Goal: Task Accomplishment & Management: Complete application form

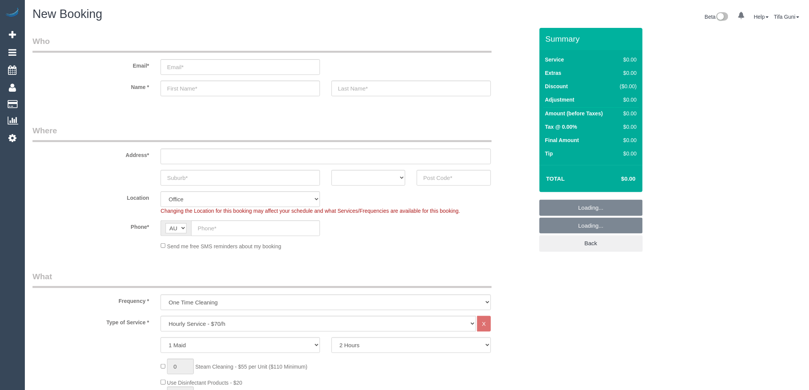
select select "object:2096"
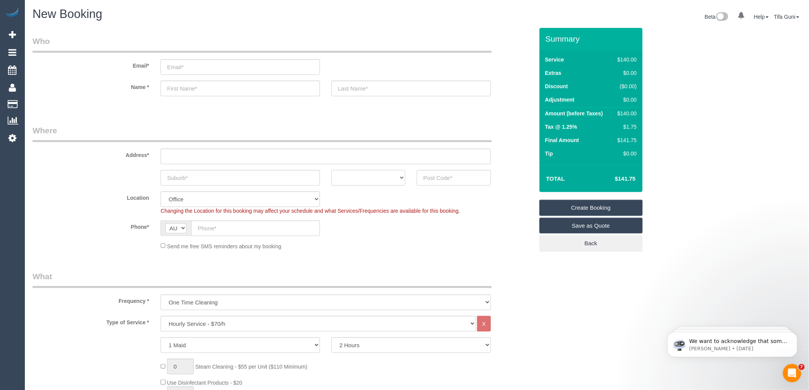
click at [389, 179] on select "ACT NSW NT QLD SA TAS VIC WA" at bounding box center [369, 178] width 74 height 16
select select "VIC"
click at [332, 170] on select "ACT NSW NT QLD SA TAS VIC WA" at bounding box center [369, 178] width 74 height 16
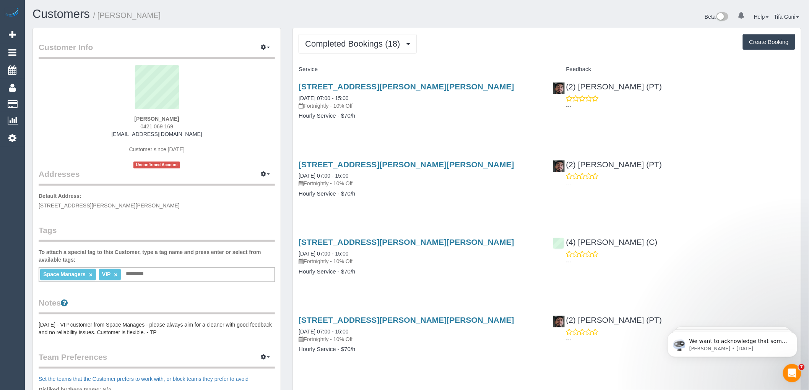
click at [769, 44] on button "Create Booking" at bounding box center [769, 42] width 52 height 16
select select "VIC"
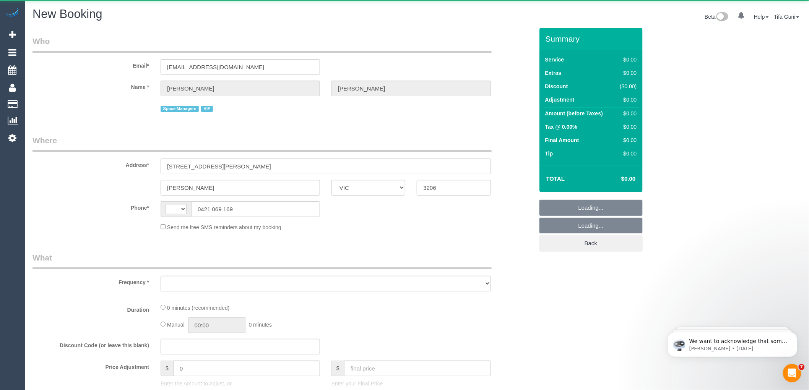
select select "string:AU"
select select "object:1745"
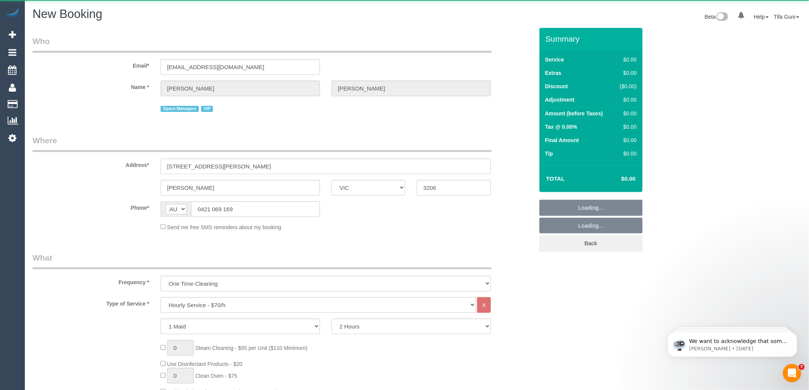
select select "string:stripe-pm_1QV45m2GScqysDRVjJXmN0sS"
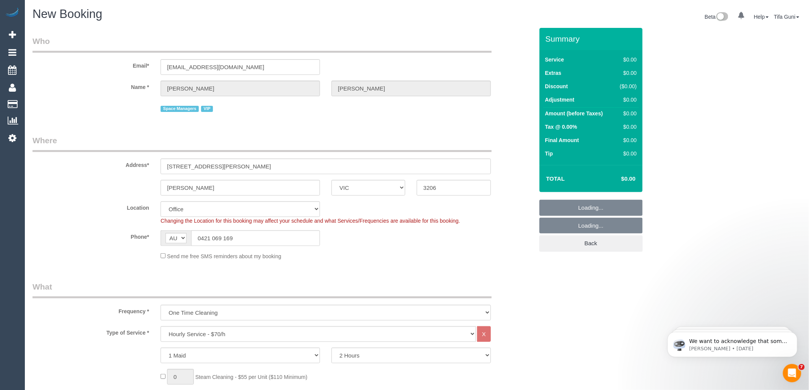
select select "object:1898"
select select "55"
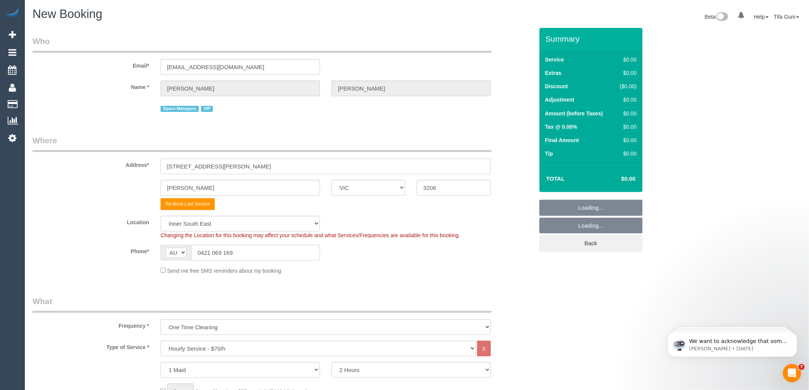
select select "object:3179"
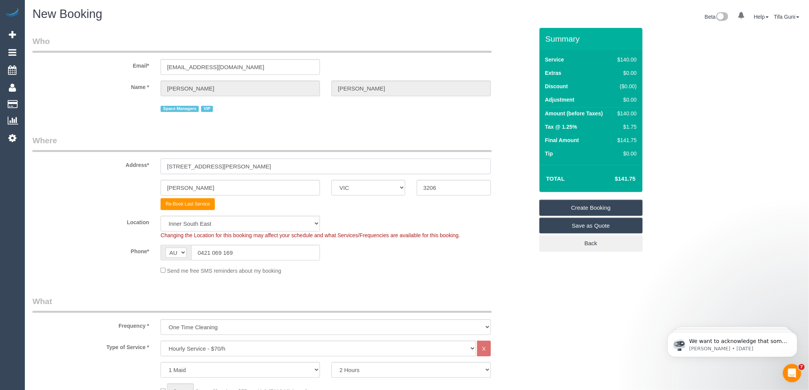
drag, startPoint x: 176, startPoint y: 166, endPoint x: 139, endPoint y: 167, distance: 37.1
click at [139, 167] on div "Address* 108 Danks St" at bounding box center [283, 154] width 513 height 39
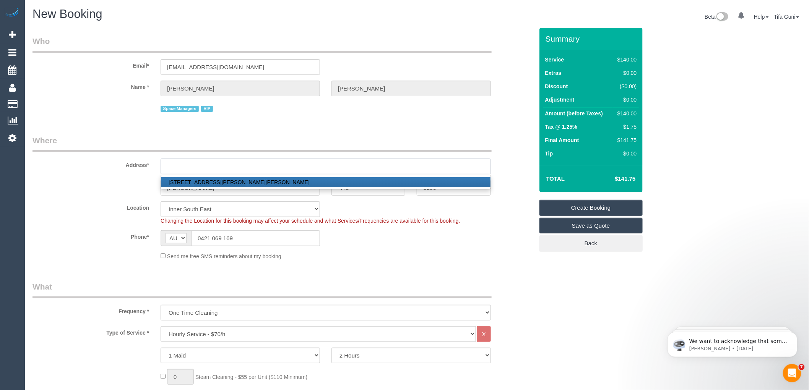
paste input "- 14 Madden St Albert Park."
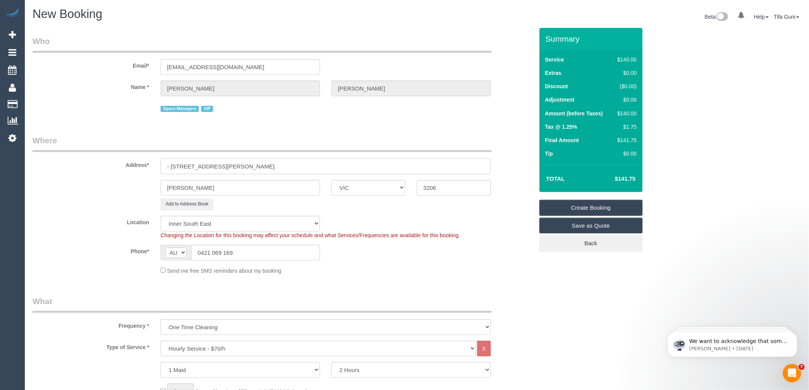
drag, startPoint x: 236, startPoint y: 166, endPoint x: 207, endPoint y: 167, distance: 29.1
click at [207, 167] on input "- 14 Madden St Albert Park." at bounding box center [326, 167] width 330 height 16
click at [171, 165] on input "- 14 Madden St." at bounding box center [326, 167] width 330 height 16
type input "14 Madden St."
drag, startPoint x: 445, startPoint y: 189, endPoint x: 413, endPoint y: 193, distance: 32.0
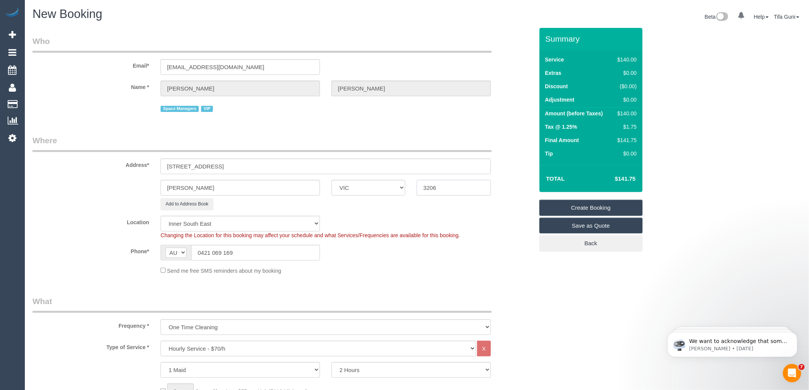
click at [413, 193] on div "3206" at bounding box center [453, 188] width 85 height 16
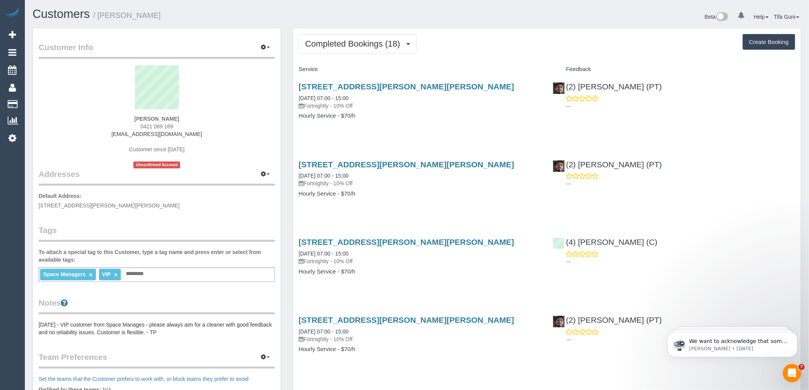
click at [758, 44] on button "Create Booking" at bounding box center [769, 42] width 52 height 16
select select "VIC"
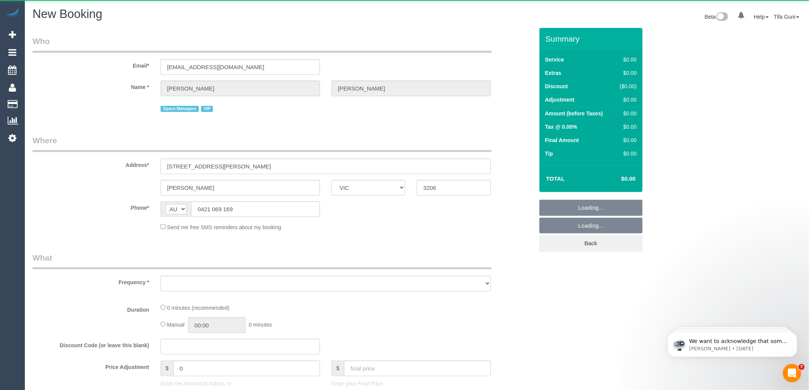
select select "object:4930"
select select "string:stripe-pm_1QV45m2GScqysDRVjJXmN0sS"
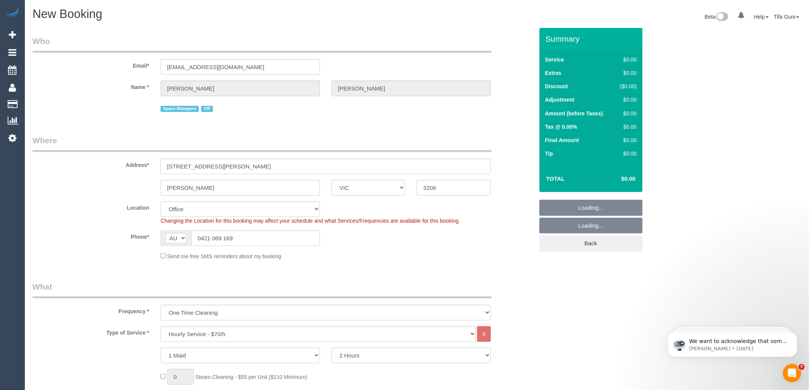
select select "object:6384"
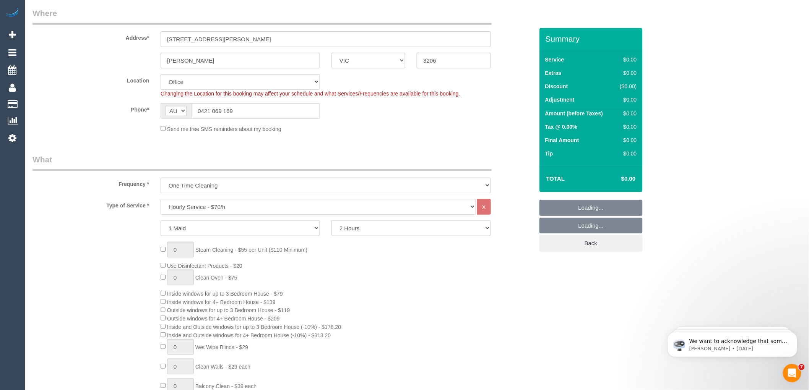
select select "55"
click at [207, 208] on select "Hourly Service - $70/h Hourly Service - $65/h Hourly Service - $60/h Hourly Ser…" at bounding box center [319, 207] width 316 height 16
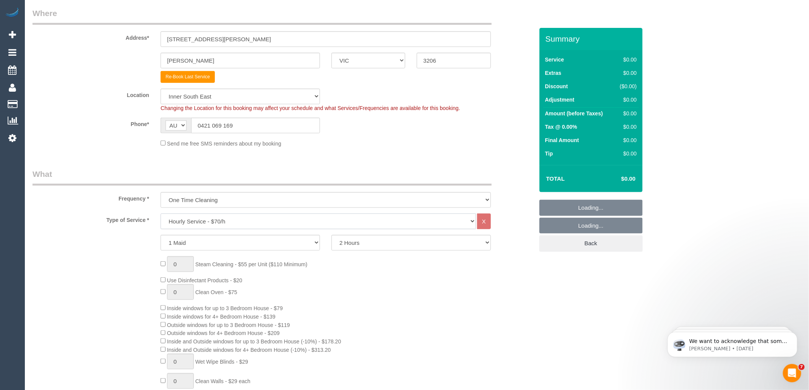
select select "object:6394"
select select "213"
click at [161, 215] on select "Hourly Service - $70/h Hourly Service - $65/h Hourly Service - $60/h Hourly Ser…" at bounding box center [319, 222] width 316 height 16
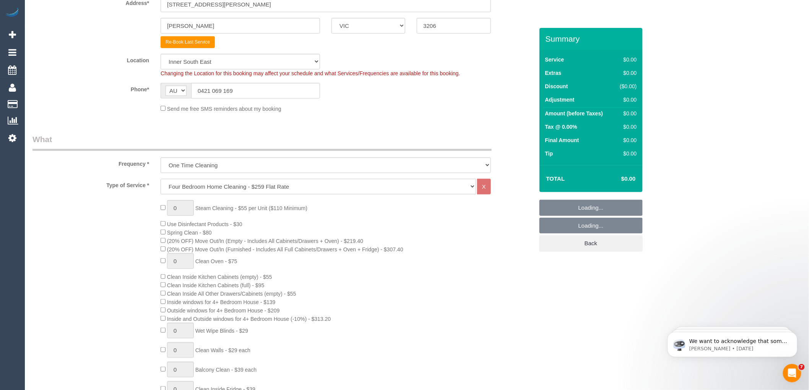
scroll to position [212, 0]
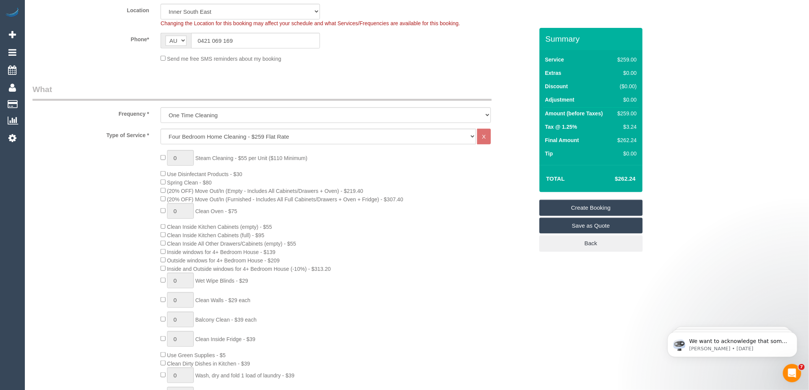
click at [163, 194] on span "(20% OFF) Move Out/In (Empty - Includes All Cabinets/Drawers + Oven) - $219.40" at bounding box center [262, 191] width 203 height 6
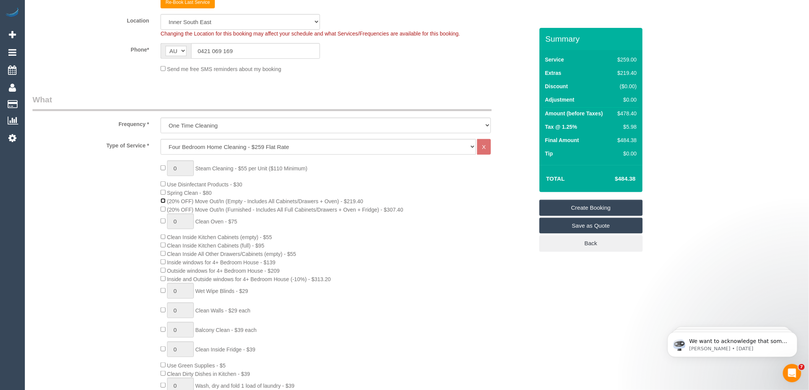
scroll to position [85, 0]
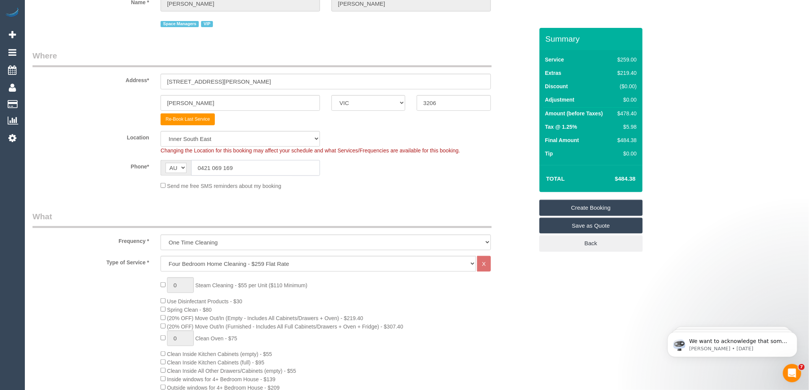
drag, startPoint x: 237, startPoint y: 172, endPoint x: 192, endPoint y: 169, distance: 45.6
click at [192, 169] on input "0421 069 169" at bounding box center [255, 168] width 129 height 16
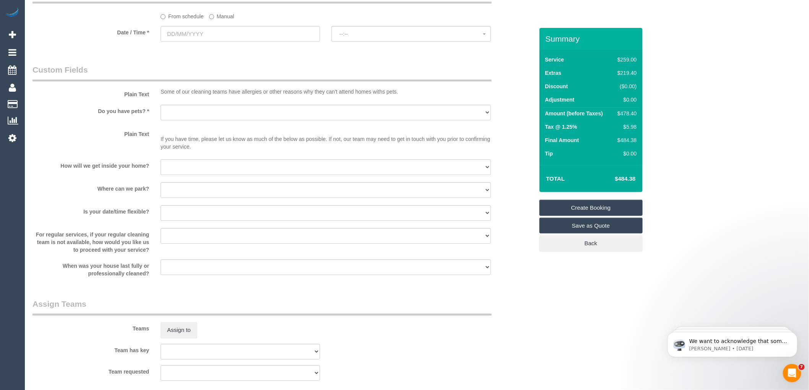
scroll to position [892, 0]
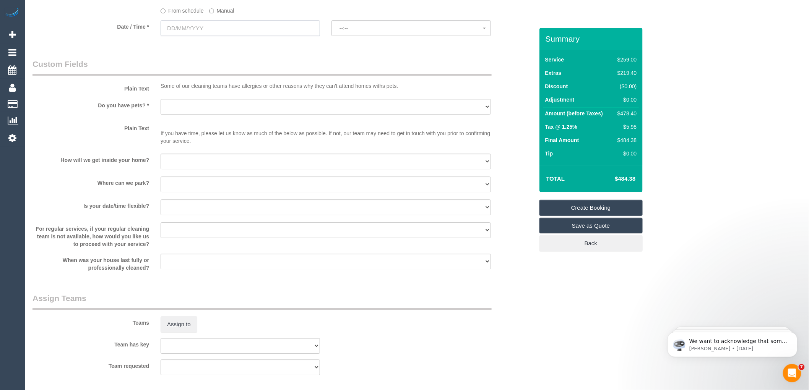
click at [217, 36] on input "text" at bounding box center [240, 28] width 159 height 16
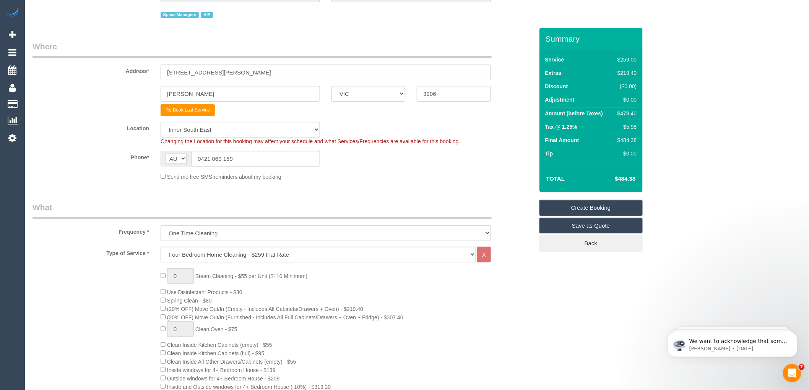
scroll to position [0, 0]
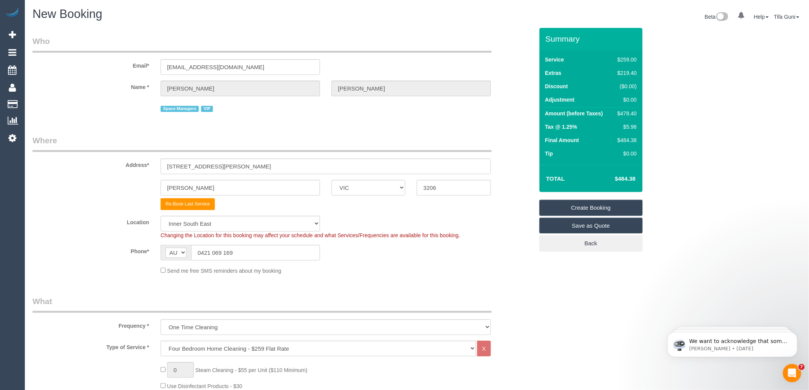
click at [291, 114] on div "Space Managers VIP" at bounding box center [326, 108] width 330 height 12
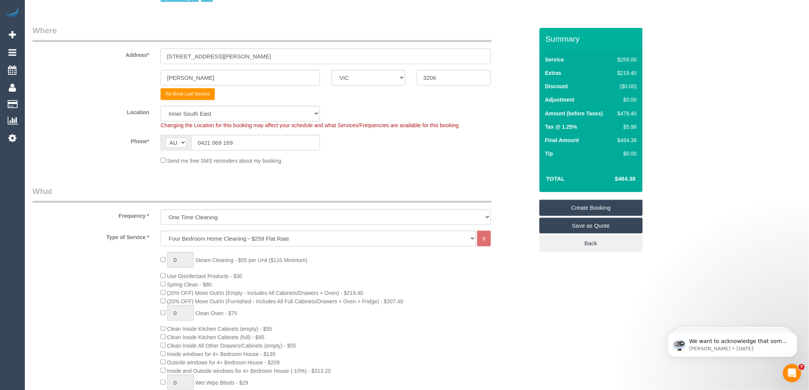
scroll to position [127, 0]
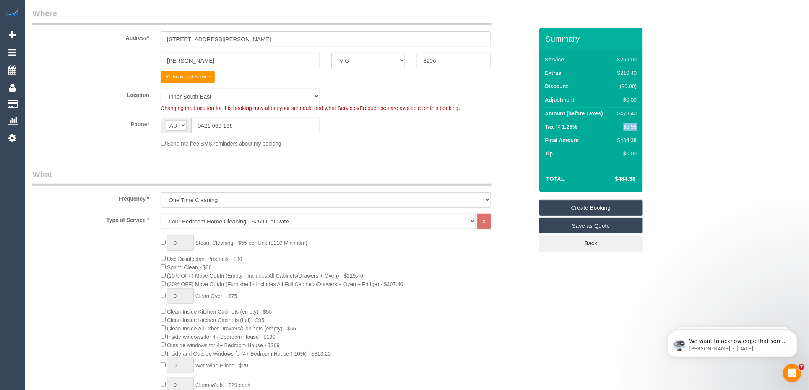
drag, startPoint x: 633, startPoint y: 125, endPoint x: 615, endPoint y: 126, distance: 18.0
click at [615, 126] on td "$5.98" at bounding box center [626, 127] width 26 height 13
copy div "$5.98"
drag, startPoint x: 596, startPoint y: 170, endPoint x: 602, endPoint y: 172, distance: 6.4
click at [597, 170] on td "$484.38" at bounding box center [614, 178] width 50 height 19
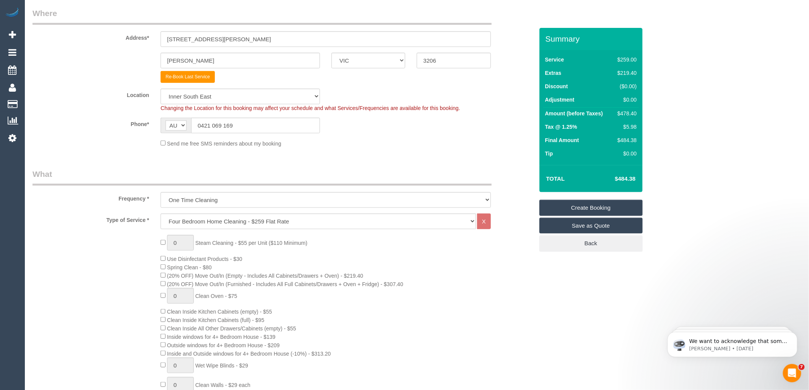
drag, startPoint x: 637, startPoint y: 179, endPoint x: 611, endPoint y: 184, distance: 26.2
click at [611, 184] on td "$484.38" at bounding box center [614, 178] width 50 height 19
copy h4 "$484.38"
click at [424, 85] on fieldset "Where Address* 108 Danks St Albert Park ACT NSW NT QLD SA TAS VIC WA 3206 Re-Bo…" at bounding box center [283, 81] width 501 height 146
click at [486, 153] on fieldset "Where Address* 108 Danks St Albert Park ACT NSW NT QLD SA TAS VIC WA 3206 Re-Bo…" at bounding box center [283, 81] width 501 height 146
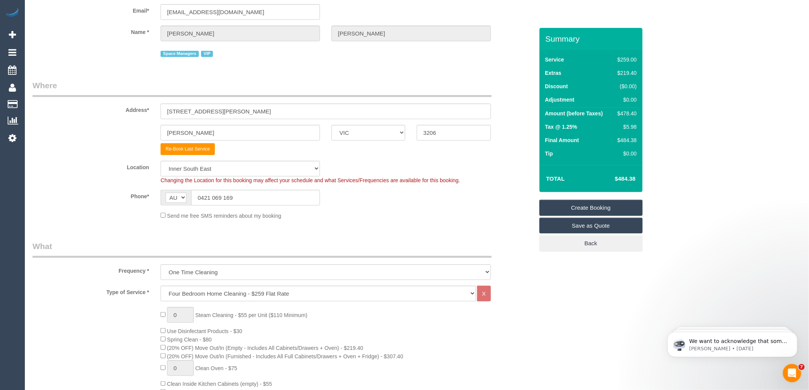
scroll to position [170, 0]
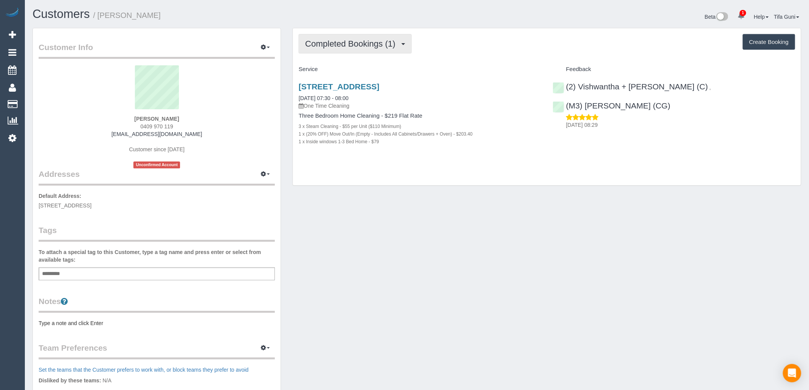
click at [394, 42] on span "Completed Bookings (1)" at bounding box center [352, 44] width 94 height 10
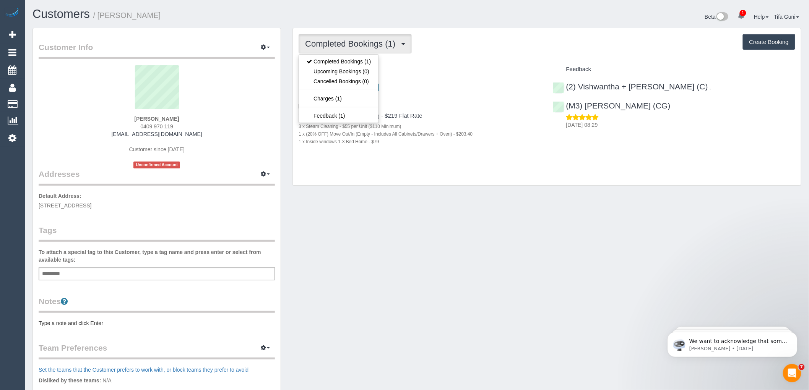
drag, startPoint x: 176, startPoint y: 123, endPoint x: 134, endPoint y: 125, distance: 41.7
click at [134, 125] on div "Angus Wheelan 0409 970 119 anguswheelan@gmail.com Customer since 2025 Unconfirm…" at bounding box center [157, 116] width 236 height 103
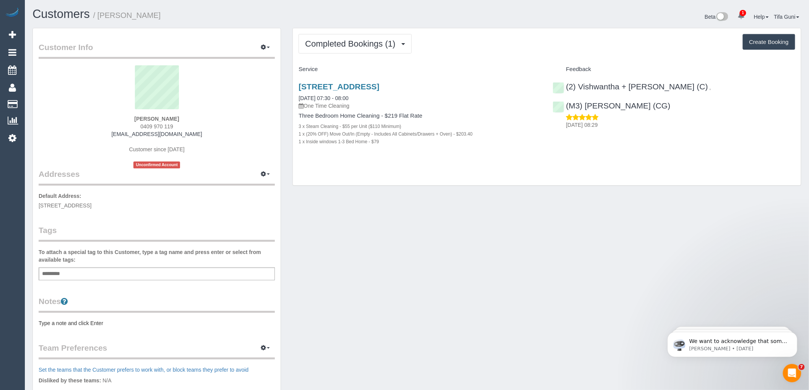
copy span "0409 970 119"
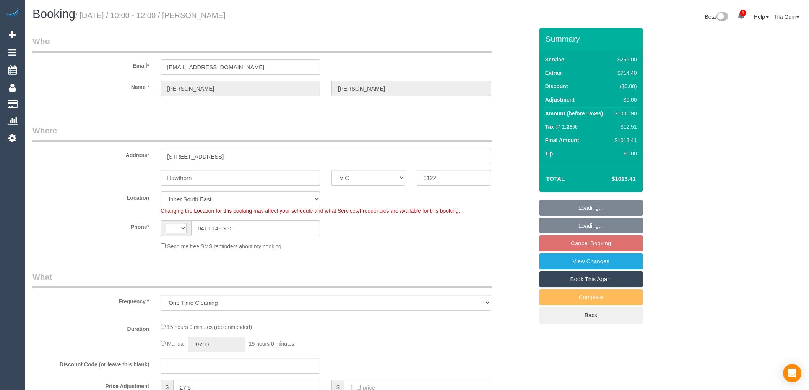
select select "VIC"
select select "string:stripe-pm_1SFqJb2GScqysDRV3PA9gyMK"
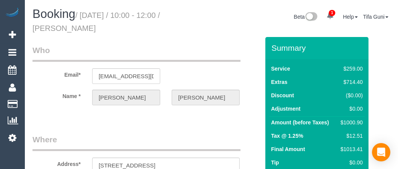
select select "object:661"
select select "string:AU"
select select "number:28"
select select "number:14"
select select "number:19"
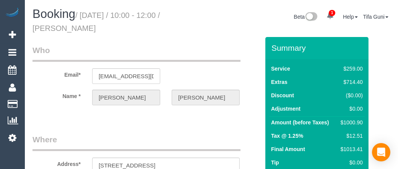
select select "spot3"
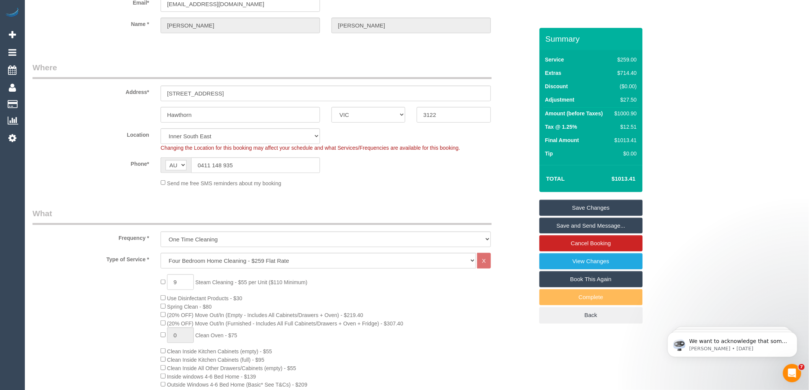
scroll to position [85, 0]
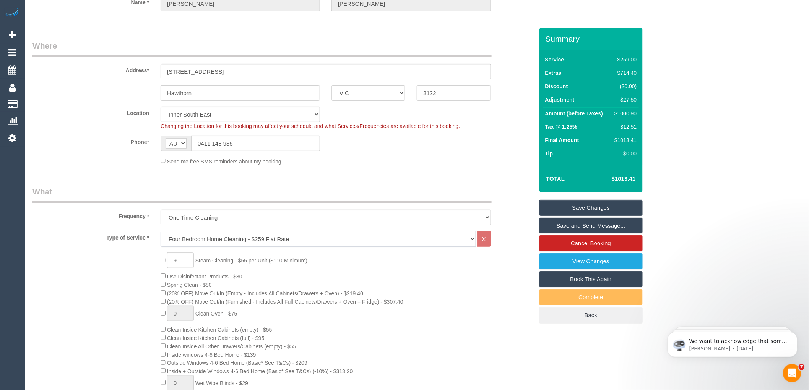
click at [222, 239] on select "Hourly Service - $70/h Hourly Service - $65/h Hourly Service - $60/h Hourly Ser…" at bounding box center [319, 239] width 316 height 16
select select "214"
click at [161, 232] on select "Hourly Service - $70/h Hourly Service - $65/h Hourly Service - $60/h Hourly Ser…" at bounding box center [319, 239] width 316 height 16
click at [448, 170] on fieldset "Where Address* 1/131 Auburn Road Hawthorn ACT NSW NT QLD SA TAS VIC WA 3122 Loc…" at bounding box center [283, 105] width 501 height 131
select select "spot24"
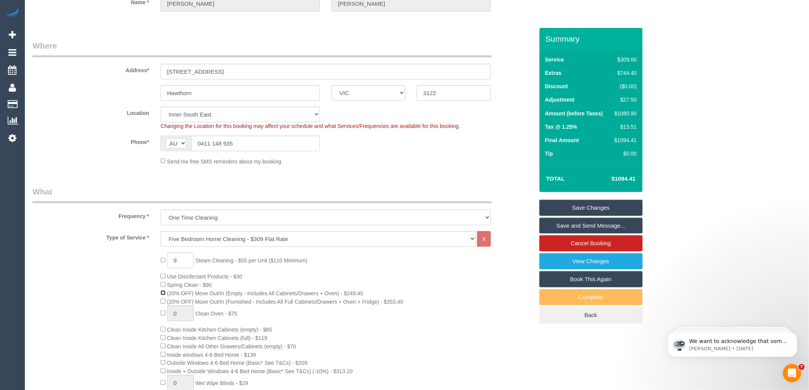
select select "spot45"
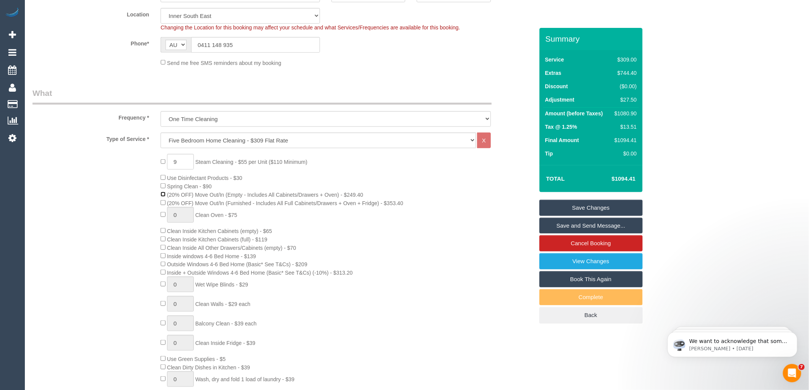
scroll to position [212, 0]
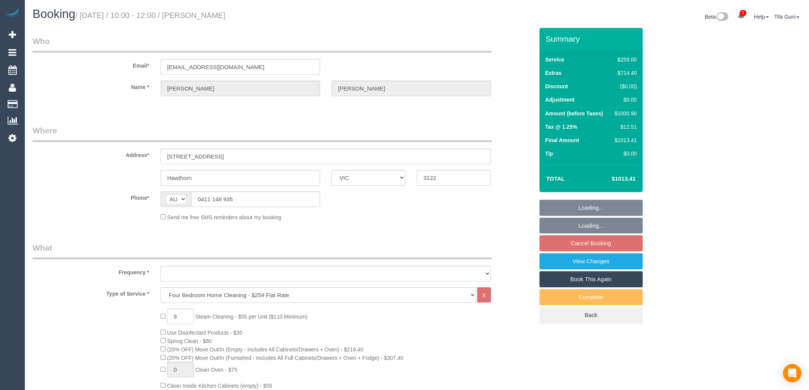
select select "VIC"
select select "object:654"
select select "string:stripe-pm_1SFqJb2GScqysDRV3PA9gyMK"
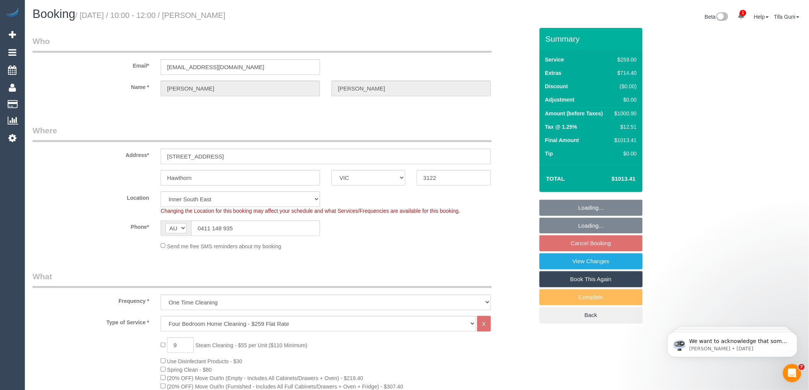
select select "object:807"
select select "number:28"
select select "number:14"
select select "number:19"
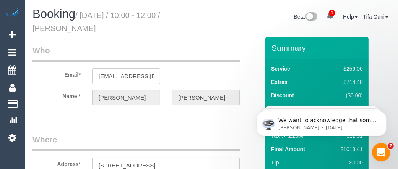
select select "spot3"
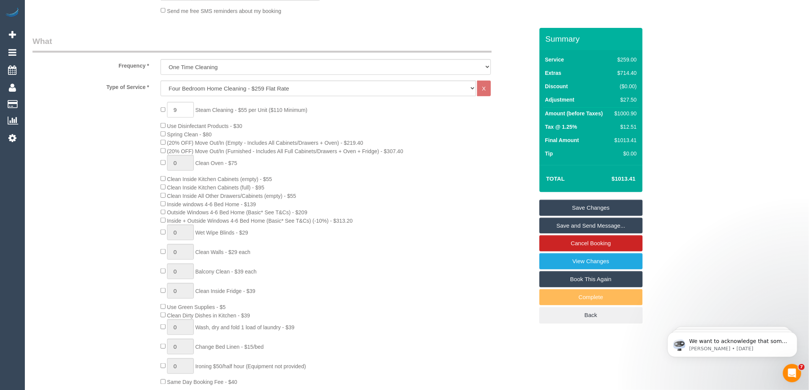
scroll to position [127, 0]
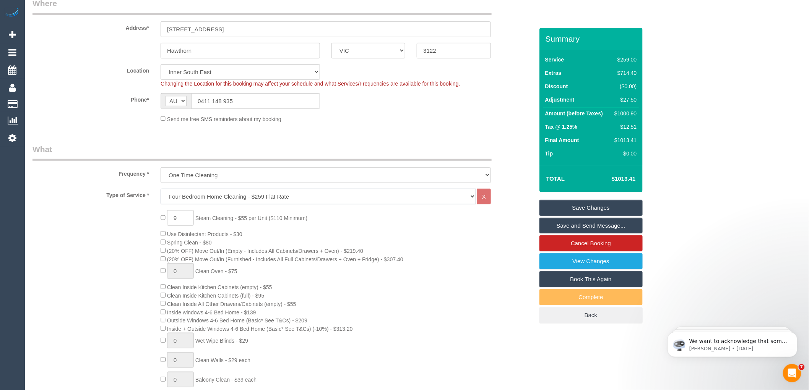
click at [228, 199] on select "Hourly Service - $70/h Hourly Service - $65/h Hourly Service - $60/h Hourly Ser…" at bounding box center [319, 197] width 316 height 16
select select "214"
click at [161, 189] on select "Hourly Service - $70/h Hourly Service - $65/h Hourly Service - $60/h Hourly Ser…" at bounding box center [319, 197] width 316 height 16
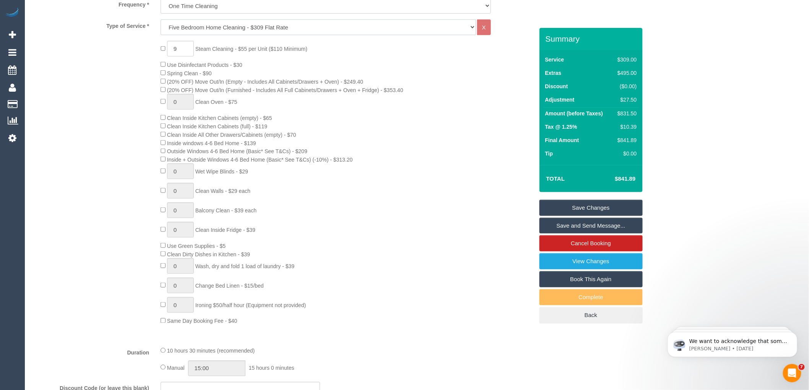
select select "spot24"
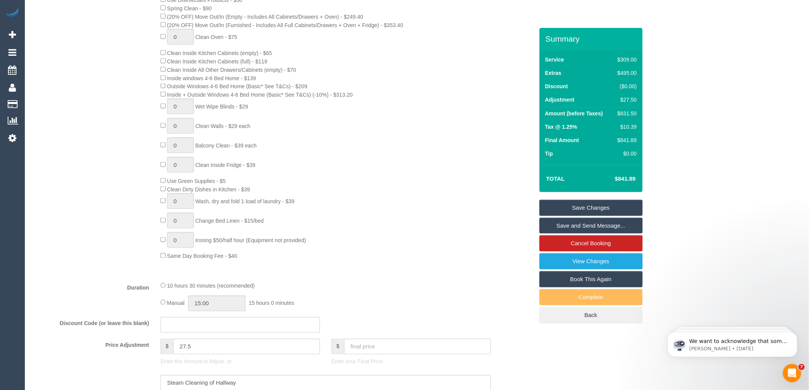
scroll to position [255, 0]
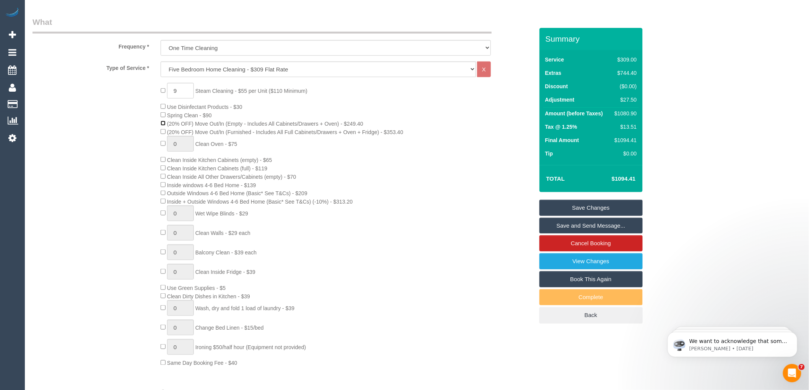
select select "spot45"
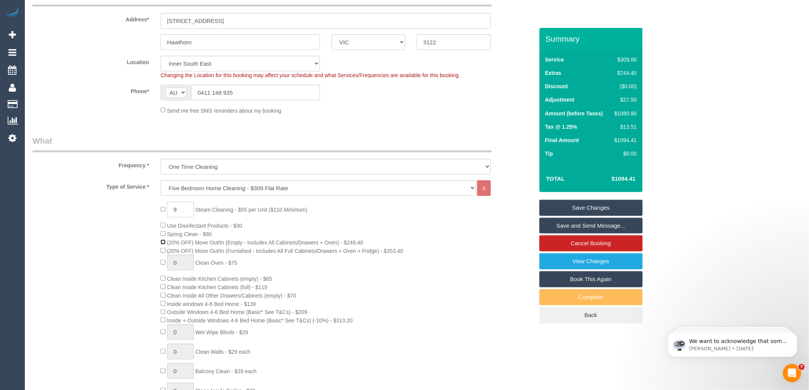
scroll to position [170, 0]
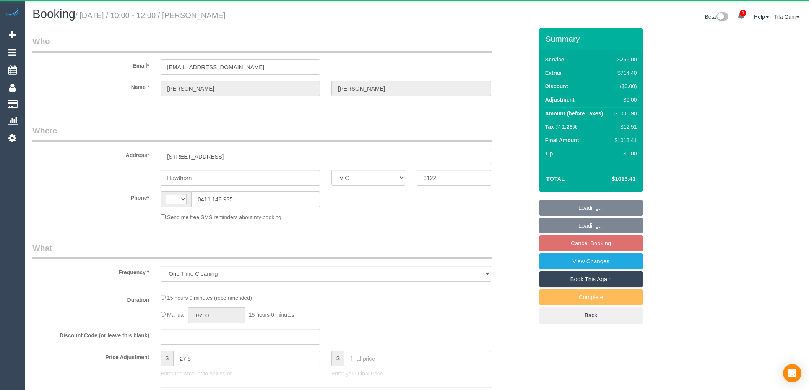
select select "VIC"
select select "number:28"
select select "number:14"
select select "number:19"
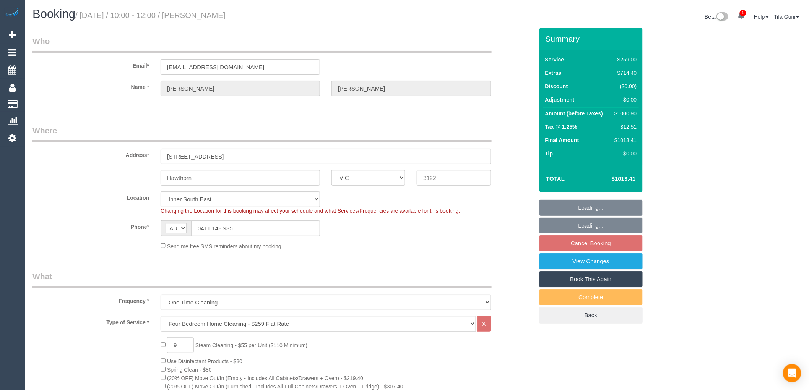
select select "string:AU"
select select "string:stripe-pm_1SFqJb2GScqysDRV3PA9gyMK"
select select "object:812"
select select "spot3"
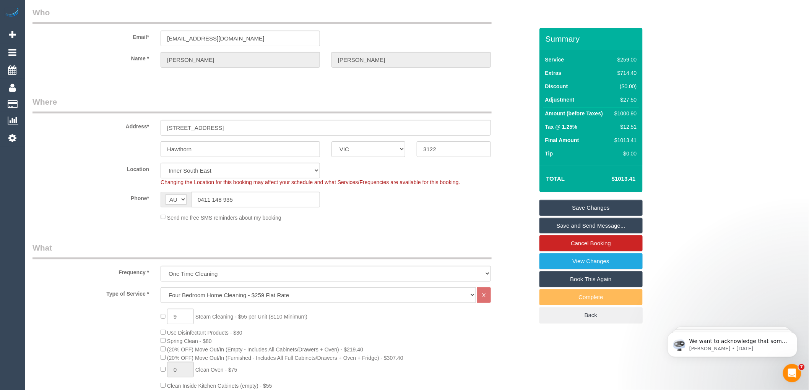
scroll to position [42, 0]
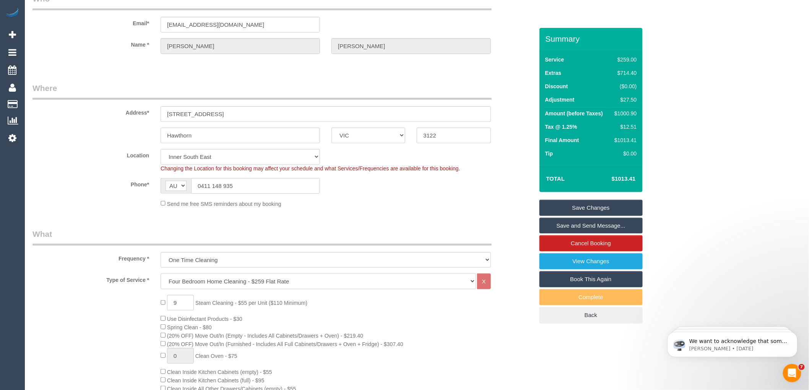
click at [307, 282] on select "Hourly Service - $70/h Hourly Service - $65/h Hourly Service - $60/h Hourly Ser…" at bounding box center [319, 282] width 316 height 16
click at [204, 281] on select "Hourly Service - $70/h Hourly Service - $65/h Hourly Service - $60/h Hourly Ser…" at bounding box center [319, 282] width 316 height 16
click at [237, 284] on select "Hourly Service - $70/h Hourly Service - $65/h Hourly Service - $60/h Hourly Ser…" at bounding box center [319, 282] width 316 height 16
drag, startPoint x: 202, startPoint y: 187, endPoint x: 212, endPoint y: 188, distance: 10.4
click at [182, 188] on div "AF AL DZ AD AO AI AQ AG AR AM AW AU AT AZ BS BH BD BB BY BE BZ BJ BM BT BO BA B…" at bounding box center [240, 186] width 159 height 16
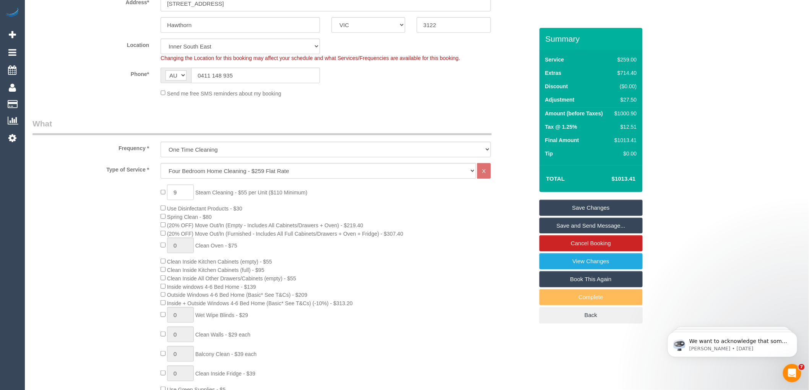
scroll to position [170, 0]
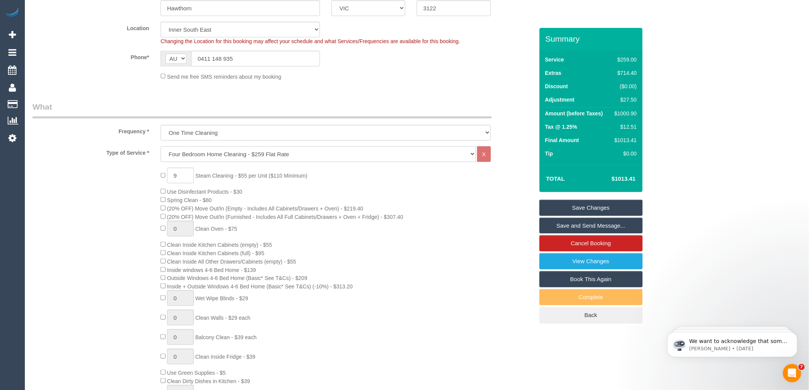
click at [230, 154] on select "Hourly Service - $70/h Hourly Service - $65/h Hourly Service - $60/h Hourly Ser…" at bounding box center [319, 154] width 316 height 16
select select "214"
click at [161, 147] on select "Hourly Service - $70/h Hourly Service - $65/h Hourly Service - $60/h Hourly Ser…" at bounding box center [319, 154] width 316 height 16
select select "spot24"
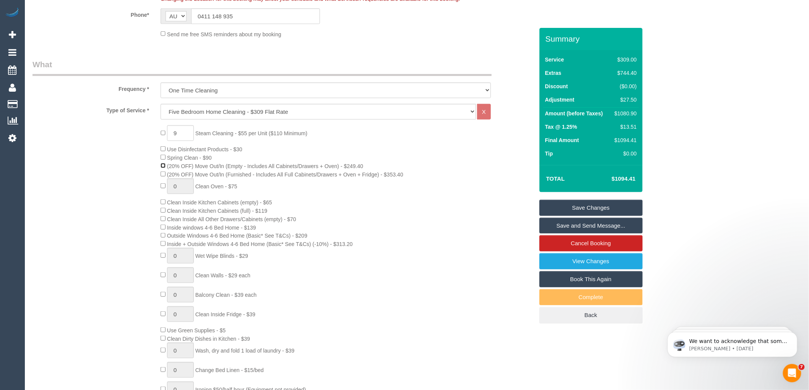
select select "spot45"
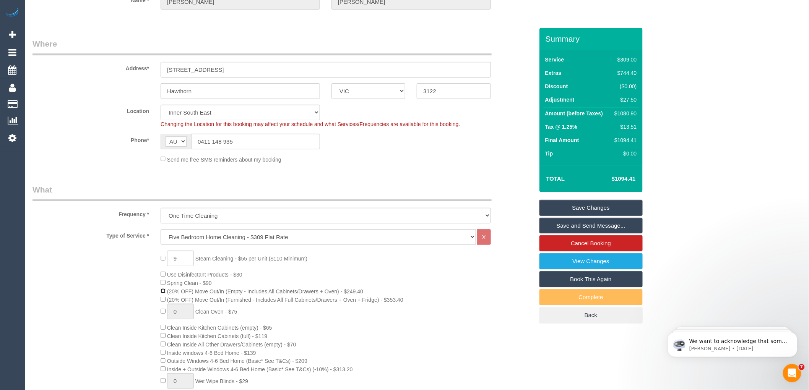
scroll to position [42, 0]
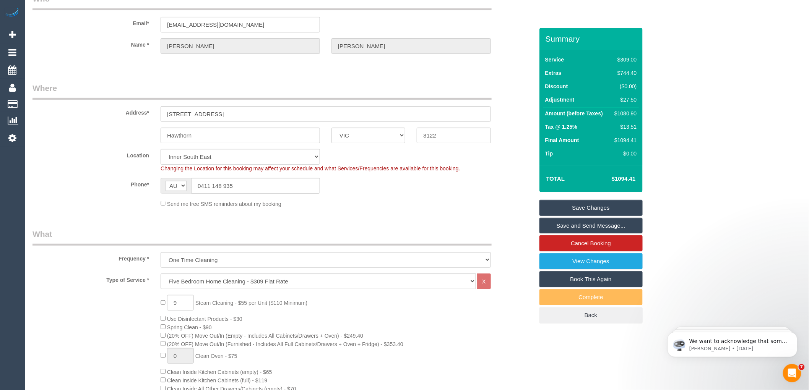
click at [590, 208] on link "Save Changes" at bounding box center [591, 208] width 103 height 16
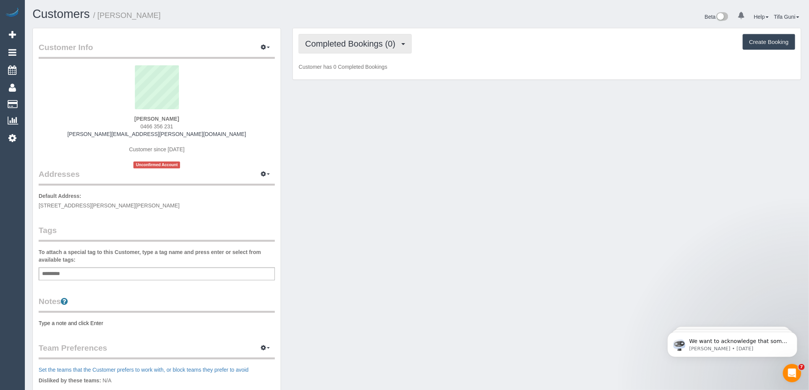
click at [377, 45] on span "Completed Bookings (0)" at bounding box center [352, 44] width 94 height 10
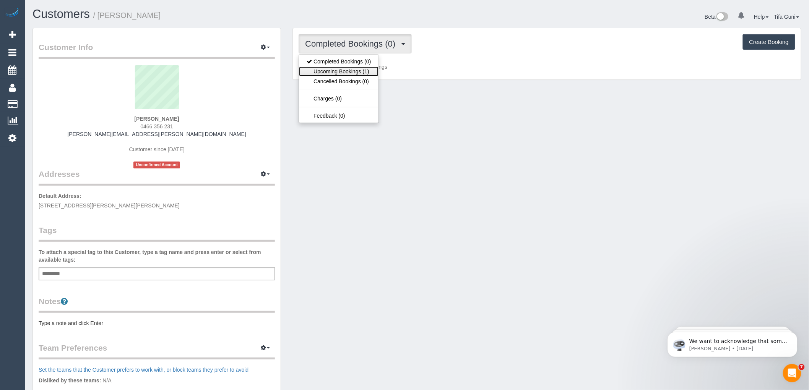
click at [362, 70] on link "Upcoming Bookings (1)" at bounding box center [339, 72] width 80 height 10
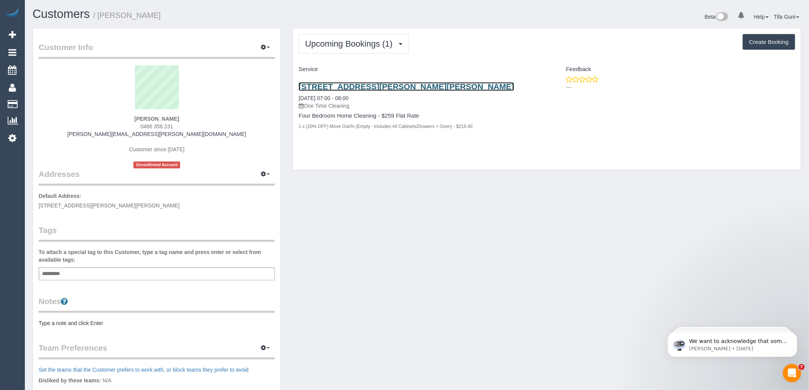
click at [373, 85] on link "24 Carmine Circuit, Burnside, VIC 3023" at bounding box center [407, 86] width 216 height 9
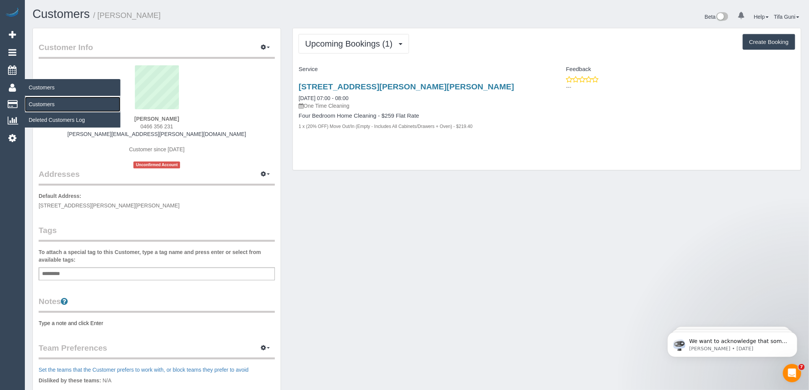
click at [54, 106] on link "Customers" at bounding box center [73, 104] width 96 height 15
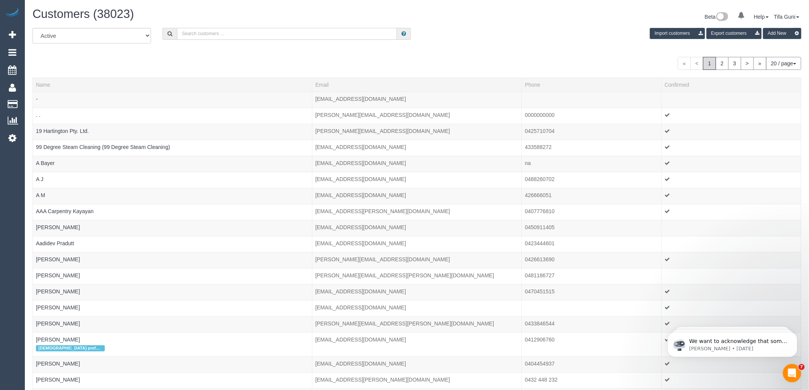
paste input "61437843194"
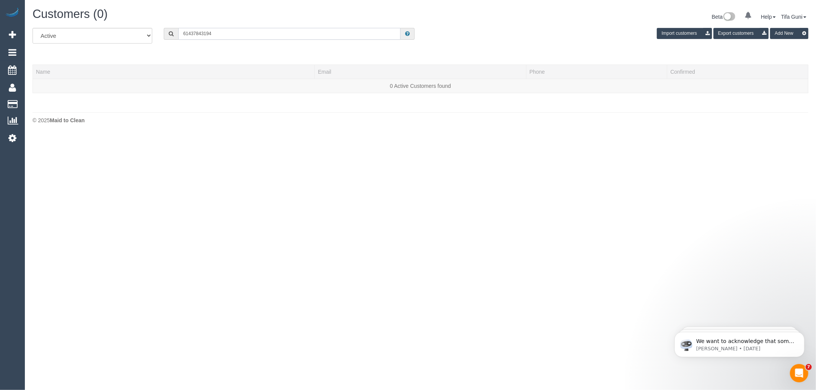
drag, startPoint x: 189, startPoint y: 35, endPoint x: 181, endPoint y: 34, distance: 7.7
click at [181, 34] on input "61437843194" at bounding box center [289, 34] width 222 height 12
click at [193, 33] on input "0437843194" at bounding box center [289, 34] width 222 height 12
click at [202, 33] on input "0437 843194" at bounding box center [289, 34] width 222 height 12
click at [211, 31] on input "0437 843 194" at bounding box center [289, 34] width 222 height 12
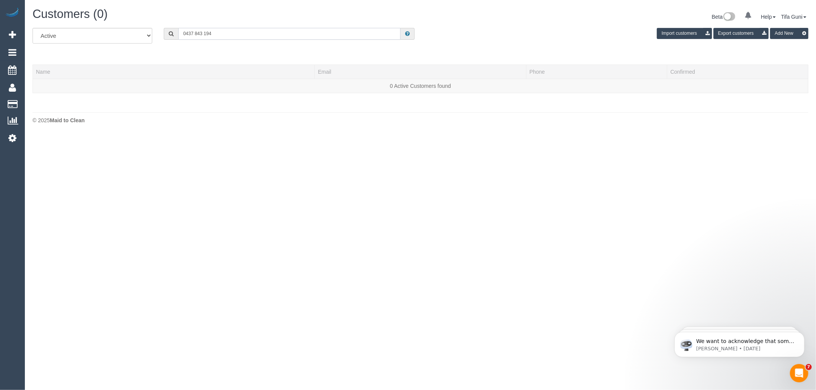
drag, startPoint x: 223, startPoint y: 34, endPoint x: 167, endPoint y: 37, distance: 56.3
click at [167, 37] on div "0437 843 194" at bounding box center [289, 34] width 251 height 12
type input "0"
click at [205, 33] on input "dechen" at bounding box center [289, 34] width 222 height 12
type input "d"
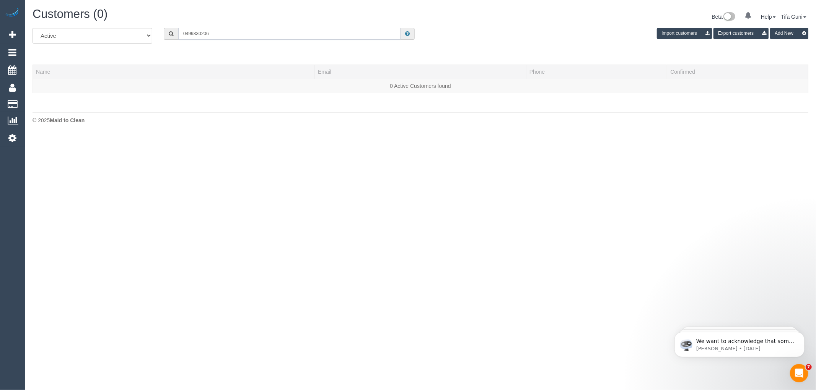
click at [193, 33] on input "0499330206" at bounding box center [289, 34] width 222 height 12
click at [202, 32] on input "0499 330206" at bounding box center [289, 34] width 222 height 12
click at [195, 33] on input "0499 330206" at bounding box center [289, 34] width 222 height 12
drag, startPoint x: 216, startPoint y: 35, endPoint x: 104, endPoint y: 52, distance: 112.5
click at [104, 52] on div "All Active Archived 0499330206 Import customers Export customers Add New Name E…" at bounding box center [421, 64] width 776 height 73
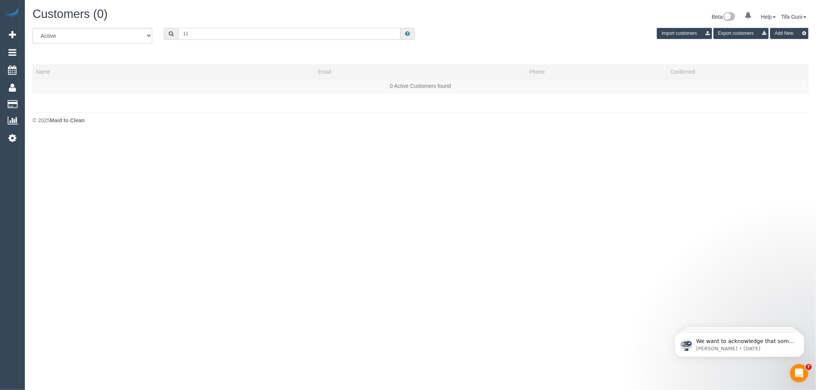
type input "1"
click at [223, 37] on input "text" at bounding box center [289, 34] width 222 height 12
click at [240, 34] on input "text" at bounding box center [289, 34] width 222 height 12
paste input "+61 433 876 764"
drag, startPoint x: 190, startPoint y: 34, endPoint x: 163, endPoint y: 31, distance: 27.2
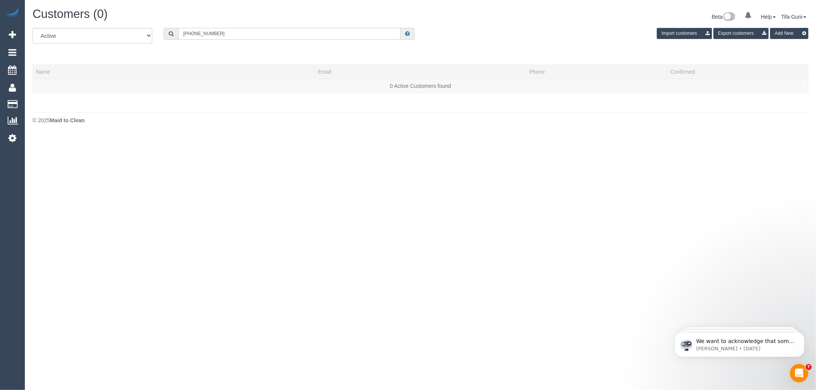
click at [163, 31] on div "+61 433 876 764" at bounding box center [289, 34] width 262 height 12
click at [217, 34] on input "0433 876 764" at bounding box center [289, 34] width 222 height 12
click at [195, 34] on input "0433 876 764" at bounding box center [289, 34] width 222 height 12
click at [203, 36] on input "0433876 764" at bounding box center [289, 34] width 222 height 12
click at [217, 35] on input "0433876764" at bounding box center [289, 34] width 222 height 12
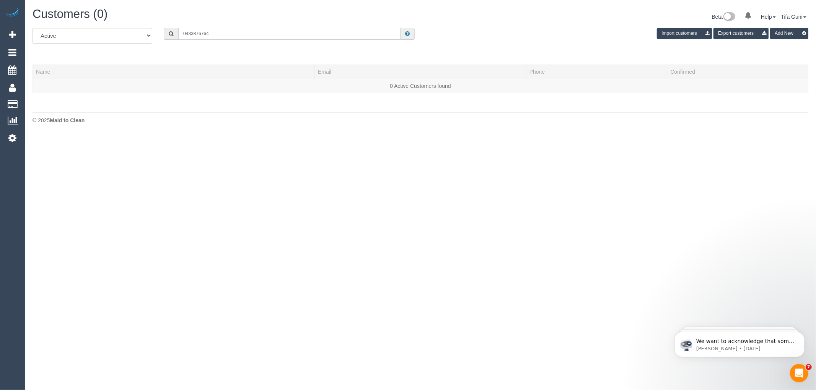
drag, startPoint x: 175, startPoint y: 36, endPoint x: 152, endPoint y: 36, distance: 22.6
click at [151, 36] on div "All Active Archived 0433876764 Import customers Export customers Add New" at bounding box center [420, 38] width 787 height 21
paste input "Dechen Khadro"
drag, startPoint x: 226, startPoint y: 32, endPoint x: 172, endPoint y: 33, distance: 53.2
click at [166, 33] on div "Dechen Khadro" at bounding box center [289, 34] width 251 height 12
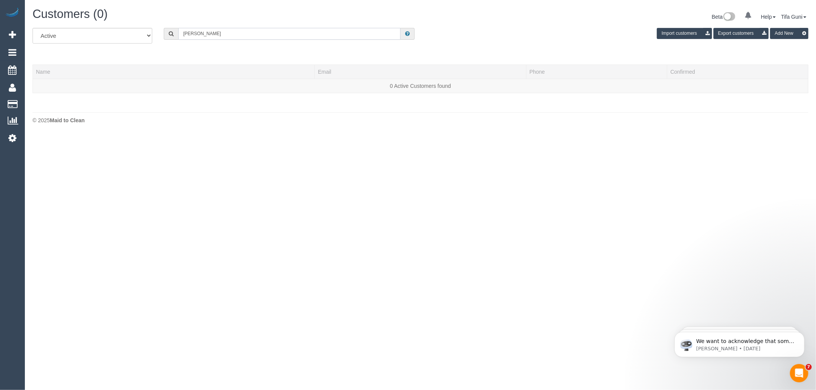
paste input "dechenkaro@icloud.com"
type input "dechenkaro@icloud.com"
click at [237, 35] on input "dechenkaro@icloud.com" at bounding box center [289, 34] width 222 height 12
drag, startPoint x: 237, startPoint y: 34, endPoint x: 2, endPoint y: 34, distance: 236.0
click at [0, 35] on div "0 Beta Your Notifications You have 0 alerts Add Booking Bookings Active Booking…" at bounding box center [408, 67] width 816 height 135
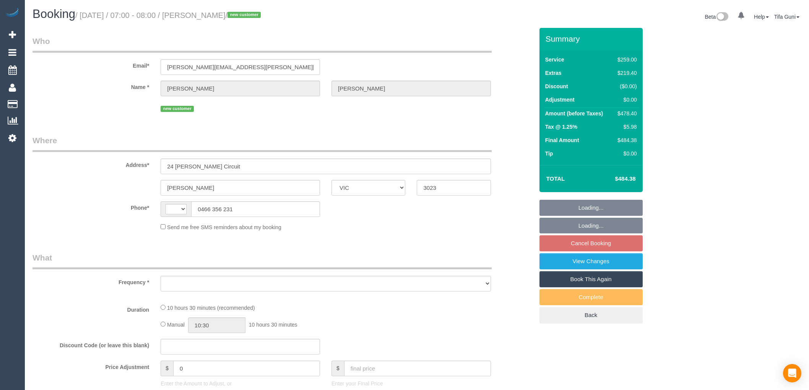
select select "VIC"
select select "string:stripe-pm_1SG6MC2GScqysDRVkAhWYWyc"
select select "string:AU"
select select "object:686"
select select "number:28"
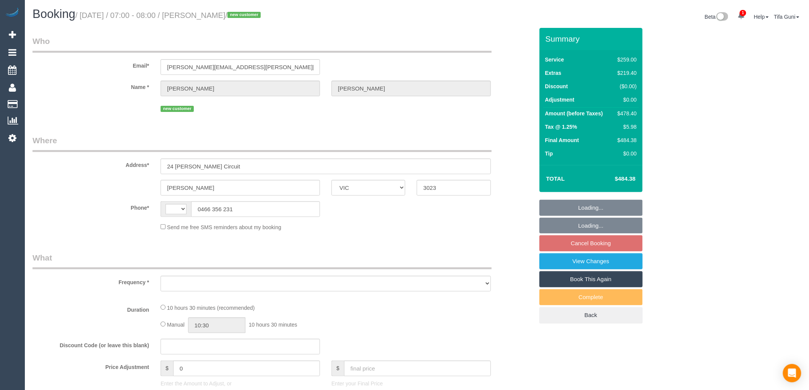
select select "number:14"
select select "number:18"
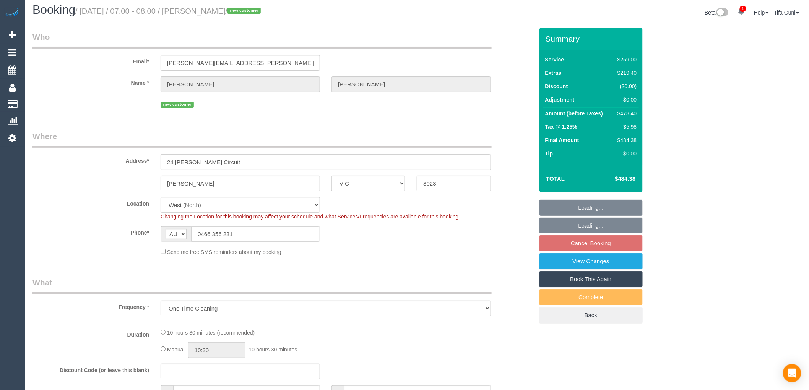
select select "object:1229"
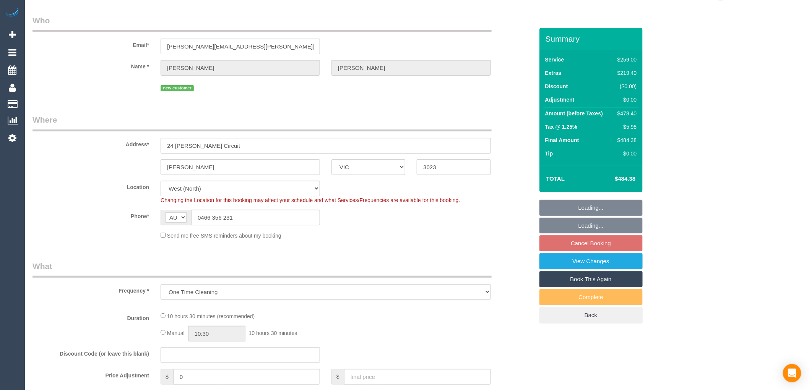
select select "spot1"
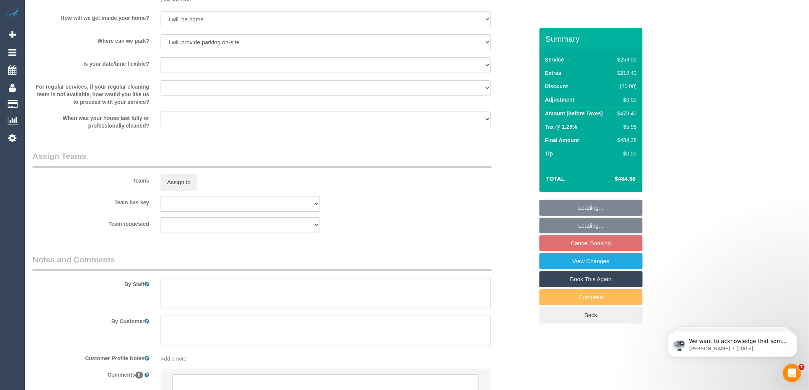
scroll to position [1100, 0]
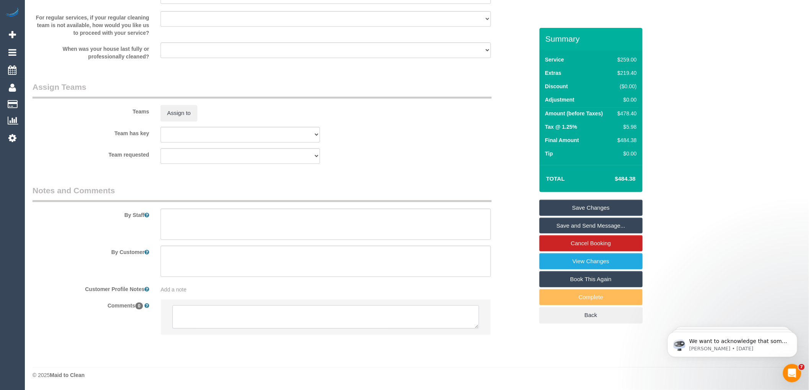
click at [196, 311] on textarea at bounding box center [325, 318] width 307 height 24
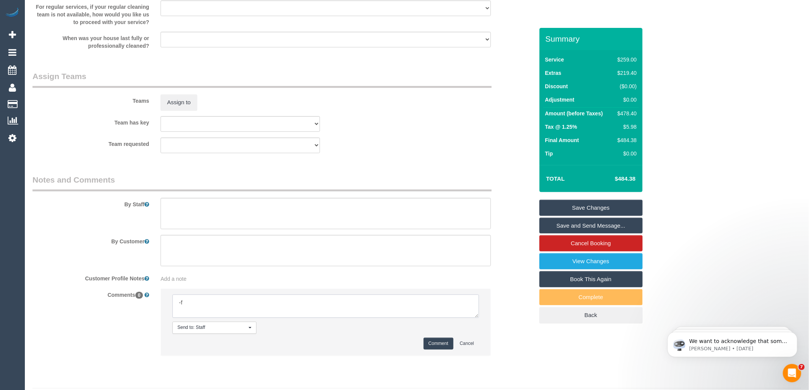
type textarea "-"
paste textarea "Flexibility dates: Flexibility times: Notes: knows we need to review Contact vi…"
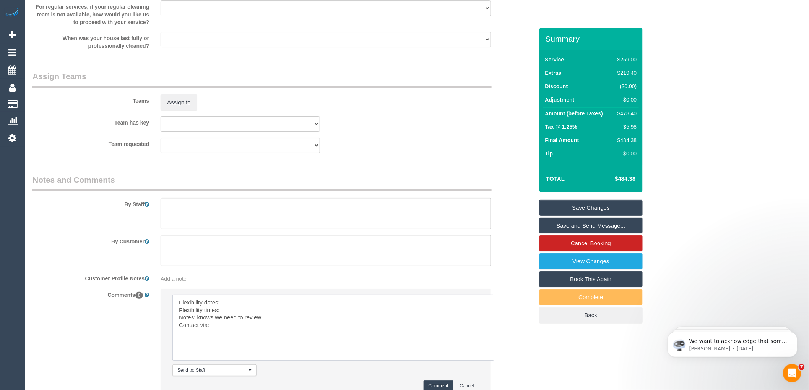
drag, startPoint x: 478, startPoint y: 326, endPoint x: 496, endPoint y: 381, distance: 57.4
click at [494, 361] on textarea at bounding box center [333, 328] width 322 height 66
click at [241, 312] on textarea at bounding box center [334, 334] width 324 height 78
click at [236, 318] on textarea at bounding box center [334, 334] width 324 height 78
click at [226, 341] on textarea at bounding box center [334, 334] width 324 height 78
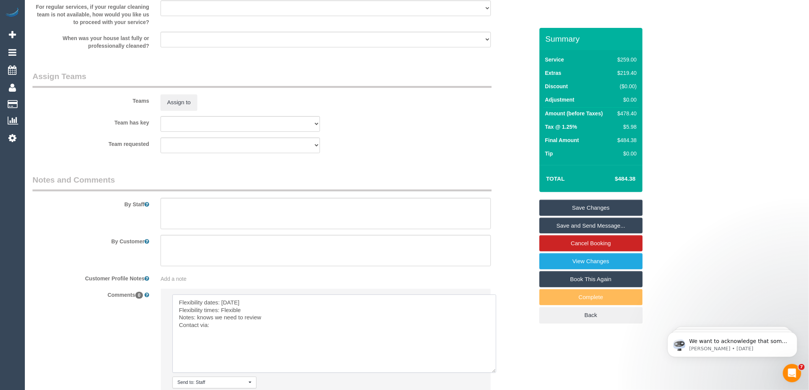
click at [226, 334] on textarea at bounding box center [334, 334] width 324 height 78
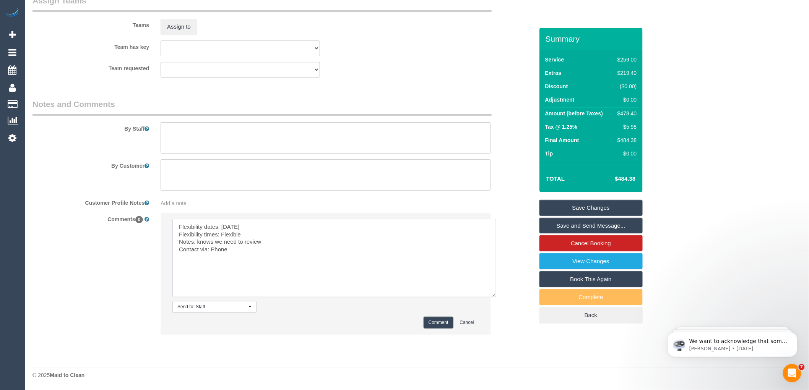
scroll to position [1186, 0]
type textarea "Flexibility dates: [DATE] Flexibility times: Flexible Notes: knows we need to r…"
click at [434, 322] on button "Comment" at bounding box center [439, 323] width 30 height 12
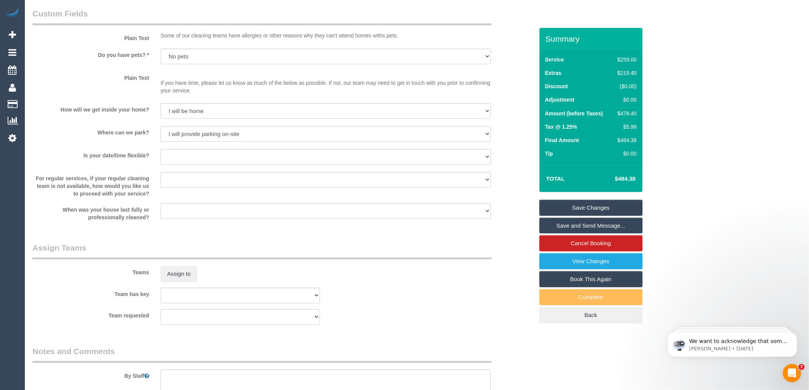
scroll to position [1020, 0]
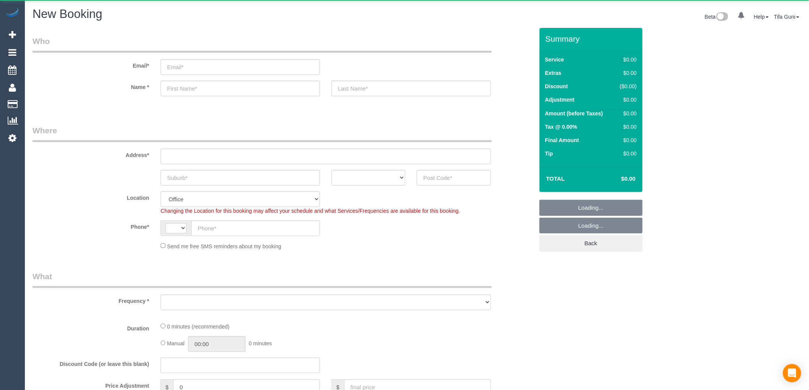
select select "string:AU"
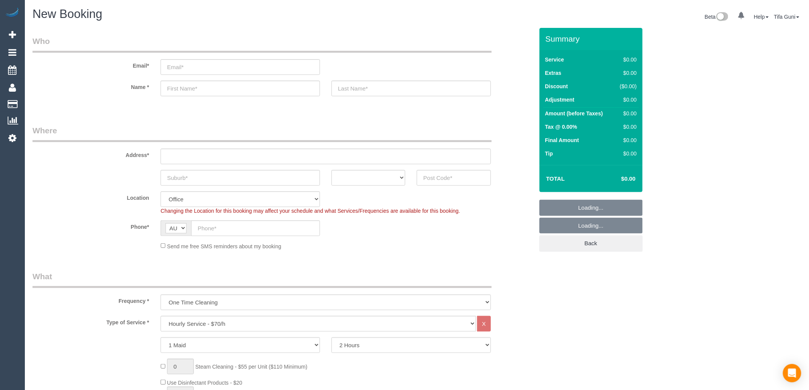
select select "object:834"
click at [394, 178] on select "ACT [GEOGRAPHIC_DATA] NT [GEOGRAPHIC_DATA] SA TAS [GEOGRAPHIC_DATA] [GEOGRAPHIC…" at bounding box center [369, 178] width 74 height 16
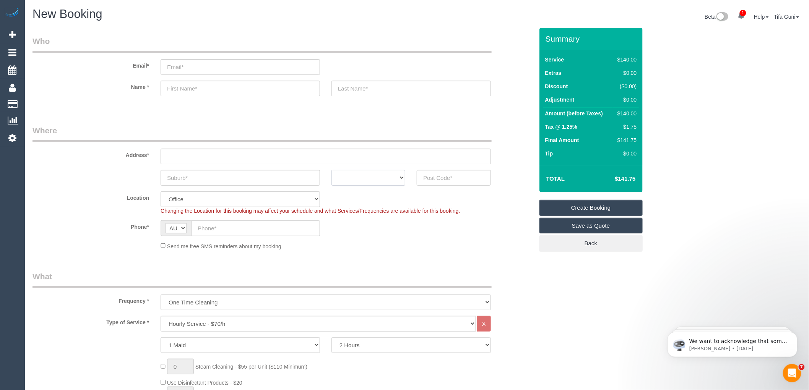
select select "VIC"
click at [332, 170] on select "ACT NSW NT QLD SA TAS VIC WA" at bounding box center [369, 178] width 74 height 16
click at [189, 178] on input "text" at bounding box center [240, 178] width 159 height 16
type input "Clayton"
click at [431, 174] on input "text" at bounding box center [454, 178] width 74 height 16
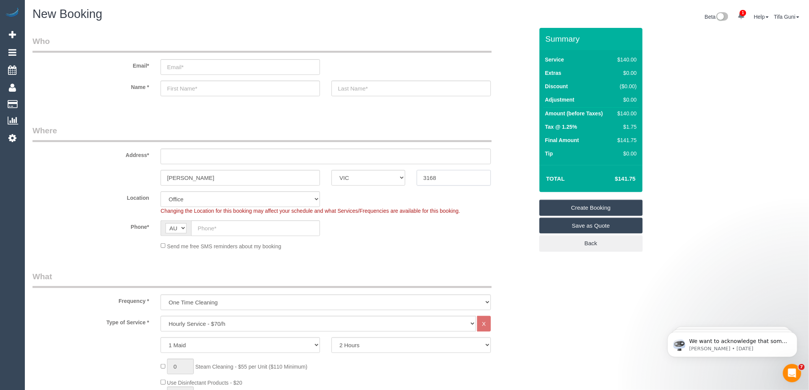
type input "3168"
click at [234, 156] on input "text" at bounding box center [326, 157] width 330 height 16
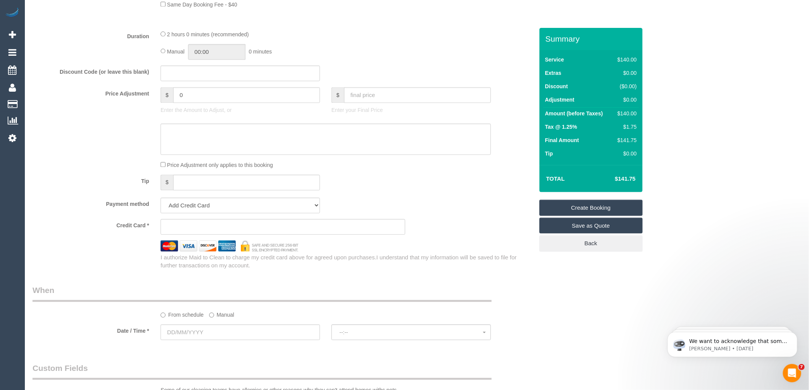
scroll to position [637, 0]
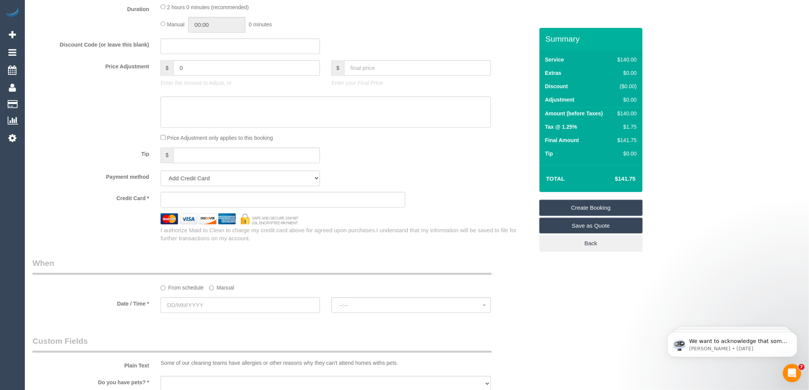
type input "-"
click at [217, 310] on input "text" at bounding box center [240, 306] width 159 height 16
select select "48"
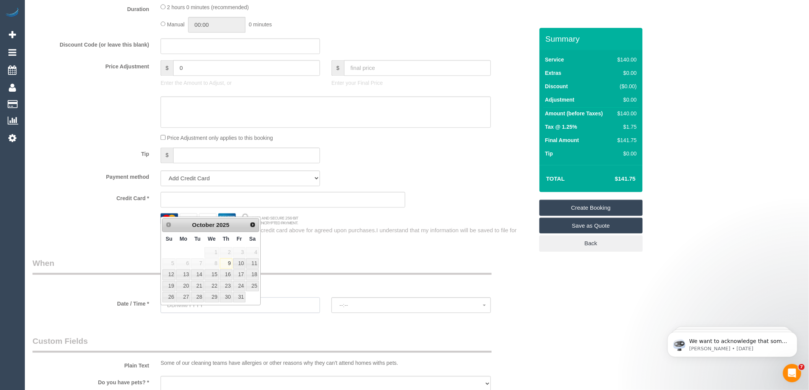
select select "object:2110"
click at [252, 285] on link "25" at bounding box center [252, 286] width 13 height 10
type input "25/10/2025"
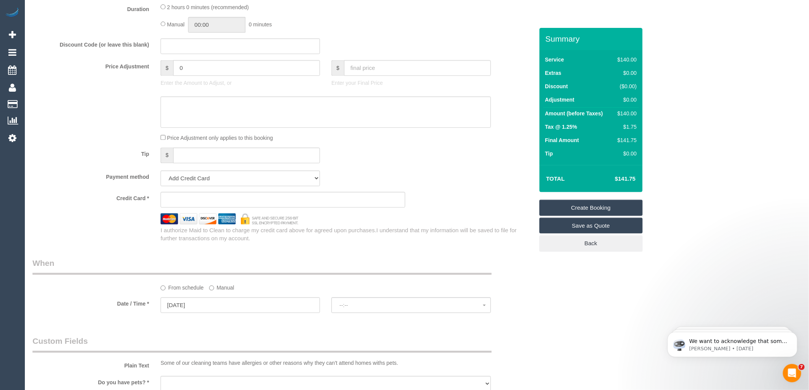
select select "spot1"
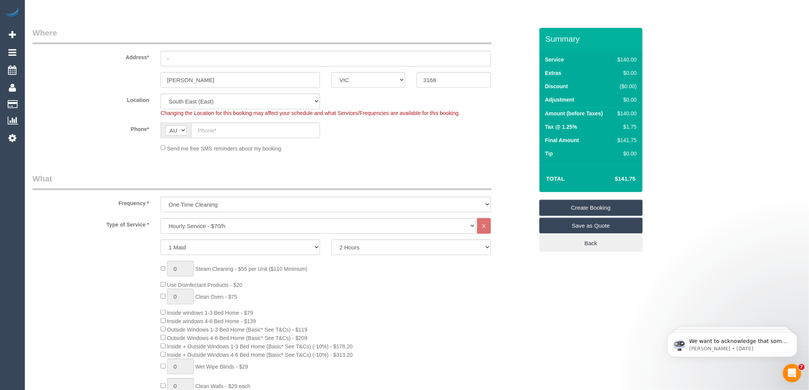
scroll to position [85, 0]
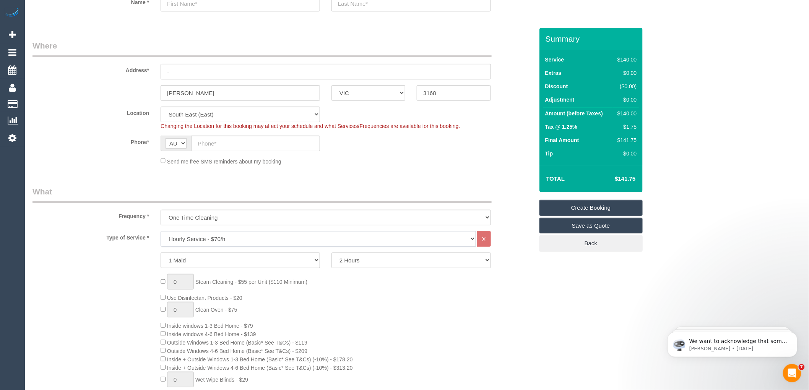
click at [257, 239] on select "Hourly Service - $70/h Hourly Service - $65/h Hourly Service - $60/h Hourly Ser…" at bounding box center [319, 239] width 316 height 16
select select "211"
click at [161, 232] on select "Hourly Service - $70/h Hourly Service - $65/h Hourly Service - $60/h Hourly Ser…" at bounding box center [319, 239] width 316 height 16
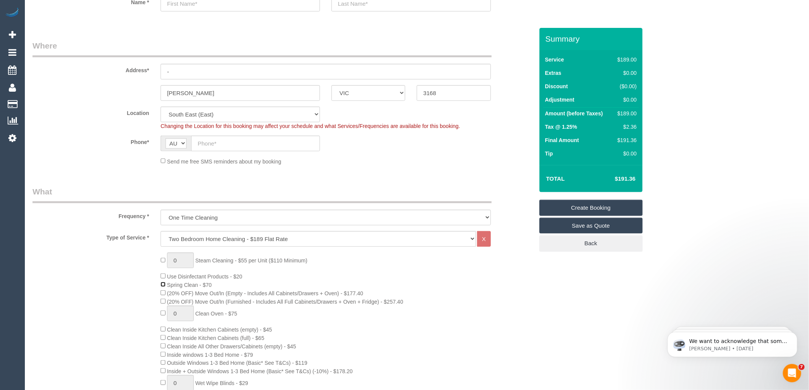
select select "spot22"
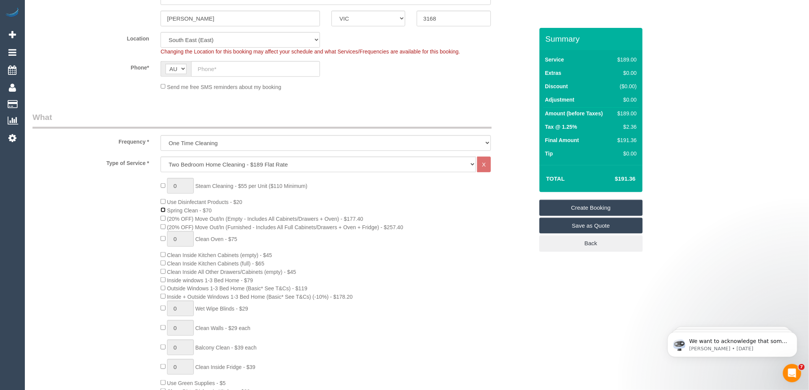
scroll to position [170, 0]
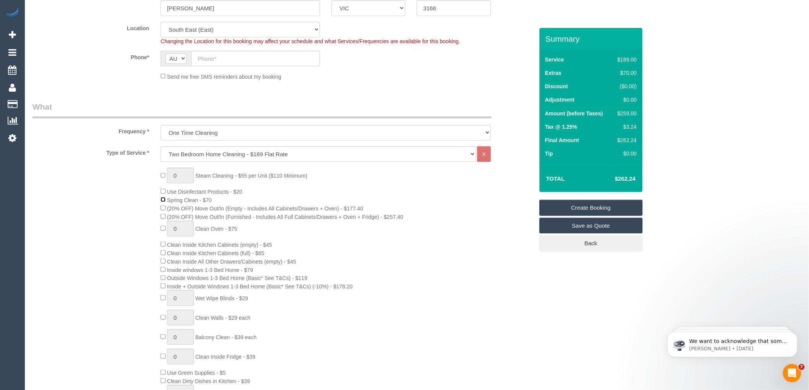
select select "spot43"
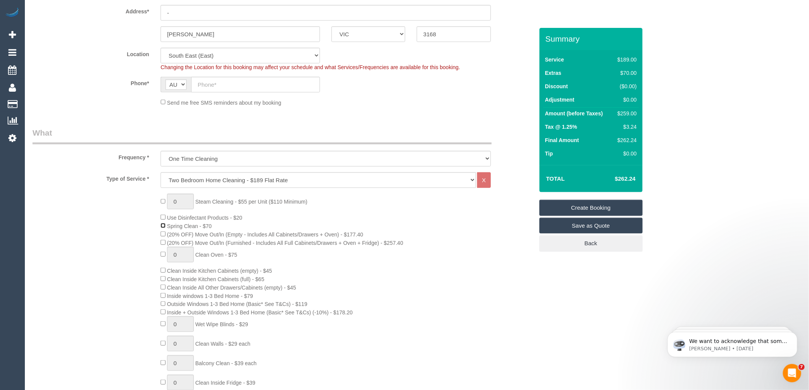
scroll to position [127, 0]
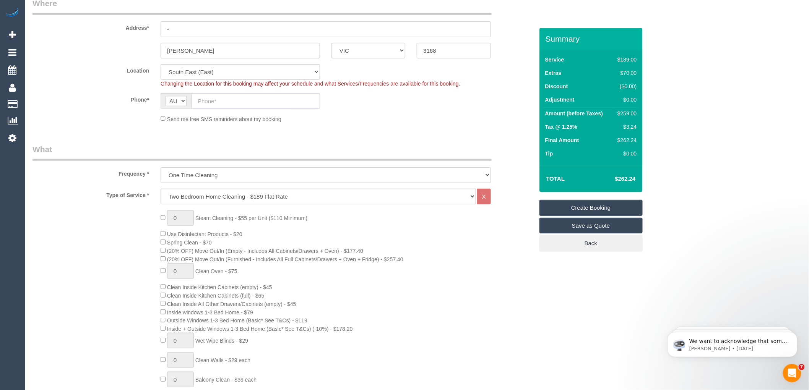
click at [217, 98] on input "text" at bounding box center [255, 101] width 129 height 16
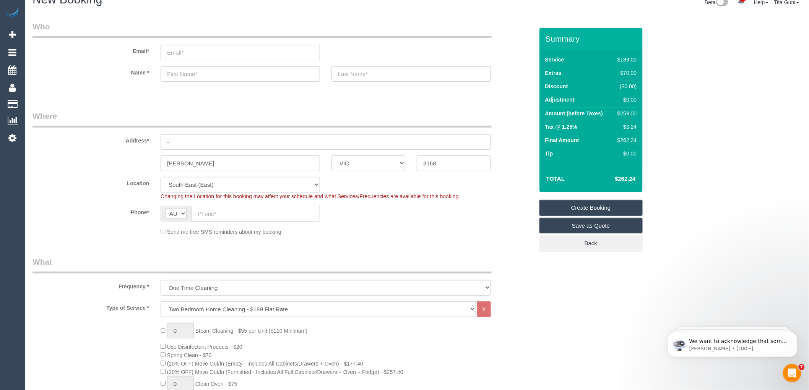
scroll to position [0, 0]
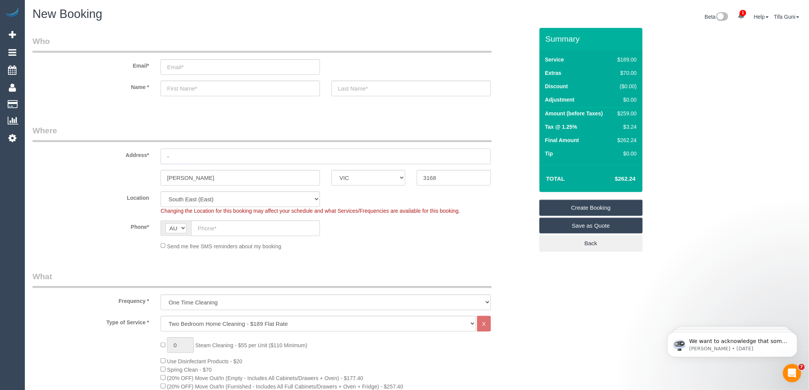
click at [185, 156] on input "-" at bounding box center [326, 157] width 330 height 16
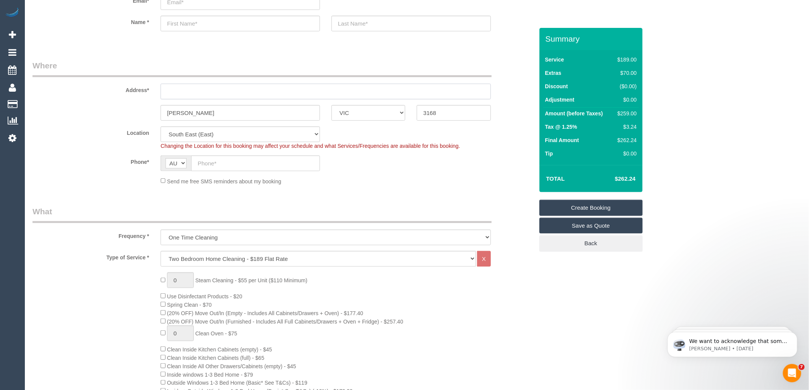
scroll to position [85, 0]
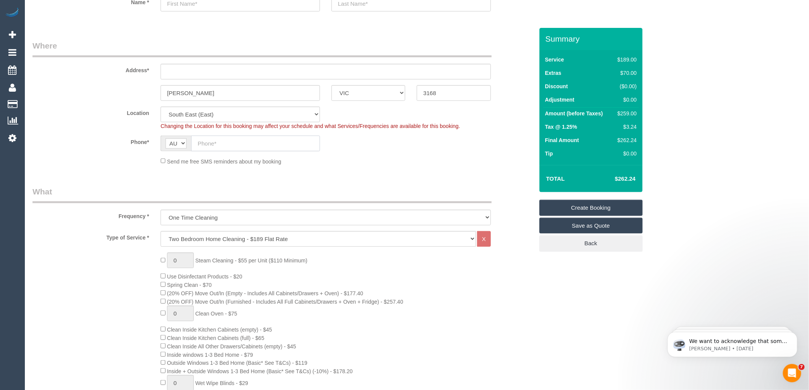
click at [210, 138] on input "text" at bounding box center [255, 144] width 129 height 16
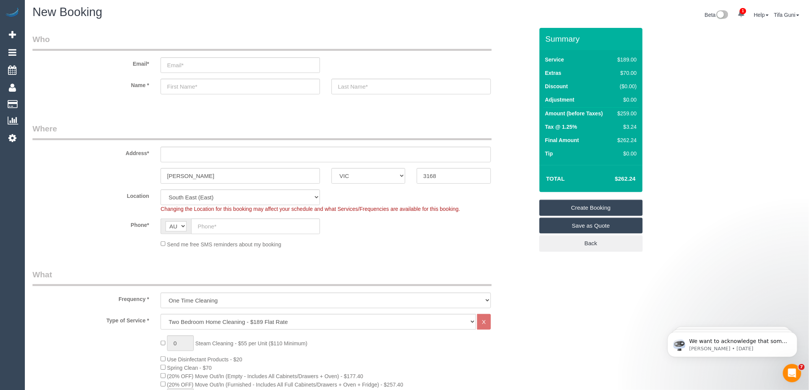
scroll to position [0, 0]
click at [186, 154] on input "text" at bounding box center [326, 157] width 330 height 16
type input "1/124 Wellington Road"
click at [205, 177] on input "Clayton" at bounding box center [240, 178] width 159 height 16
click at [218, 227] on input "text" at bounding box center [255, 229] width 129 height 16
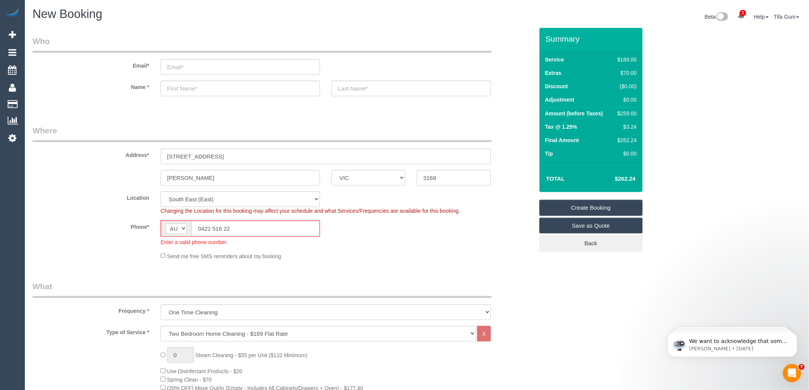
click at [208, 227] on input "0421 516 22" at bounding box center [256, 229] width 128 height 16
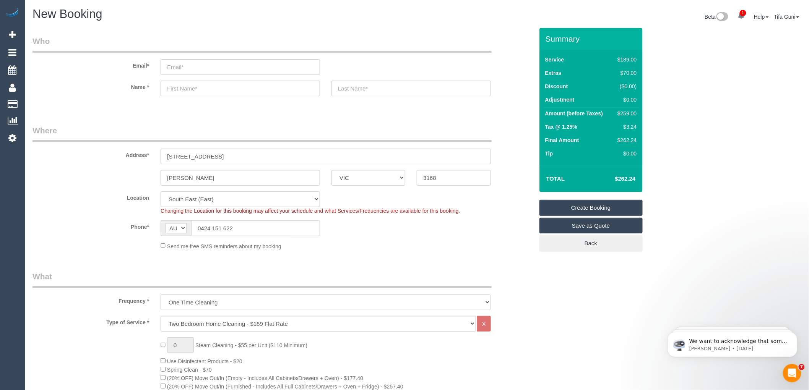
type input "0424 151 622"
click at [389, 236] on div "Phone* AF AL DZ AD AO AI AQ AG AR AM AW AU AT AZ BS BH BD BB BY BE BZ BJ BM BT …" at bounding box center [283, 229] width 513 height 16
click at [181, 90] on input "text" at bounding box center [240, 89] width 159 height 16
type input "Isurika"
click at [382, 89] on input "text" at bounding box center [411, 89] width 159 height 16
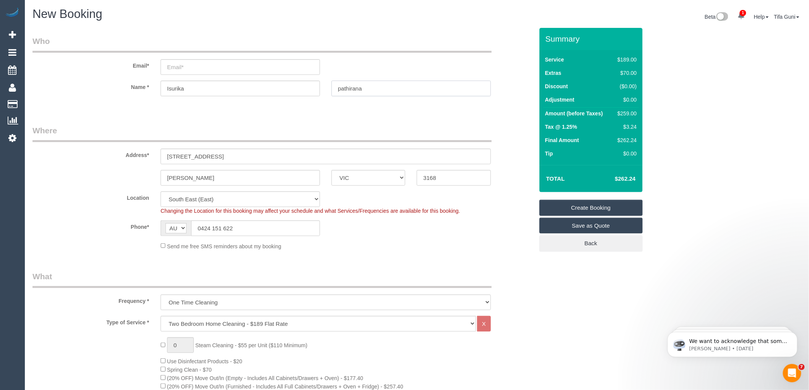
type input "pathirana"
click at [172, 67] on input "email" at bounding box center [240, 67] width 159 height 16
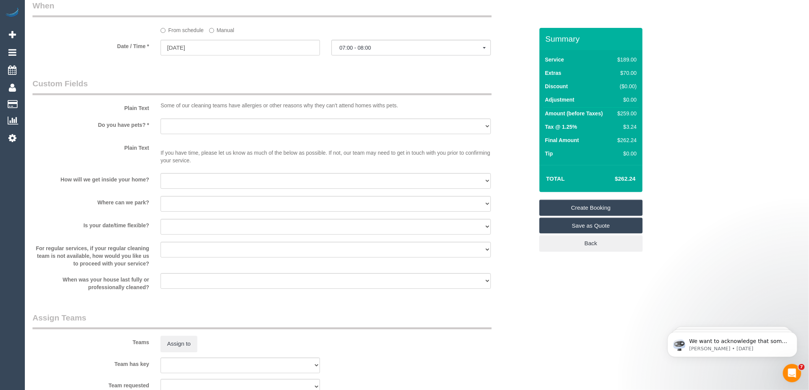
scroll to position [892, 0]
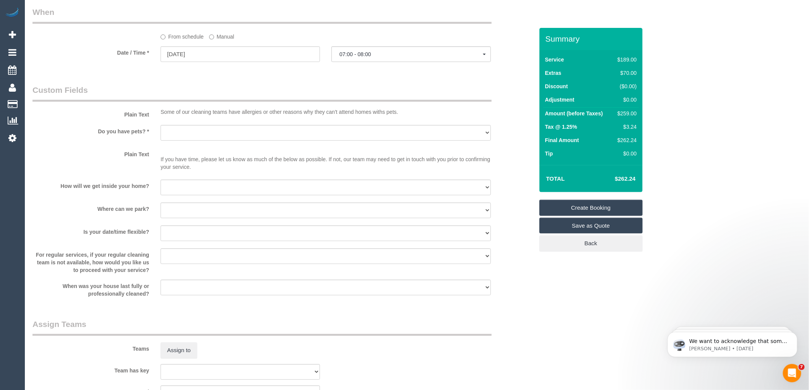
type input "Isurika.94@gmail.com"
click at [197, 140] on select "Yes - Cats Yes - Dogs No pets Yes - Dogs and Cats Yes - Other" at bounding box center [326, 133] width 330 height 16
select select "spot64"
select select "number:29"
click at [161, 135] on select "Yes - Cats Yes - Dogs No pets Yes - Dogs and Cats Yes - Other" at bounding box center [326, 133] width 330 height 16
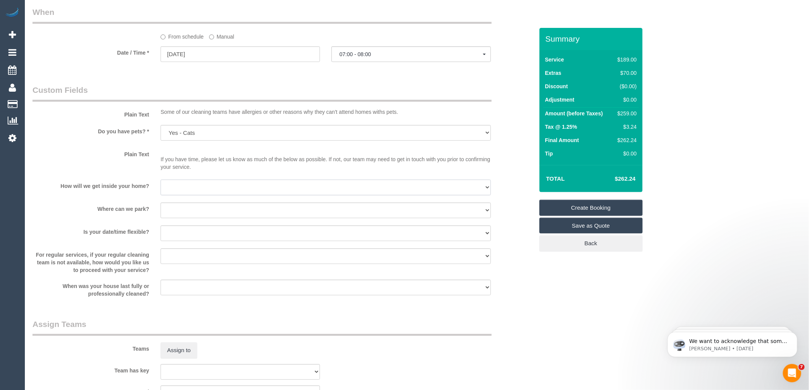
click at [203, 195] on select "I will be home Key will be left (please provide details below) Lock box/Access …" at bounding box center [326, 188] width 330 height 16
select select "number:14"
click at [161, 190] on select "I will be home Key will be left (please provide details below) Lock box/Access …" at bounding box center [326, 188] width 330 height 16
click at [189, 218] on select "I will provide parking on-site Free street parking Paid street parking (cost wi…" at bounding box center [326, 211] width 330 height 16
select select "number:18"
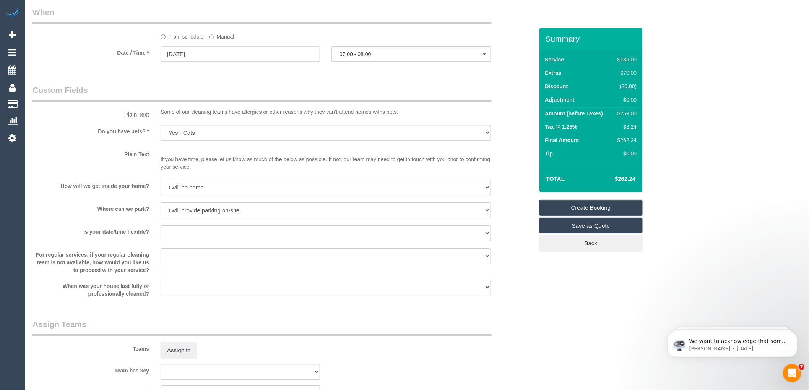
click at [161, 213] on select "I will provide parking on-site Free street parking Paid street parking (cost wi…" at bounding box center [326, 211] width 330 height 16
click at [365, 60] on button "07:00 - 08:00" at bounding box center [411, 54] width 159 height 16
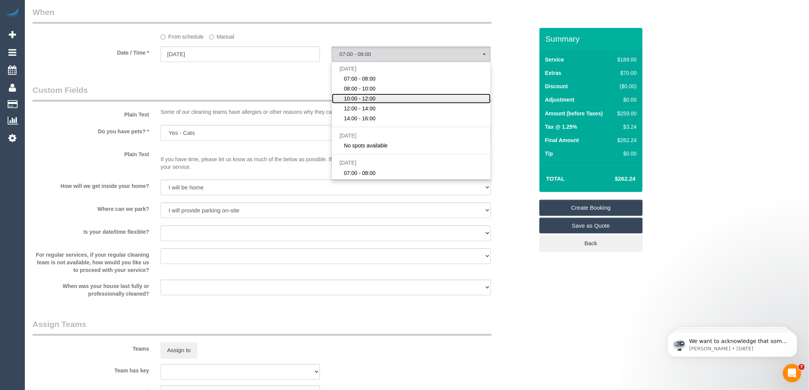
click at [365, 102] on span "10:00 - 12:00" at bounding box center [360, 99] width 32 height 8
select select "spot66"
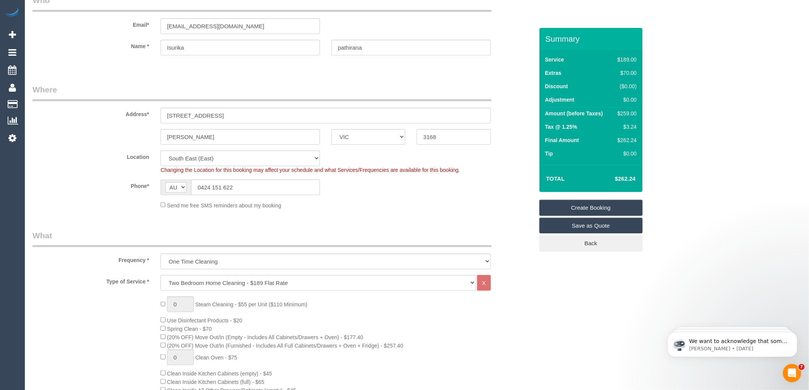
scroll to position [0, 0]
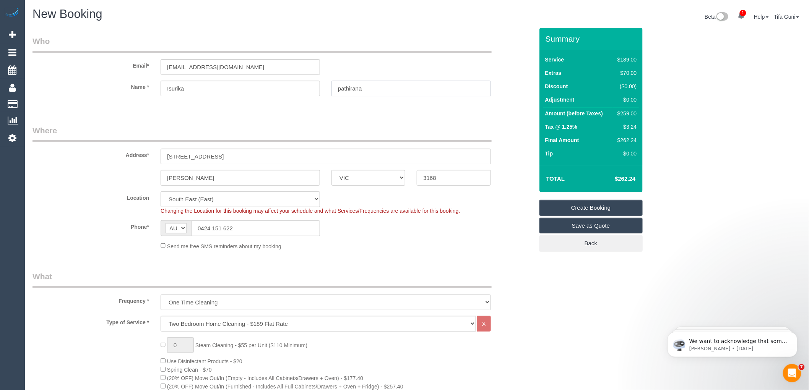
click at [341, 87] on input "pathirana" at bounding box center [411, 89] width 159 height 16
drag, startPoint x: 240, startPoint y: 64, endPoint x: 122, endPoint y: 71, distance: 117.6
click at [122, 71] on div "Email* Isurika.94@gmail.com" at bounding box center [283, 55] width 513 height 39
click at [341, 86] on input "pathirana" at bounding box center [411, 89] width 159 height 16
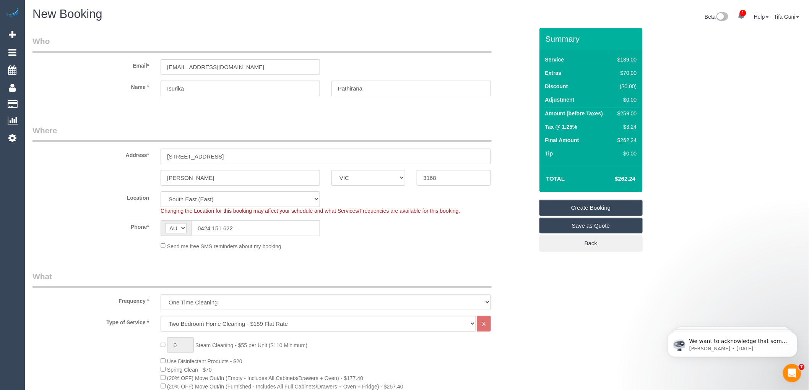
type input "Pathirana"
drag, startPoint x: 229, startPoint y: 64, endPoint x: 154, endPoint y: 63, distance: 75.7
click at [154, 63] on div "Email* Isurika.94@gmail.com" at bounding box center [283, 55] width 513 height 39
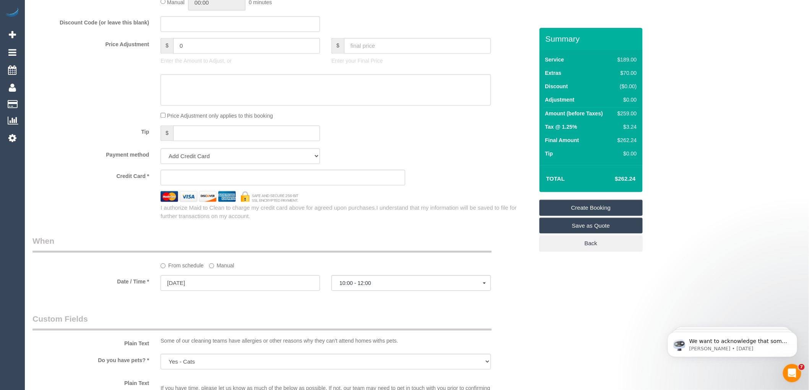
scroll to position [680, 0]
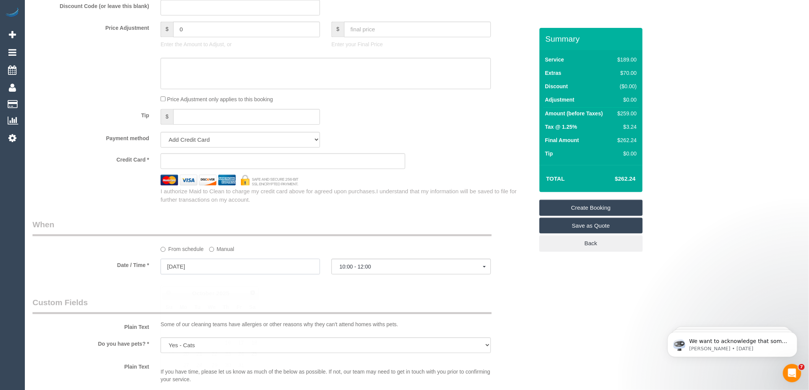
click at [228, 275] on input "25/10/2025" at bounding box center [240, 267] width 159 height 16
click at [398, 232] on legend "When" at bounding box center [262, 227] width 459 height 17
click at [594, 207] on link "Create Booking" at bounding box center [591, 208] width 103 height 16
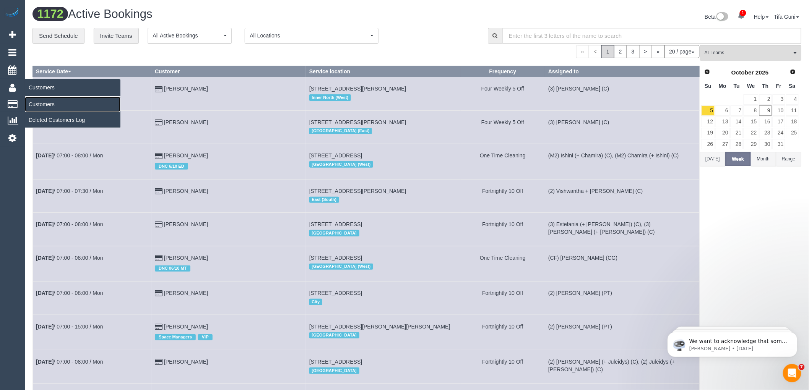
click at [52, 106] on link "Customers" at bounding box center [73, 104] width 96 height 15
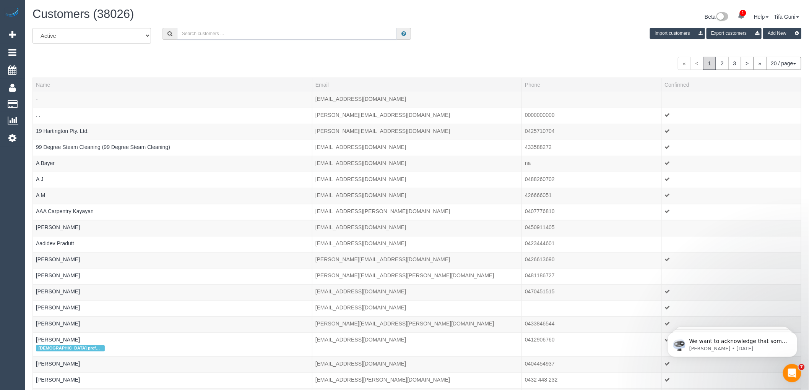
click at [206, 34] on input "text" at bounding box center [287, 34] width 220 height 12
paste input "Isurika.94@gmail.com"
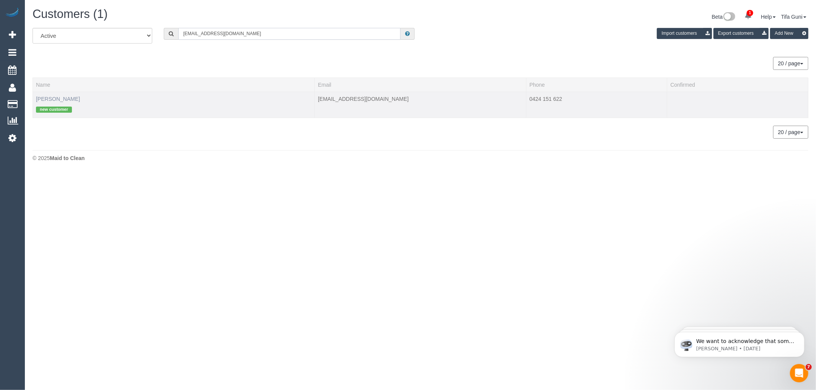
type input "Isurika.94@gmail.com"
click at [64, 100] on link "Isurika Pathirana" at bounding box center [58, 99] width 44 height 6
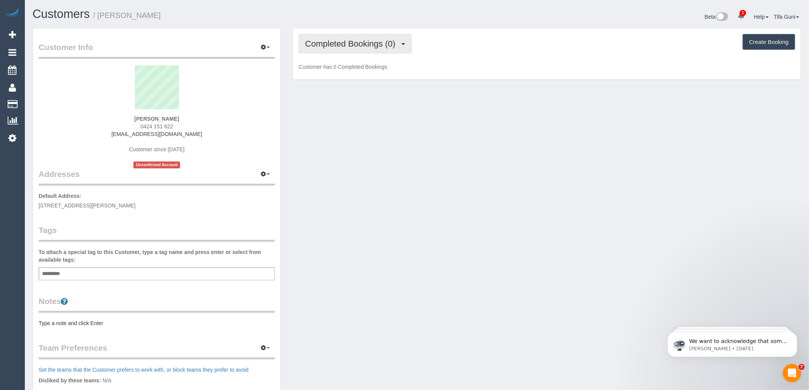
click at [360, 44] on span "Completed Bookings (0)" at bounding box center [352, 44] width 94 height 10
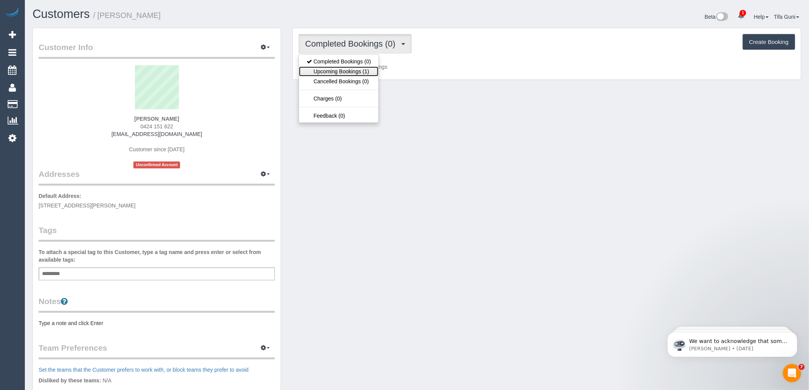
click at [356, 73] on link "Upcoming Bookings (1)" at bounding box center [339, 72] width 80 height 10
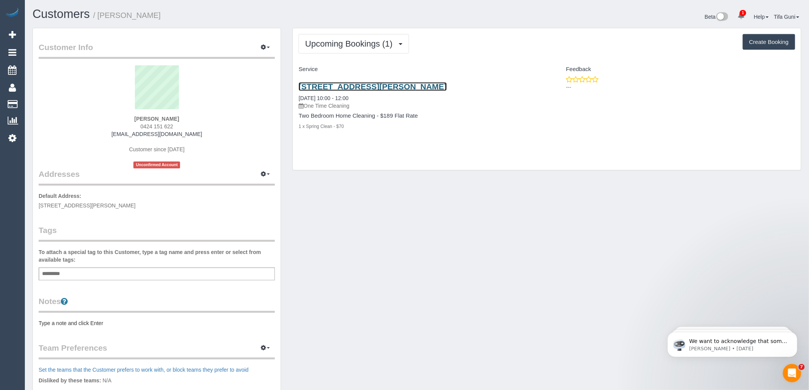
click at [380, 87] on link "1/124 Wellington Road, Clayton, VIC 3168" at bounding box center [373, 86] width 148 height 9
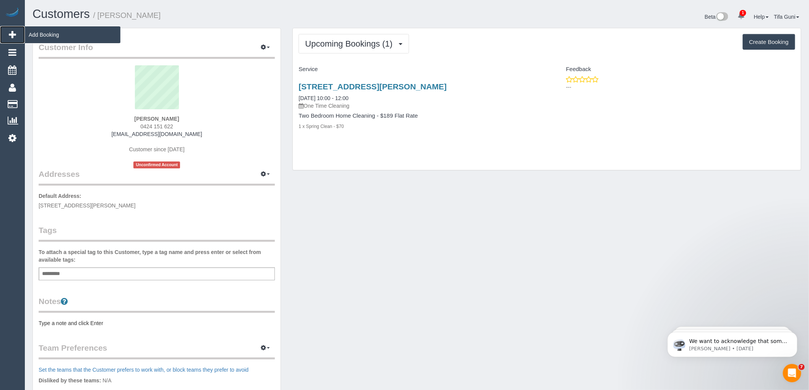
click at [47, 32] on span "Add Booking" at bounding box center [73, 35] width 96 height 18
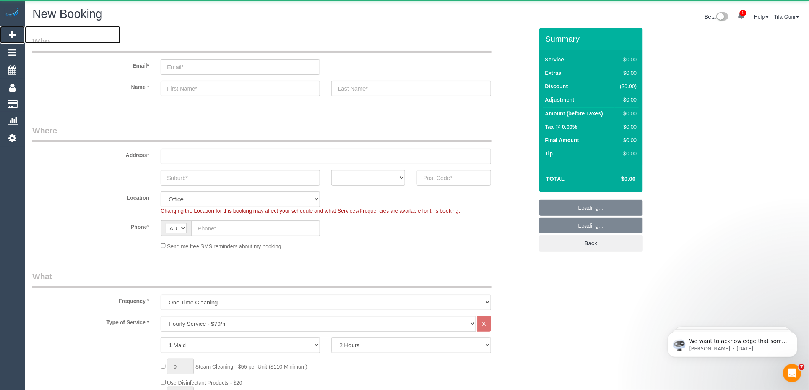
select select "object:7053"
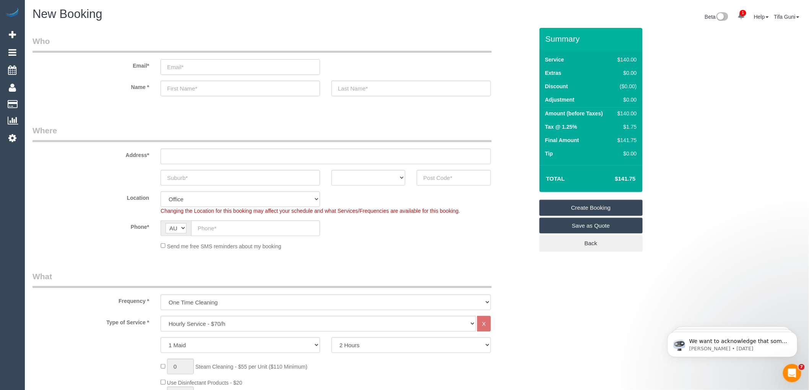
click at [179, 67] on input "email" at bounding box center [240, 67] width 159 height 16
paste input "Dechen Khadro"
type input "Dechen Khadro"
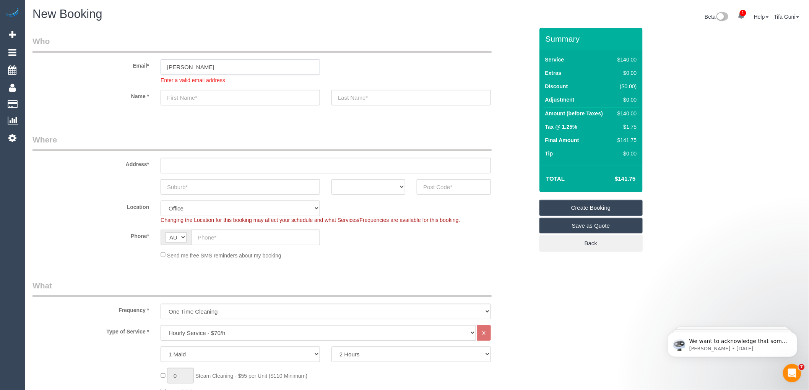
drag, startPoint x: 217, startPoint y: 66, endPoint x: 73, endPoint y: 67, distance: 144.2
click at [73, 67] on div "Email* Dechen Khadro Enter a valid email address" at bounding box center [283, 60] width 513 height 49
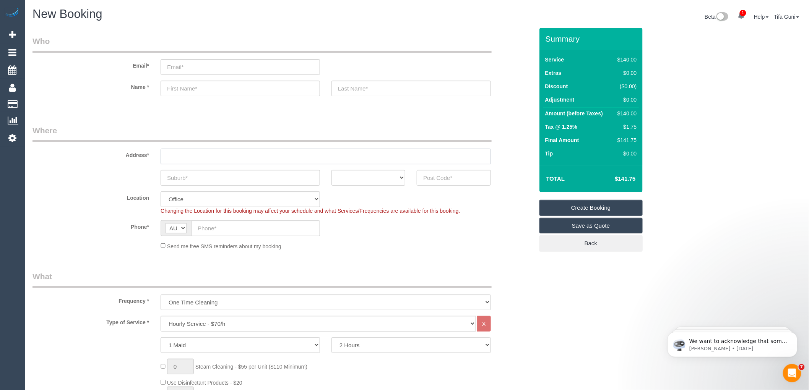
click at [188, 159] on input "text" at bounding box center [326, 157] width 330 height 16
paste input "Dechen Khadro"
type input "Dechen Khadro"
paste input "Dechen Khadro"
drag, startPoint x: 216, startPoint y: 87, endPoint x: 188, endPoint y: 89, distance: 27.7
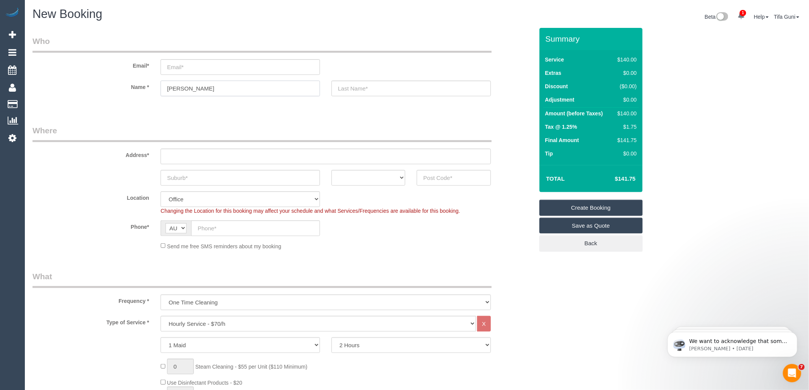
click at [188, 89] on input "Dechen Khadro" at bounding box center [240, 89] width 159 height 16
type input "Dechen"
click at [358, 90] on input "text" at bounding box center [411, 89] width 159 height 16
paste input "Khadro"
type input "Khadro"
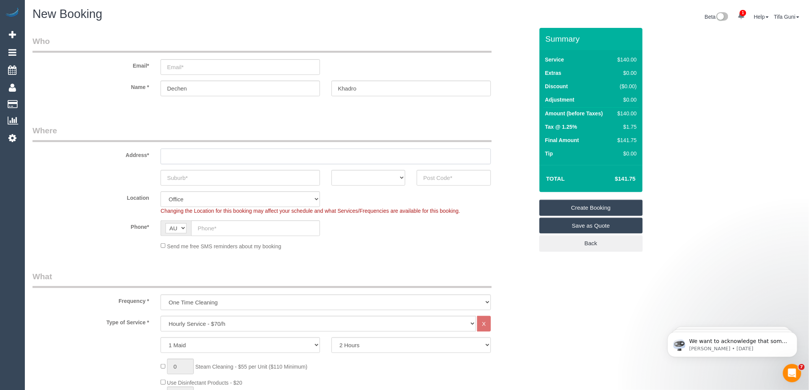
click at [179, 153] on input "text" at bounding box center [326, 157] width 330 height 16
paste input "115 Rowe Street, Fitzroy North"
drag, startPoint x: 212, startPoint y: 157, endPoint x: 250, endPoint y: 158, distance: 38.3
click at [250, 158] on input "115 Rowe Street, Fitzroy North" at bounding box center [326, 157] width 330 height 16
type input "115 Rowe Street,"
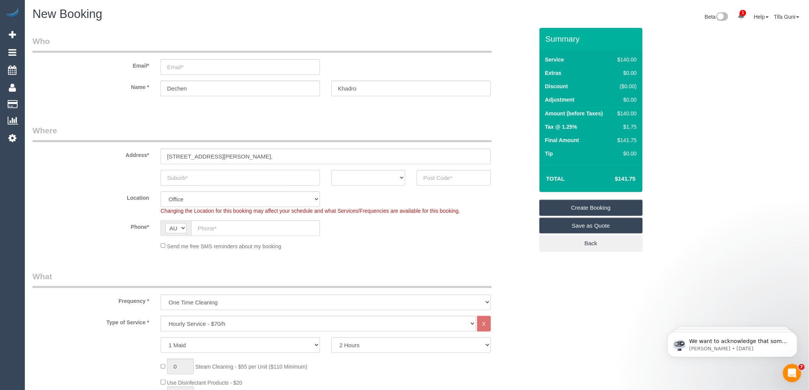
click at [207, 179] on input "text" at bounding box center [240, 178] width 159 height 16
paste input "Fitzroy North"
type input "Fitzroy North"
click at [395, 180] on select "ACT [GEOGRAPHIC_DATA] NT [GEOGRAPHIC_DATA] SA TAS [GEOGRAPHIC_DATA] [GEOGRAPHIC…" at bounding box center [369, 178] width 74 height 16
select select "VIC"
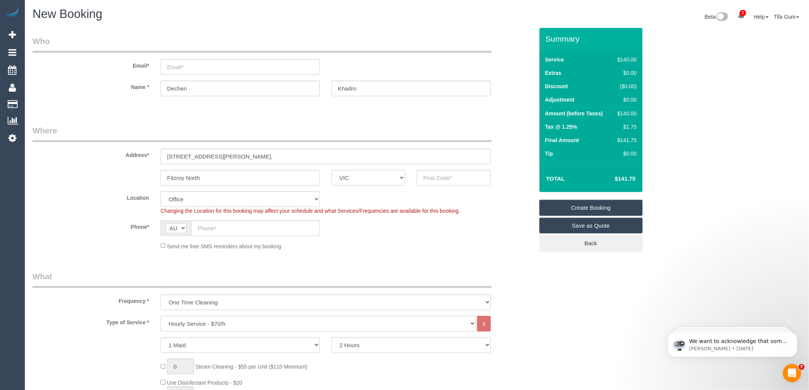
click at [332, 170] on select "ACT [GEOGRAPHIC_DATA] NT [GEOGRAPHIC_DATA] SA TAS [GEOGRAPHIC_DATA] [GEOGRAPHIC…" at bounding box center [369, 178] width 74 height 16
click at [213, 157] on input "115 Rowe Street," at bounding box center [326, 157] width 330 height 16
type input "115 Rowe Street,"
click at [207, 231] on input "text" at bounding box center [255, 229] width 129 height 16
paste input "0451 530 093"
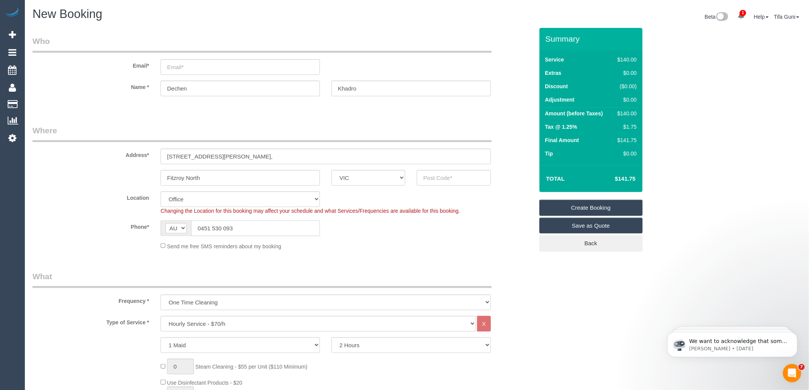
type input "0451 530 093"
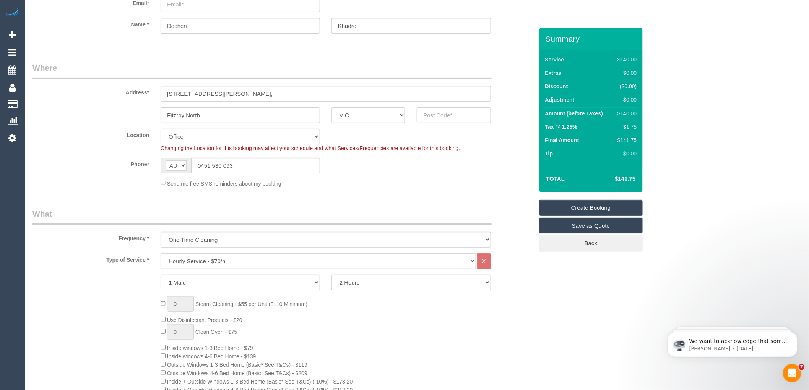
scroll to position [85, 0]
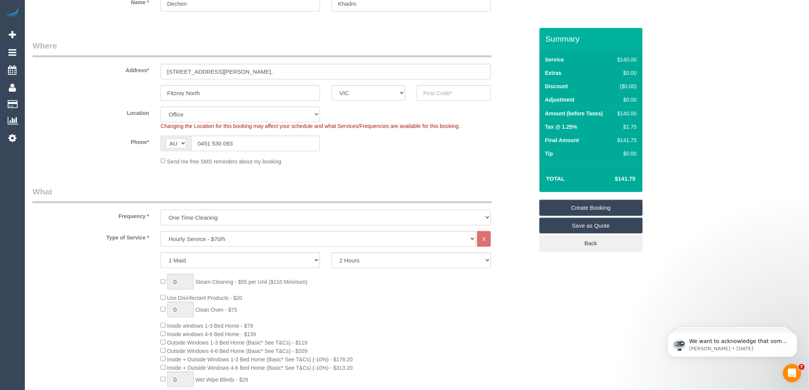
click at [206, 217] on select "One Time Cleaning Weekly - 10% Off - 10.00% (0% for the First Booking) Fortnigh…" at bounding box center [326, 218] width 330 height 16
click at [205, 239] on select "Hourly Service - $70/h Hourly Service - $65/h Hourly Service - $60/h Hourly Ser…" at bounding box center [319, 239] width 316 height 16
select select "275"
click at [161, 232] on select "Hourly Service - $70/h Hourly Service - $65/h Hourly Service - $60/h Hourly Ser…" at bounding box center [319, 239] width 316 height 16
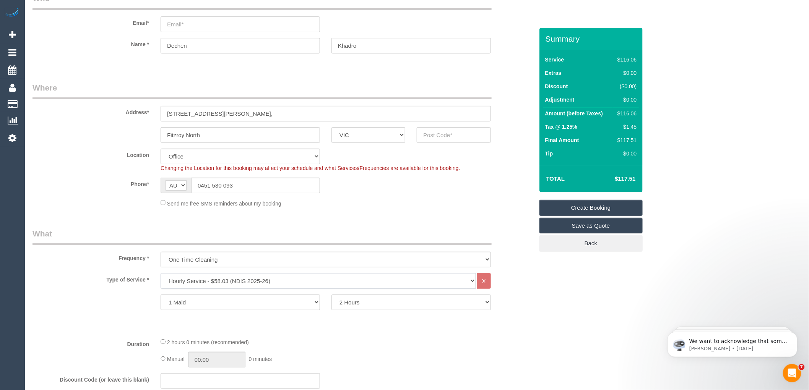
scroll to position [42, 0]
drag, startPoint x: 241, startPoint y: 134, endPoint x: 178, endPoint y: 140, distance: 63.8
click at [124, 141] on div "Fitzroy North ACT NSW NT QLD SA TAS VIC WA" at bounding box center [283, 136] width 513 height 16
click at [448, 133] on input "text" at bounding box center [454, 136] width 74 height 16
paste input "3068"
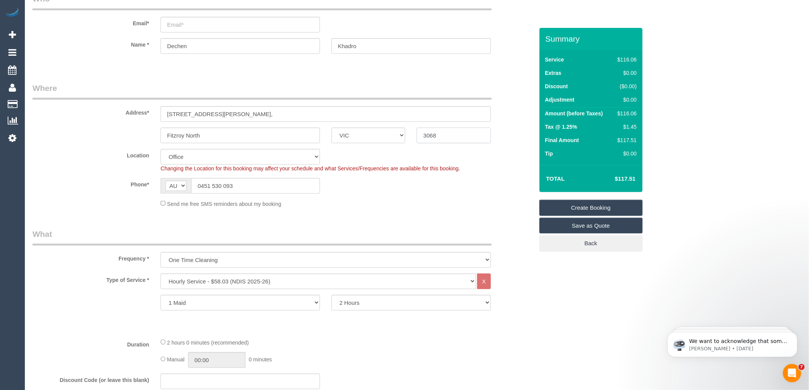
type input "3068"
select select "47"
select select "object:8337"
click at [189, 27] on input "email" at bounding box center [240, 25] width 159 height 16
paste input "dechenkaro@icloud.com"
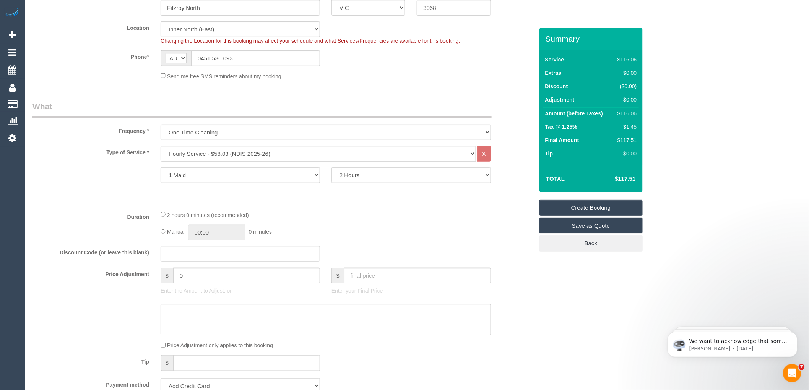
scroll to position [170, 0]
type input "dechenkaro@icloud.com"
click at [229, 135] on select "One Time Cleaning Weekly - 10% Off - 10.00% (0% for the First Booking) Fortnigh…" at bounding box center [326, 133] width 330 height 16
select select "object:8338"
click at [161, 125] on select "One Time Cleaning Weekly - 10% Off - 10.00% (0% for the First Booking) Fortnigh…" at bounding box center [326, 133] width 330 height 16
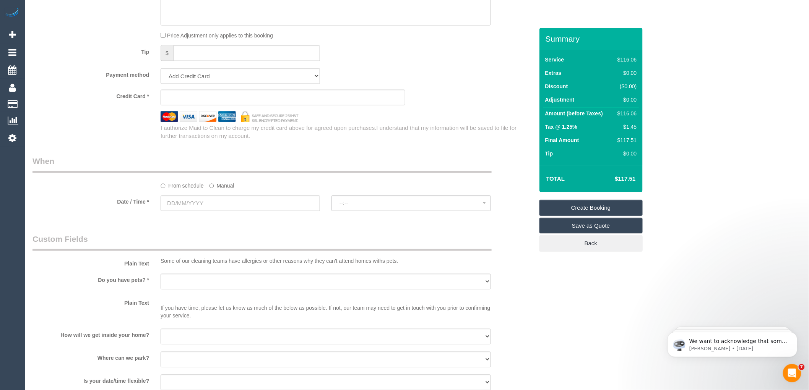
scroll to position [510, 0]
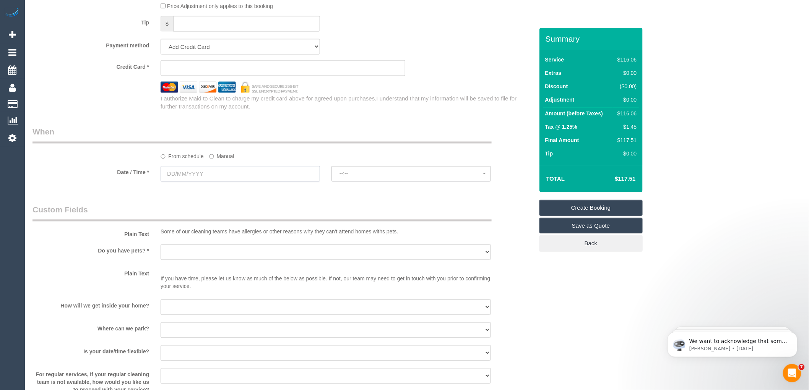
click at [229, 178] on input "text" at bounding box center [240, 174] width 159 height 16
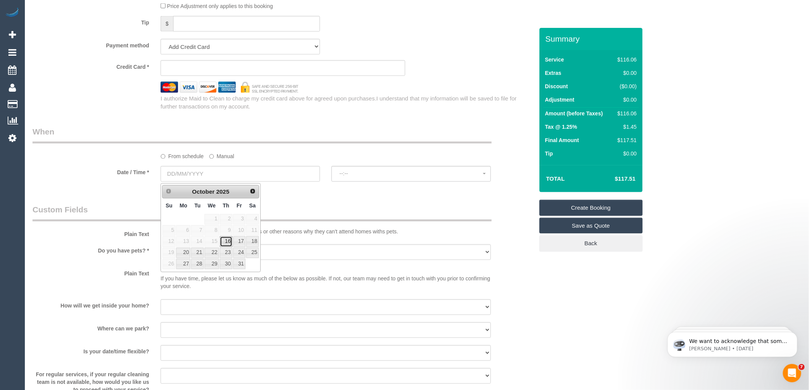
click at [231, 239] on link "16" at bounding box center [226, 242] width 13 height 10
type input "[DATE]"
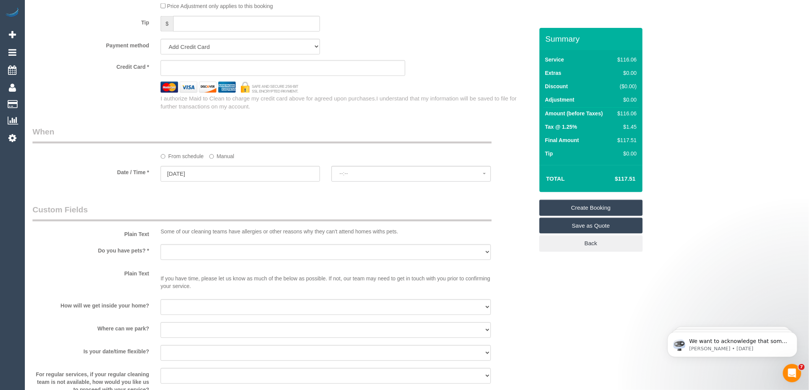
select select "spot85"
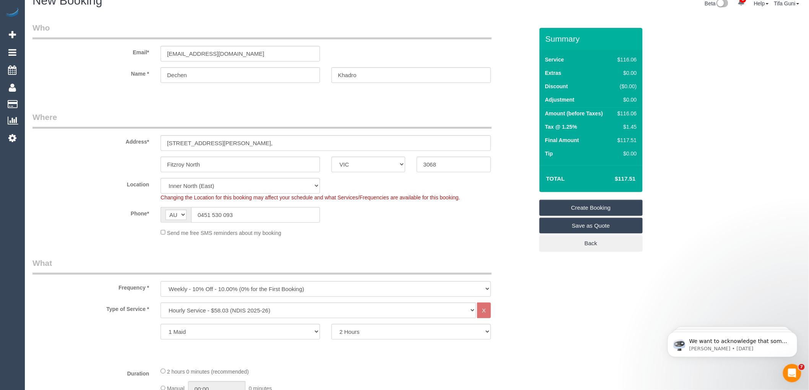
scroll to position [0, 0]
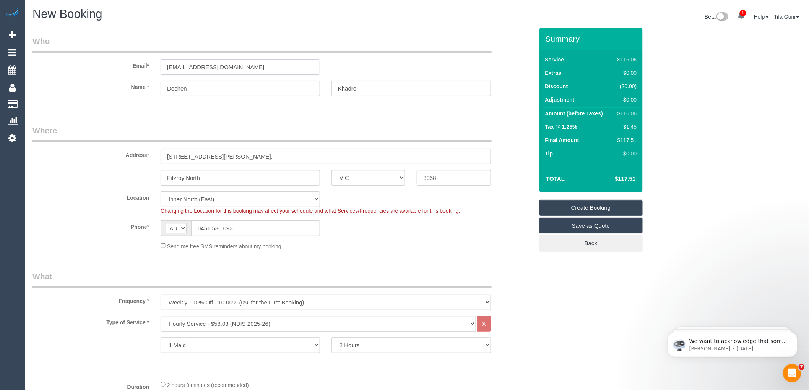
drag, startPoint x: 244, startPoint y: 64, endPoint x: 140, endPoint y: 71, distance: 103.9
click at [140, 71] on div "Email* dechenkaro@icloud.com" at bounding box center [283, 55] width 513 height 39
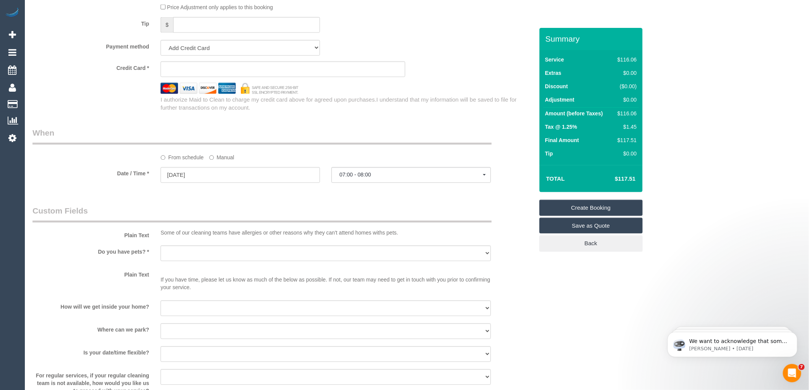
scroll to position [510, 0]
click at [246, 172] on input "[DATE]" at bounding box center [240, 174] width 159 height 16
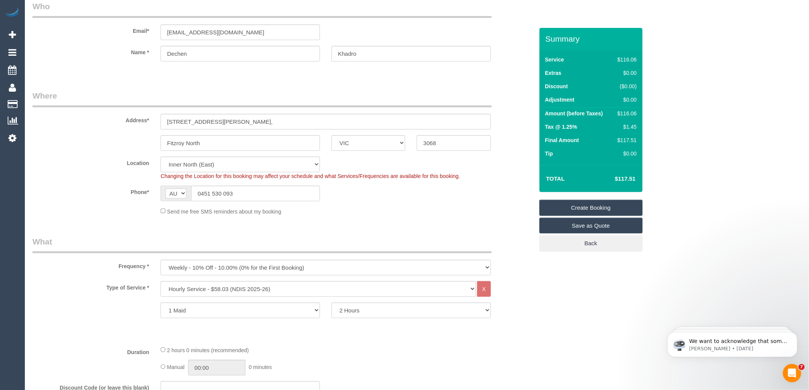
scroll to position [0, 0]
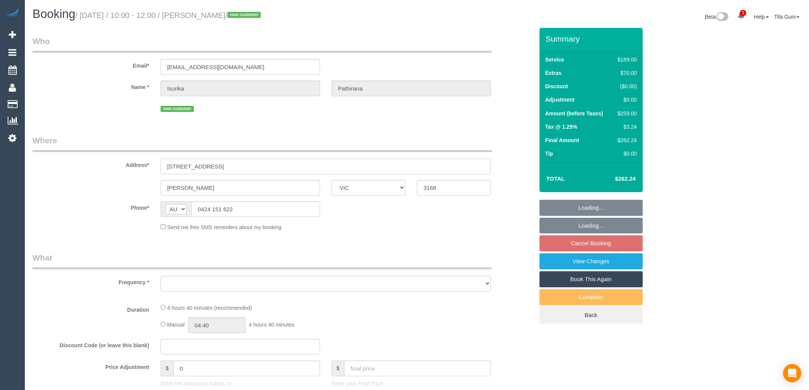
select select "VIC"
select select "string:stripe-pm_1SG7362GScqysDRVqsUpA5yj"
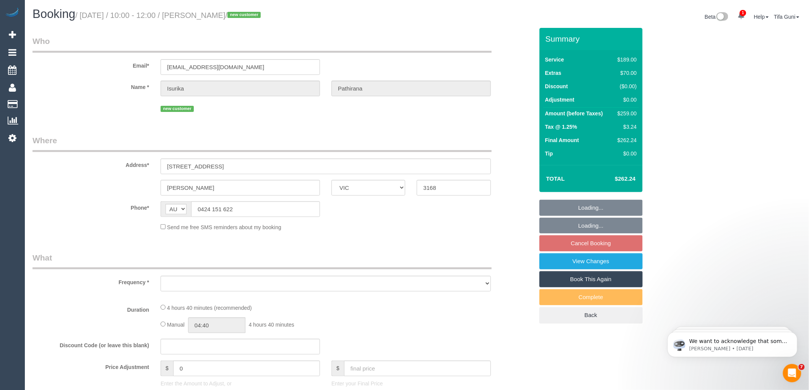
select select "object:540"
select select "number:29"
select select "number:14"
select select "number:18"
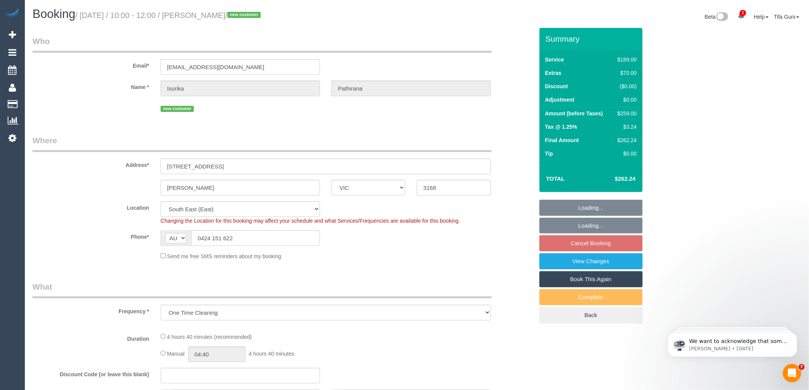
scroll to position [2, 0]
select select "spot3"
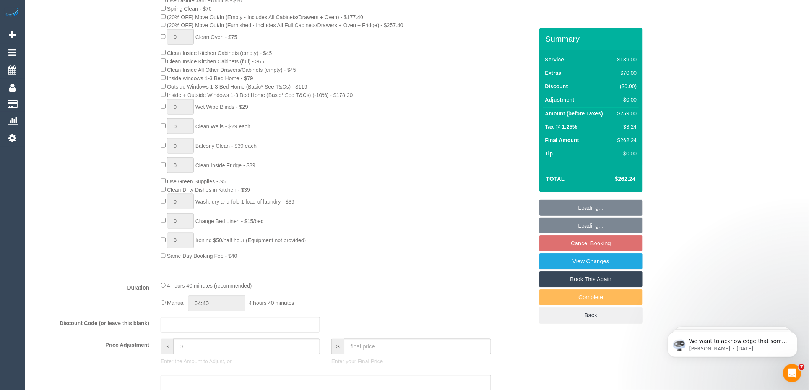
select select "object:1336"
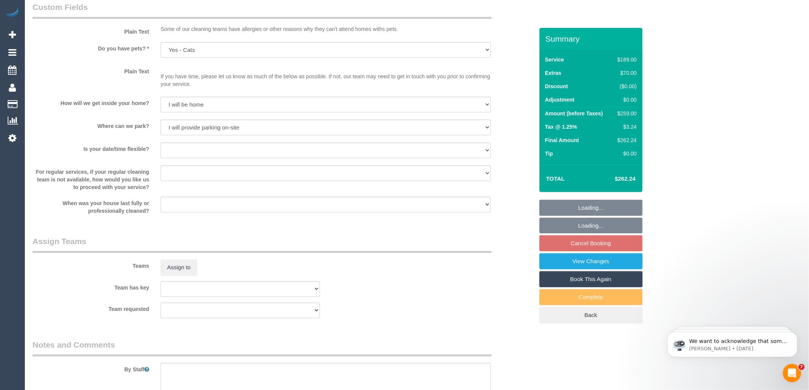
scroll to position [1100, 0]
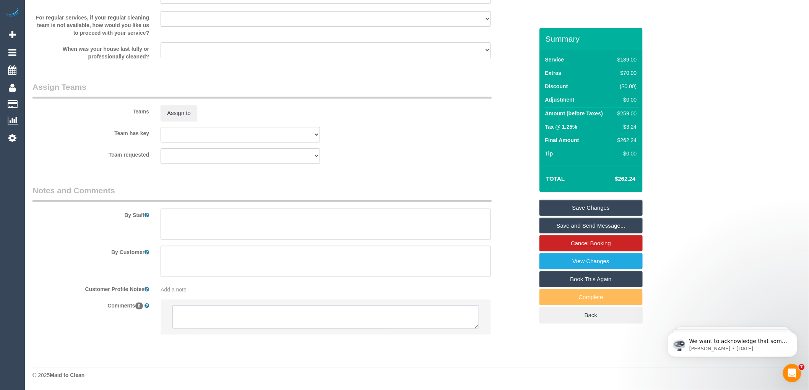
click at [215, 306] on textarea at bounding box center [325, 318] width 307 height 24
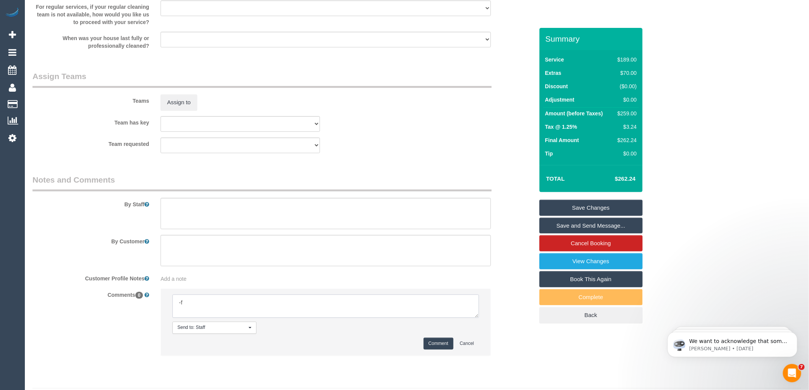
type textarea "-"
paste textarea "Flexibility dates: Flexibility times: Notes: knows we need to review Contact vi…"
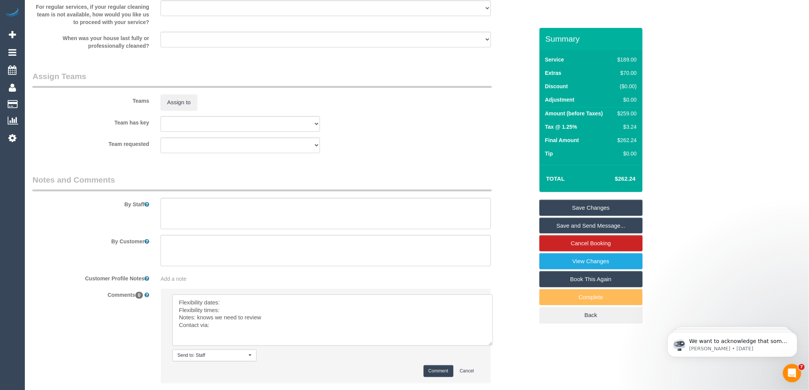
scroll to position [0, 0]
drag, startPoint x: 477, startPoint y: 325, endPoint x: 498, endPoint y: 375, distance: 53.8
click at [493, 346] on textarea at bounding box center [332, 320] width 320 height 51
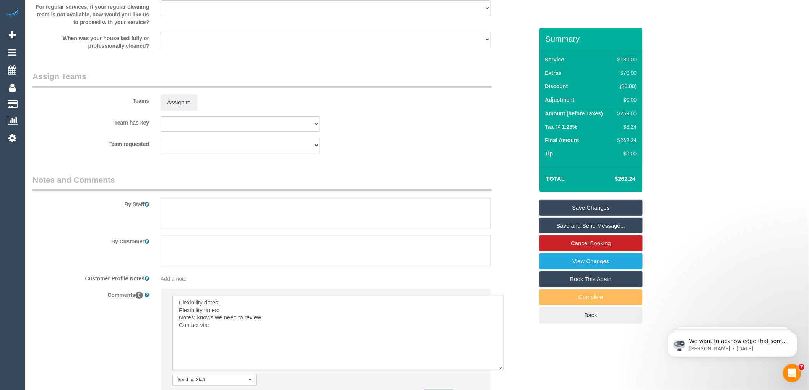
click at [237, 311] on textarea at bounding box center [337, 333] width 331 height 76
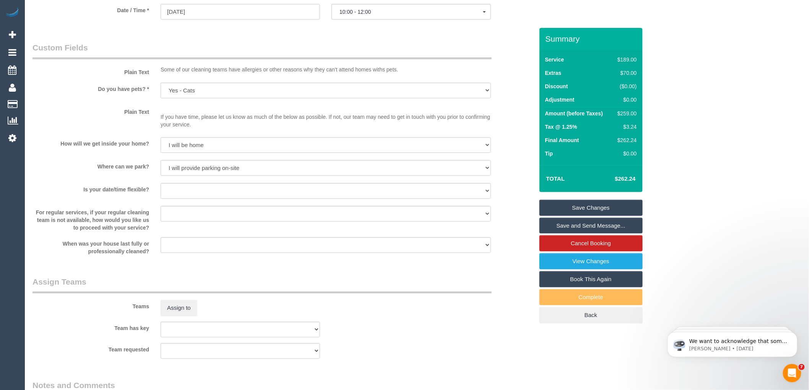
scroll to position [845, 0]
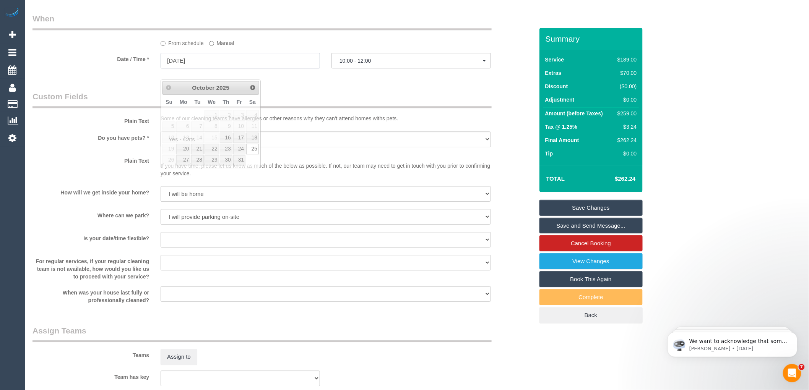
click at [189, 68] on input "25/10/2025" at bounding box center [240, 61] width 159 height 16
click at [341, 102] on legend "Custom Fields" at bounding box center [262, 99] width 459 height 17
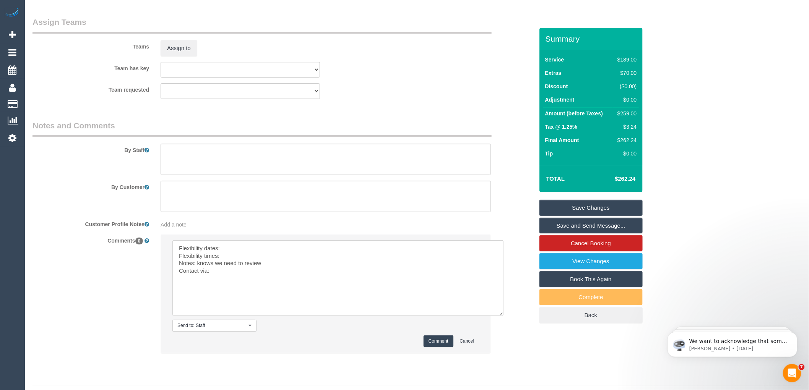
scroll to position [1184, 0]
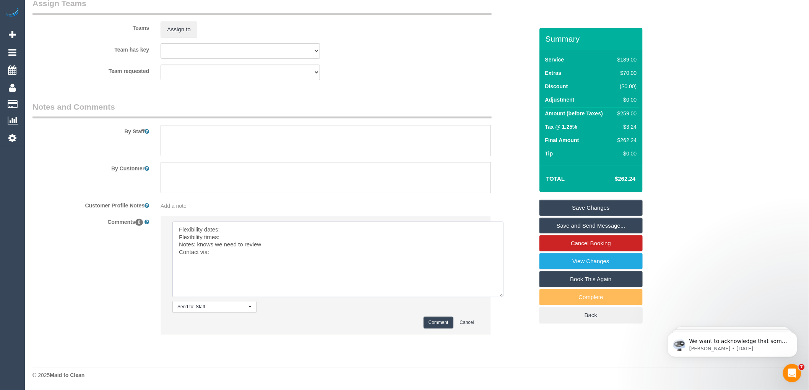
click at [239, 226] on textarea at bounding box center [337, 260] width 331 height 76
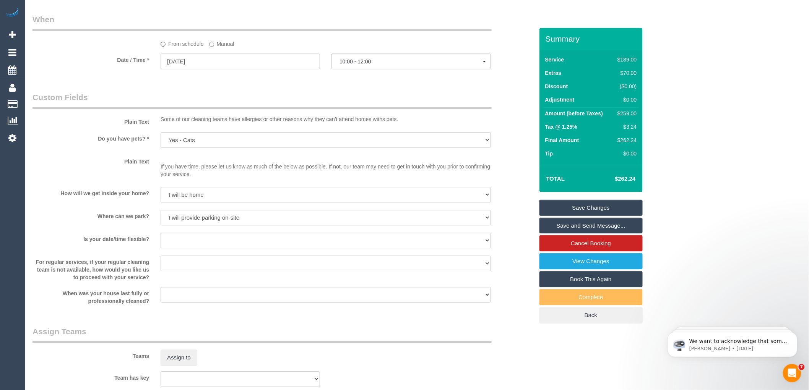
scroll to position [844, 0]
click at [202, 70] on input "25/10/2025" at bounding box center [240, 62] width 159 height 16
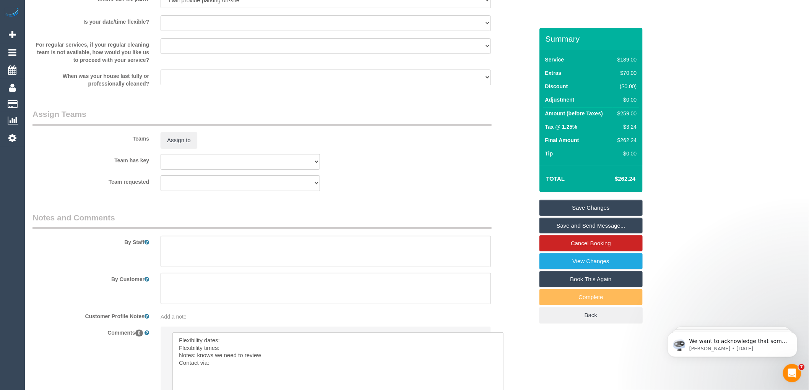
scroll to position [1184, 0]
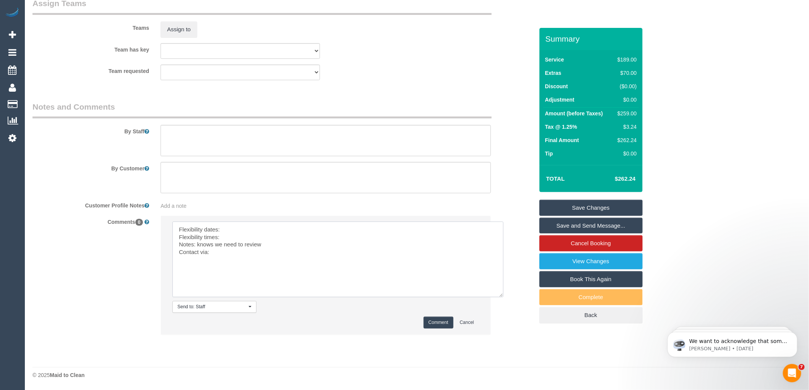
click at [232, 229] on textarea at bounding box center [337, 260] width 331 height 76
click at [237, 239] on textarea at bounding box center [337, 260] width 331 height 76
click at [228, 250] on textarea at bounding box center [337, 260] width 331 height 76
type textarea "Flexibility dates: Saturday Flexibility times: Flexible after 10 Notes: knows w…"
click at [433, 324] on button "Comment" at bounding box center [439, 323] width 30 height 12
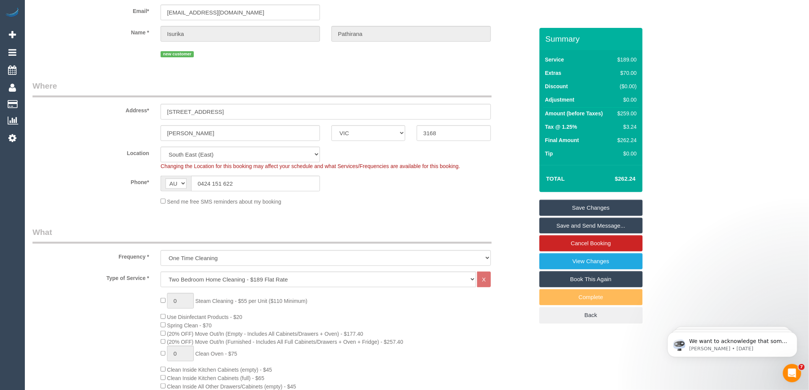
scroll to position [0, 0]
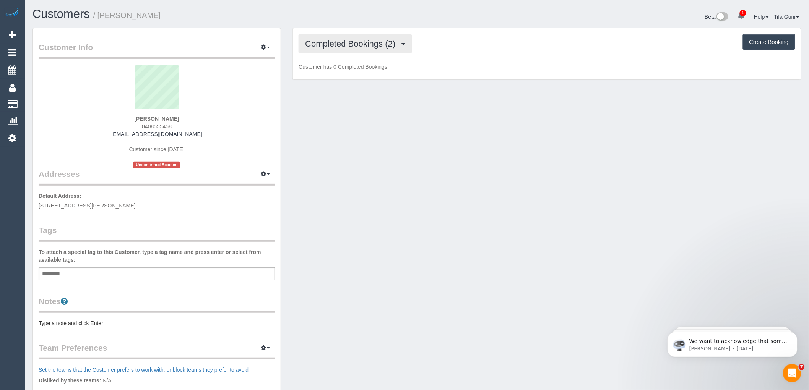
click at [392, 47] on span "Completed Bookings (2)" at bounding box center [352, 44] width 94 height 10
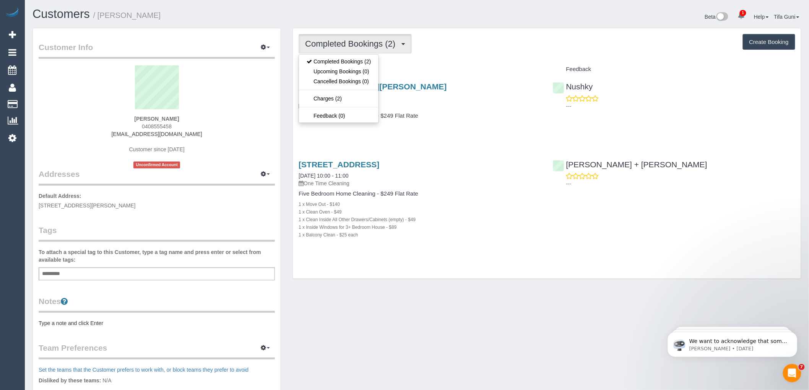
click at [451, 59] on div "Completed Bookings (2) Completed Bookings (2) Upcoming Bookings (0) Cancelled B…" at bounding box center [547, 153] width 508 height 250
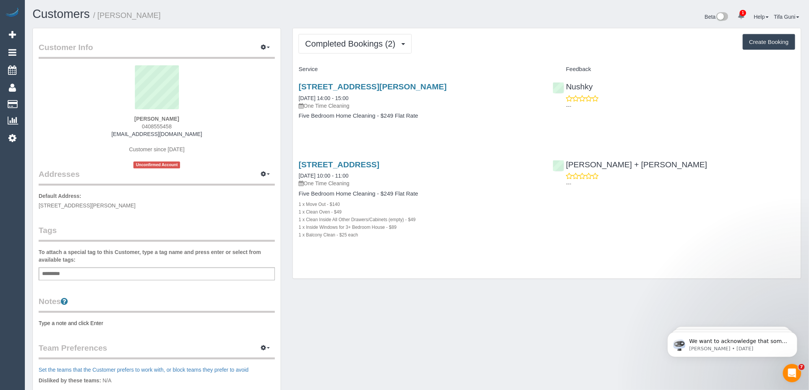
click at [777, 39] on button "Create Booking" at bounding box center [769, 42] width 52 height 16
select select "VIC"
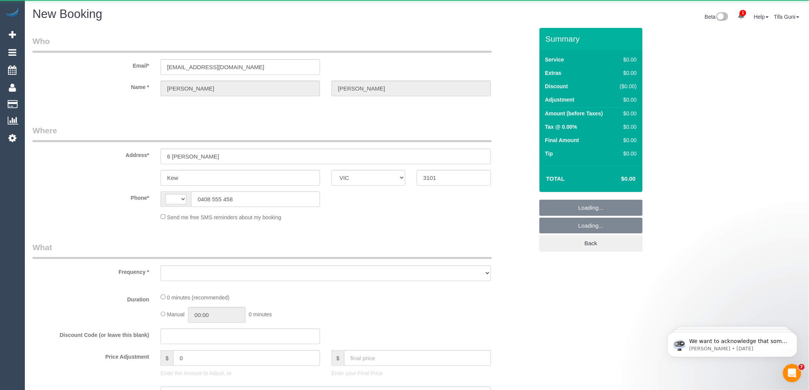
select select "string:AU"
select select "object:1123"
select select "string:stripe-pm_1FWBOc2GScqysDRVp9Uy3qK4"
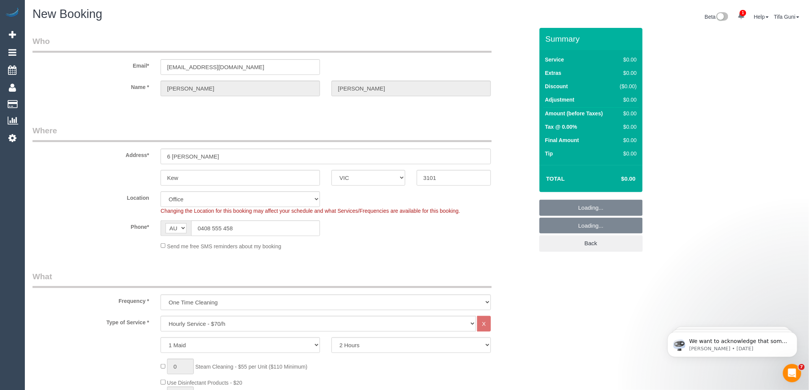
select select "object:2577"
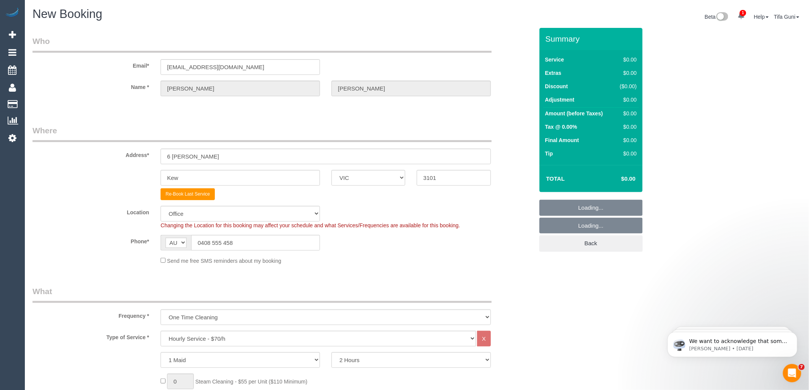
select select "58"
select select "object:2587"
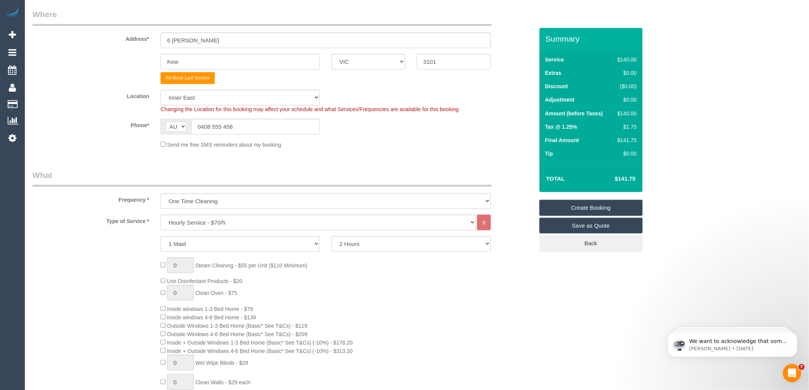
scroll to position [127, 0]
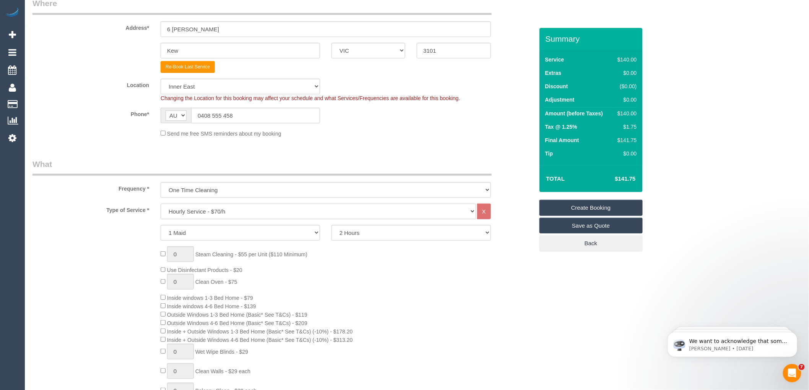
click at [228, 213] on select "Hourly Service - $70/h Hourly Service - $65/h Hourly Service - $60/h Hourly Ser…" at bounding box center [319, 212] width 316 height 16
click at [161, 204] on select "Hourly Service - $70/h Hourly Service - $65/h Hourly Service - $60/h Hourly Ser…" at bounding box center [319, 212] width 316 height 16
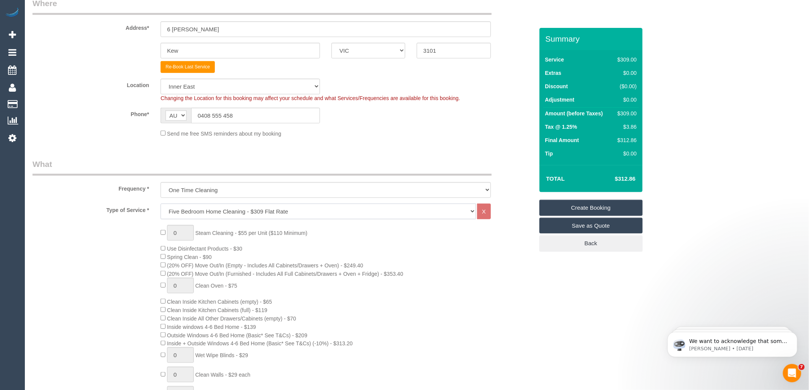
click at [224, 215] on select "Hourly Service - $70/h Hourly Service - $65/h Hourly Service - $60/h Hourly Ser…" at bounding box center [319, 212] width 316 height 16
select select "209"
click at [161, 204] on select "Hourly Service - $70/h Hourly Service - $65/h Hourly Service - $60/h Hourly Ser…" at bounding box center [319, 212] width 316 height 16
select select "1"
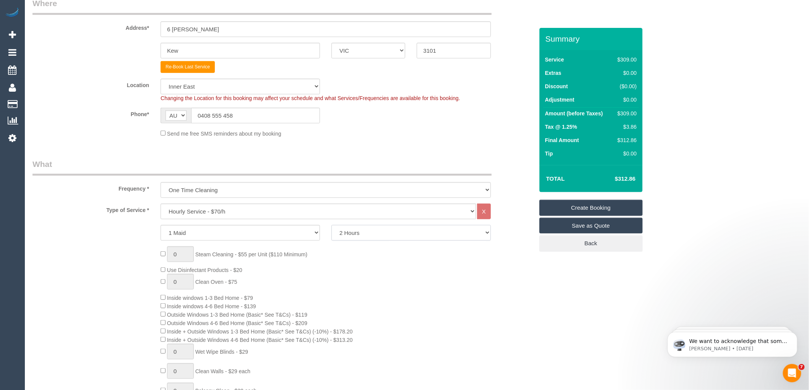
click at [389, 235] on select "2 Hours 2.5 Hours 3 Hours 3.5 Hours 4 Hours 4.5 Hours 5 Hours 5.5 Hours 6 Hours…" at bounding box center [411, 233] width 159 height 16
select select "300"
click at [332, 226] on select "2 Hours 2.5 Hours 3 Hours 3.5 Hours 4 Hours 4.5 Hours 5 Hours 5.5 Hours 6 Hours…" at bounding box center [411, 233] width 159 height 16
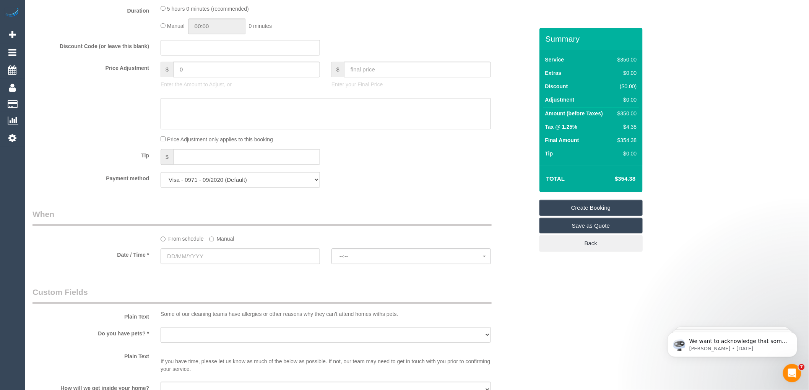
scroll to position [722, 0]
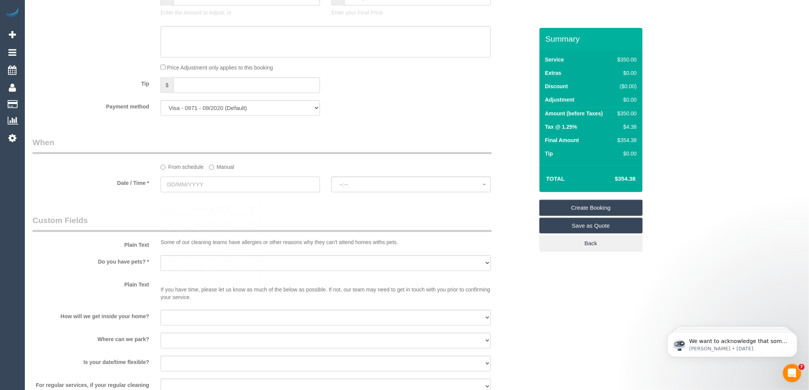
click at [215, 189] on input "text" at bounding box center [240, 185] width 159 height 16
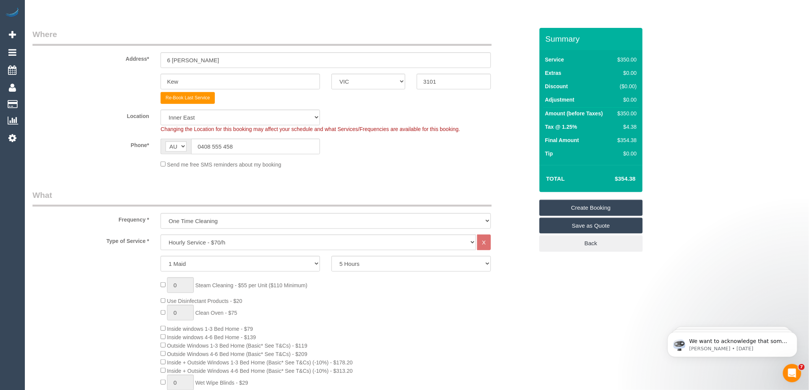
scroll to position [0, 0]
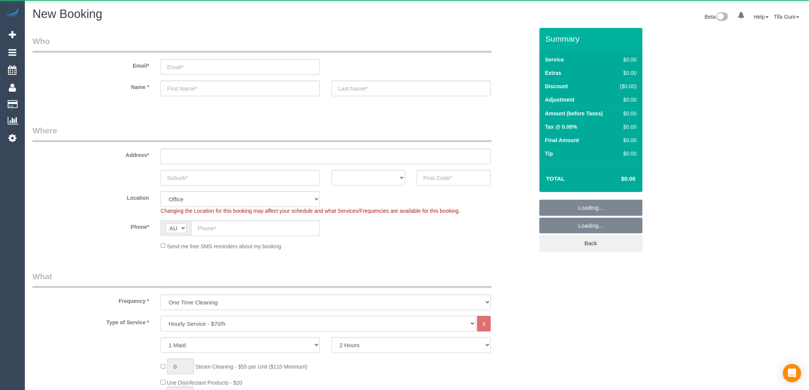
select select "object:834"
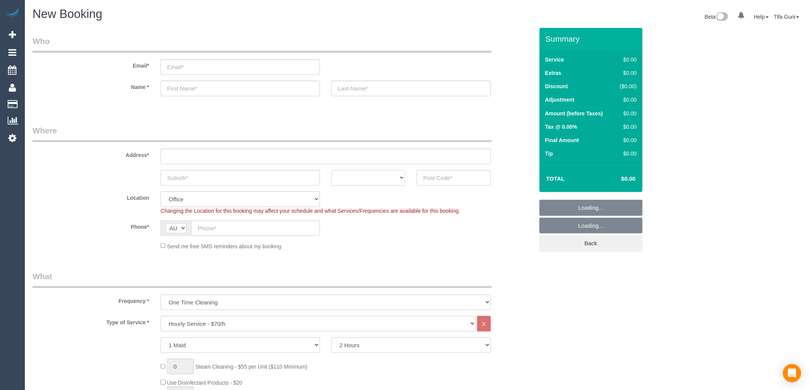
click at [372, 176] on select "ACT [GEOGRAPHIC_DATA] NT [GEOGRAPHIC_DATA] SA TAS [GEOGRAPHIC_DATA] [GEOGRAPHIC…" at bounding box center [369, 178] width 74 height 16
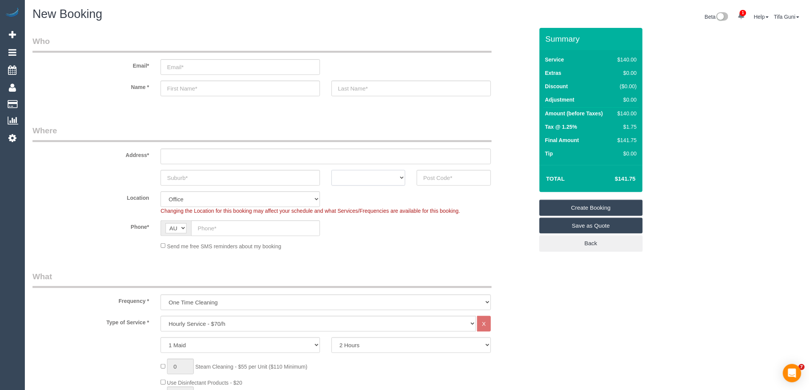
select select "VIC"
click at [332, 170] on select "ACT [GEOGRAPHIC_DATA] NT [GEOGRAPHIC_DATA] SA TAS [GEOGRAPHIC_DATA] [GEOGRAPHIC…" at bounding box center [369, 178] width 74 height 16
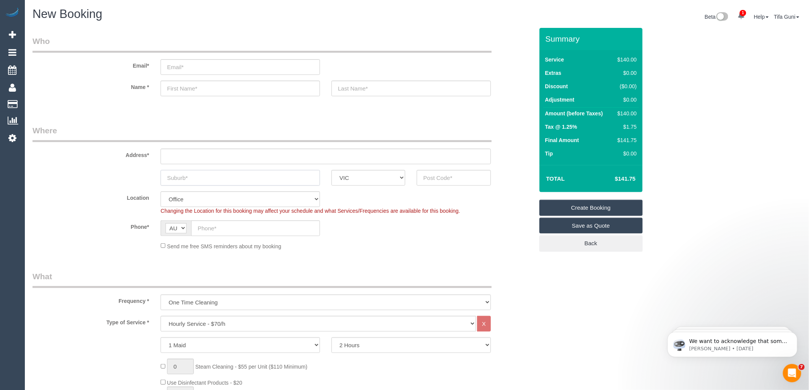
click at [178, 175] on input "text" at bounding box center [240, 178] width 159 height 16
type input "Prt M"
click at [434, 177] on input "text" at bounding box center [454, 178] width 74 height 16
type input "3207"
click at [213, 158] on input "text" at bounding box center [326, 157] width 330 height 16
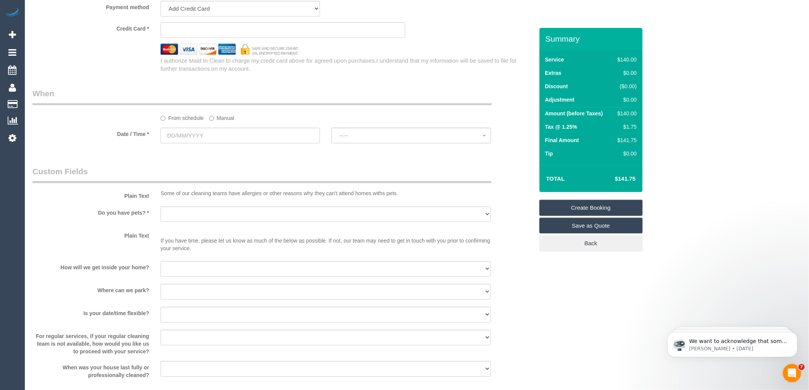
scroll to position [850, 0]
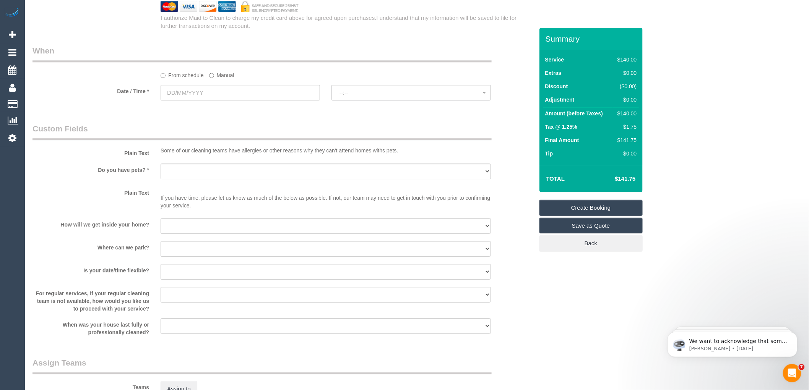
type input "-"
click at [205, 98] on input "text" at bounding box center [240, 93] width 159 height 16
select select "54"
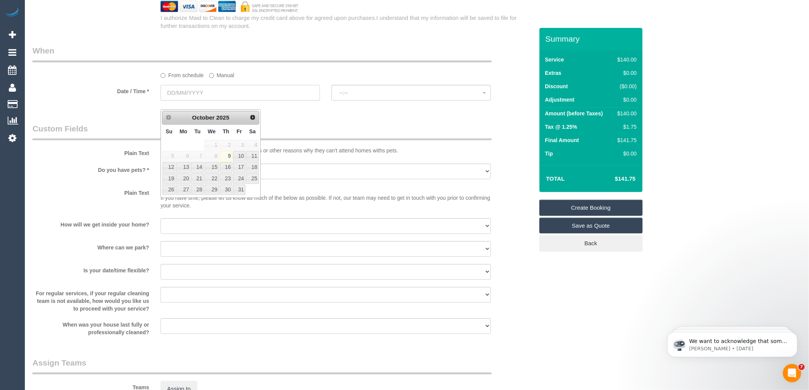
select select "object:2110"
click at [226, 170] on link "16" at bounding box center [226, 167] width 13 height 10
type input "[DATE]"
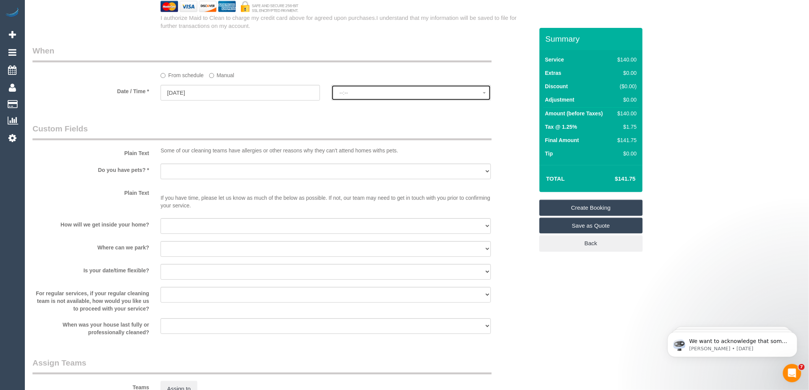
click at [350, 96] on span "--:--" at bounding box center [411, 93] width 143 height 6
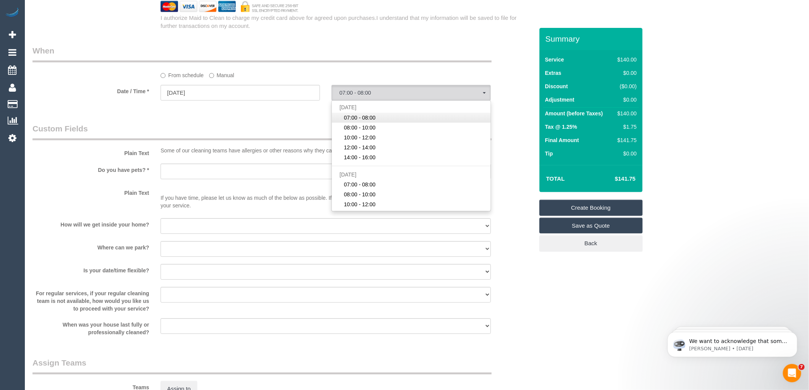
click at [361, 122] on span "07:00 - 08:00" at bounding box center [360, 118] width 32 height 8
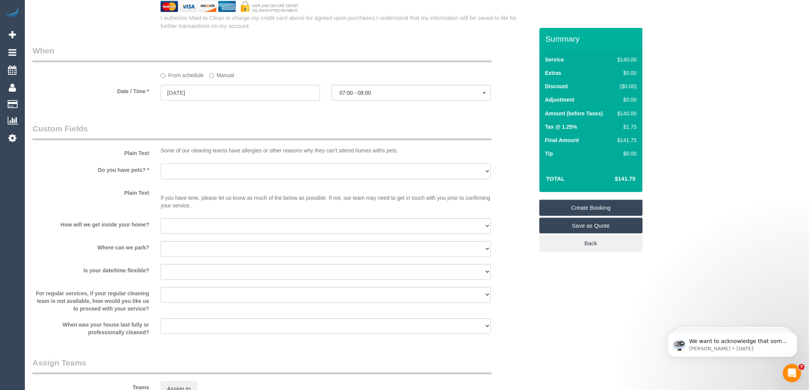
click at [199, 179] on select "Yes - Cats Yes - Dogs No pets Yes - Dogs and Cats Yes - Other" at bounding box center [326, 172] width 330 height 16
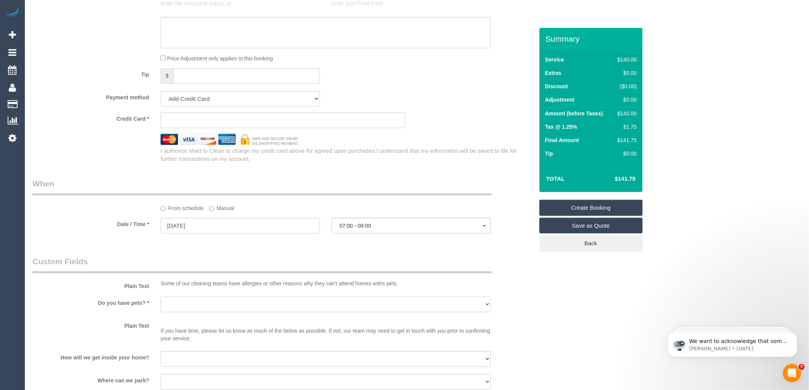
scroll to position [722, 0]
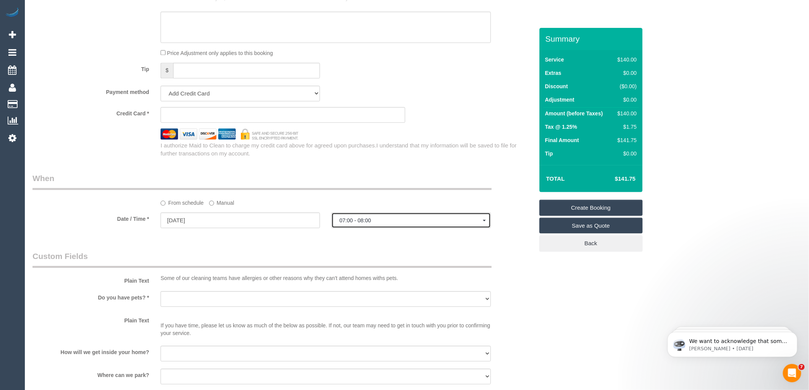
click at [377, 224] on span "07:00 - 08:00" at bounding box center [411, 221] width 143 height 6
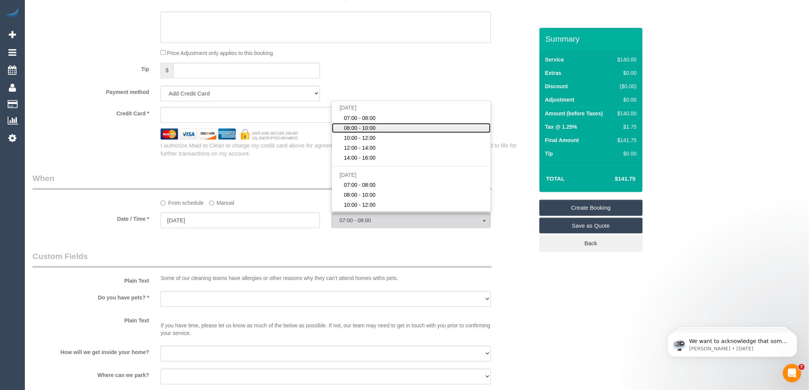
click at [368, 132] on span "08:00 - 10:00" at bounding box center [360, 128] width 32 height 8
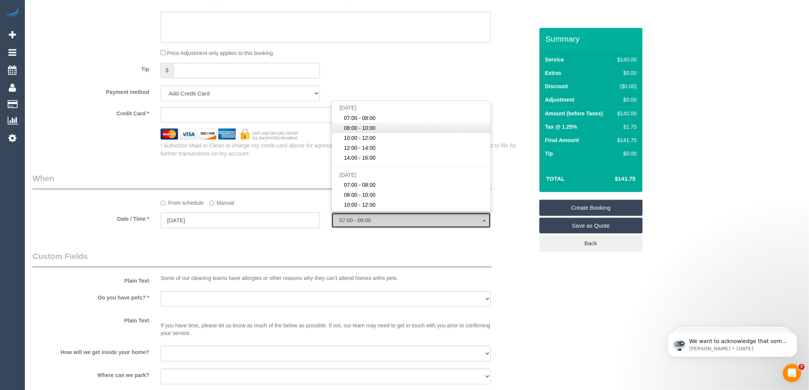
select select "spot2"
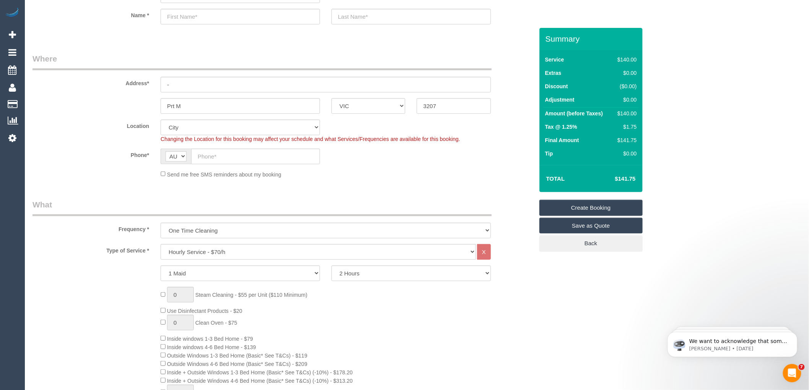
scroll to position [212, 0]
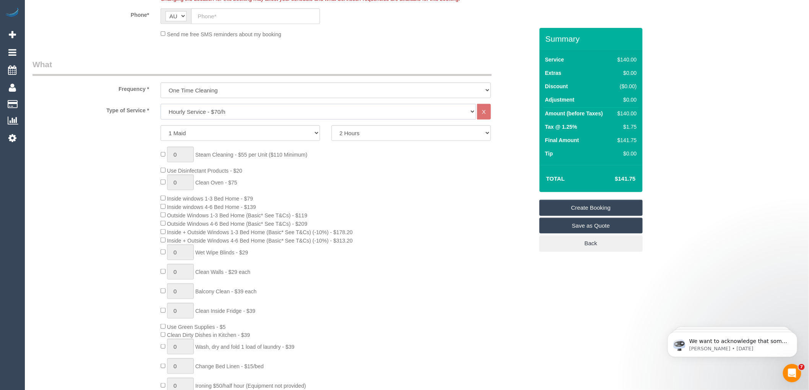
click at [253, 111] on select "Hourly Service - $70/h Hourly Service - $65/h Hourly Service - $60/h Hourly Ser…" at bounding box center [319, 112] width 316 height 16
click at [244, 89] on select "One Time Cleaning Weekly - 10% Off - 10.00% (0% for the First Booking) Fortnigh…" at bounding box center [326, 91] width 330 height 16
select select "object:2111"
click at [161, 83] on select "One Time Cleaning Weekly - 10% Off - 10.00% (0% for the First Booking) Fortnigh…" at bounding box center [326, 91] width 330 height 16
click at [209, 112] on select "Hourly Service - $70/h Hourly Service - $65/h Hourly Service - $60/h Hourly Ser…" at bounding box center [319, 112] width 316 height 16
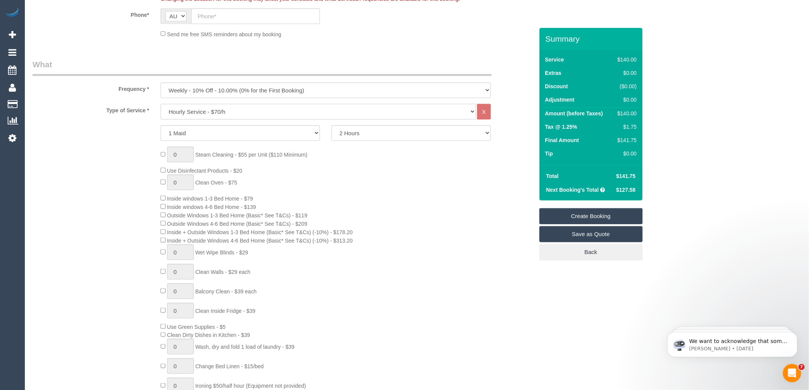
select select "213"
click at [161, 104] on select "Hourly Service - $70/h Hourly Service - $65/h Hourly Service - $60/h Hourly Ser…" at bounding box center [319, 112] width 316 height 16
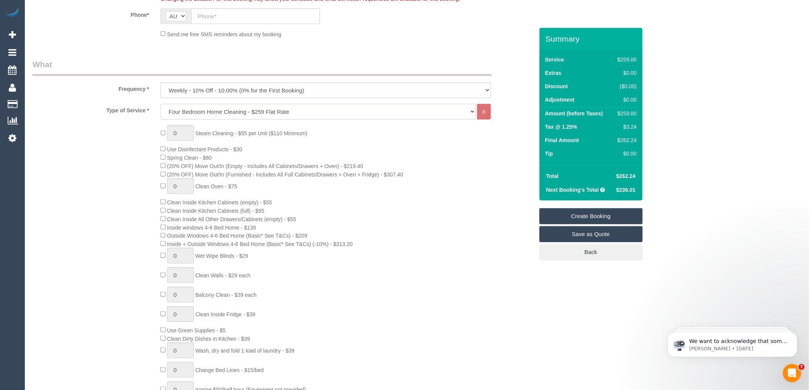
select select "spot23"
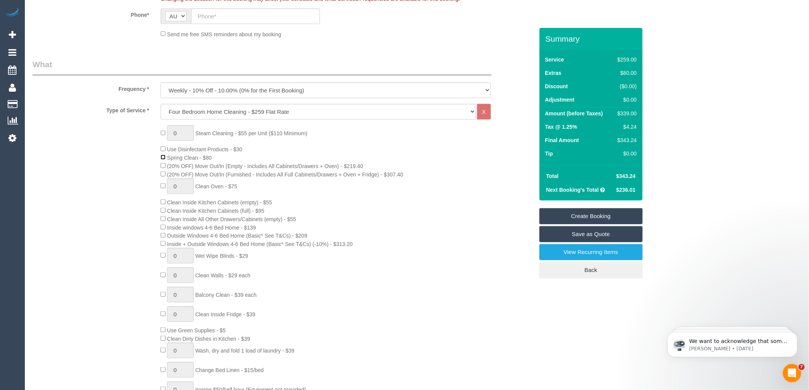
select select "spot44"
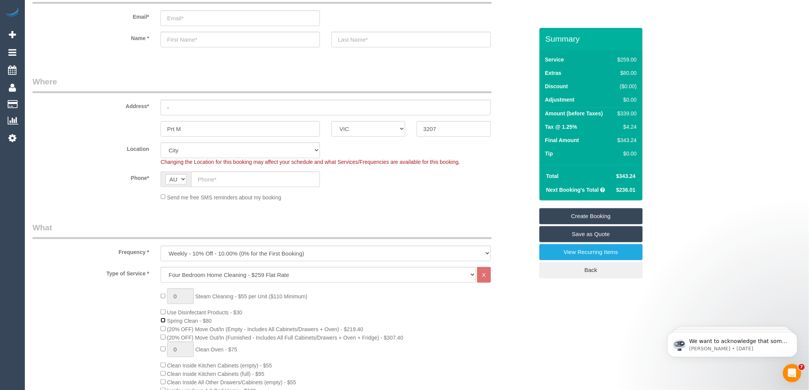
scroll to position [0, 0]
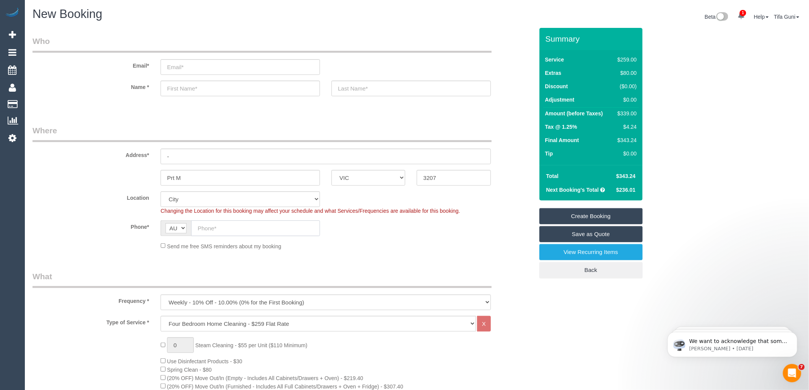
click at [207, 230] on input "text" at bounding box center [255, 229] width 129 height 16
paste input "61 415 714 993"
type input "61 415 714 993"
click at [182, 156] on input "-" at bounding box center [326, 157] width 330 height 16
type input "[STREET_ADDRESS]"
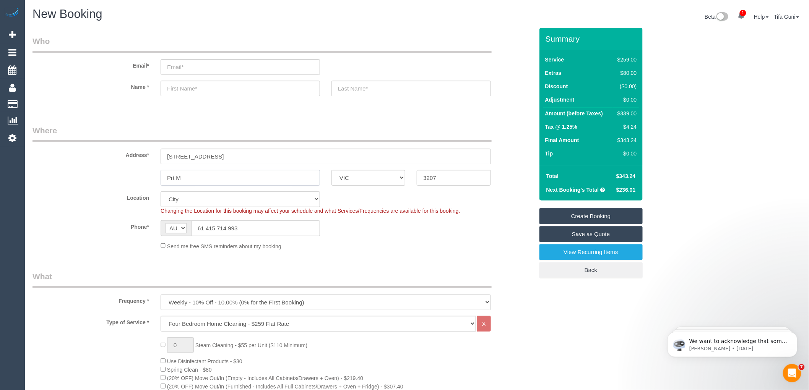
click at [192, 177] on input "Prt M" at bounding box center [240, 178] width 159 height 16
click at [174, 174] on input "Prt [GEOGRAPHIC_DATA]" at bounding box center [240, 178] width 159 height 16
type input "[GEOGRAPHIC_DATA]"
click at [182, 65] on input "email" at bounding box center [240, 67] width 159 height 16
paste input "[EMAIL_ADDRESS][DOMAIN_NAME]"
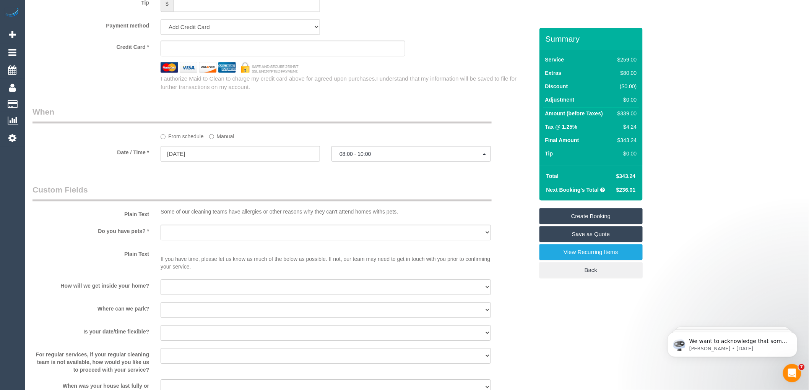
scroll to position [807, 0]
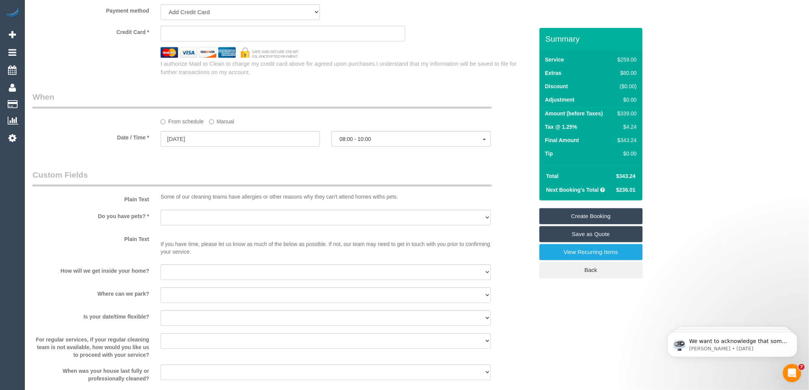
type input "[EMAIL_ADDRESS][DOMAIN_NAME]"
click at [207, 226] on select "Yes - Cats Yes - Dogs No pets Yes - Dogs and Cats Yes - Other" at bounding box center [326, 218] width 330 height 16
select select "spot65"
select select "number:27"
click at [161, 220] on select "Yes - Cats Yes - Dogs No pets Yes - Dogs and Cats Yes - Other" at bounding box center [326, 218] width 330 height 16
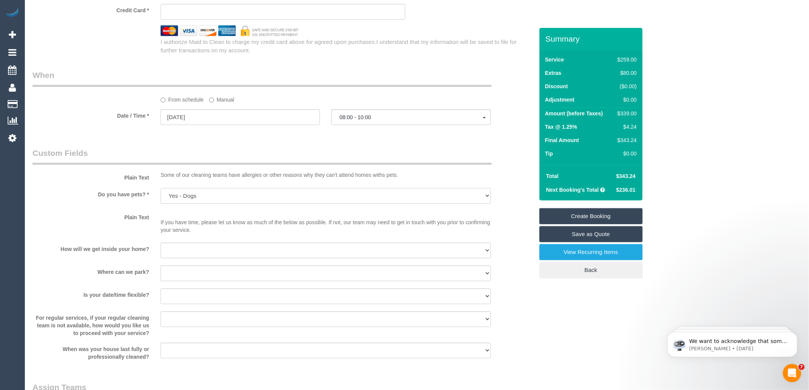
scroll to position [850, 0]
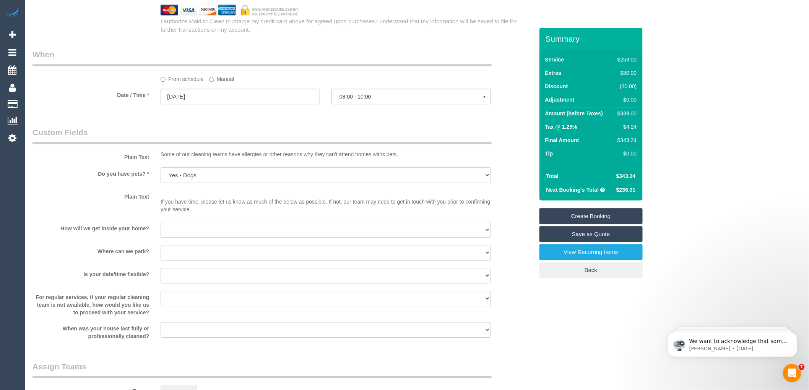
click at [184, 238] on select "I will be home Key will be left (please provide details below) Lock box/Access …" at bounding box center [326, 230] width 330 height 16
select select "number:14"
click at [161, 232] on select "I will be home Key will be left (please provide details below) Lock box/Access …" at bounding box center [326, 230] width 330 height 16
click at [194, 261] on select "I will provide parking on-site Free street parking Paid street parking (cost wi…" at bounding box center [326, 253] width 330 height 16
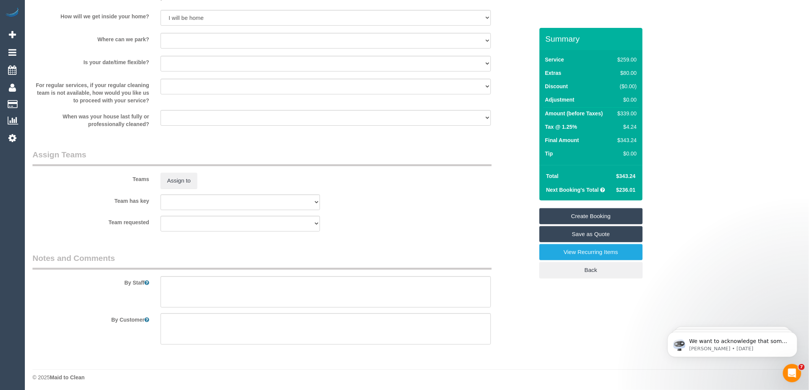
scroll to position [1074, 0]
click at [185, 280] on textarea at bounding box center [326, 289] width 330 height 31
paste textarea "61415714993"
drag, startPoint x: 227, startPoint y: 280, endPoint x: 221, endPoint y: 280, distance: 6.1
drag, startPoint x: 221, startPoint y: 280, endPoint x: 226, endPoint y: 289, distance: 10.6
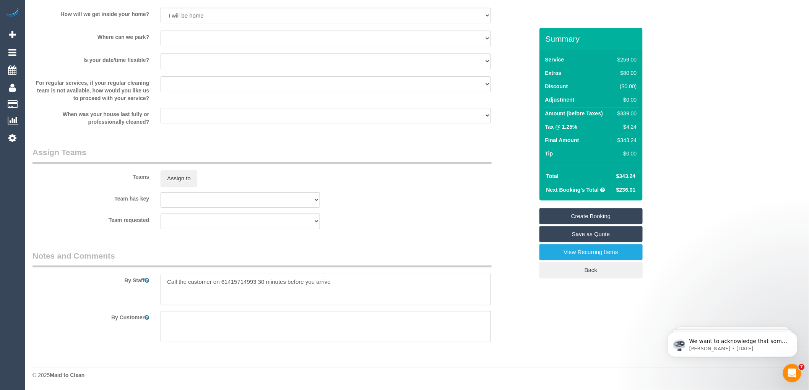
click at [226, 289] on textarea at bounding box center [326, 289] width 330 height 31
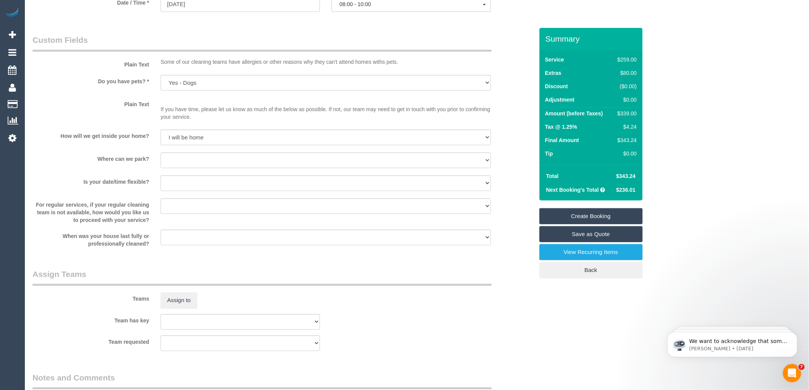
scroll to position [904, 0]
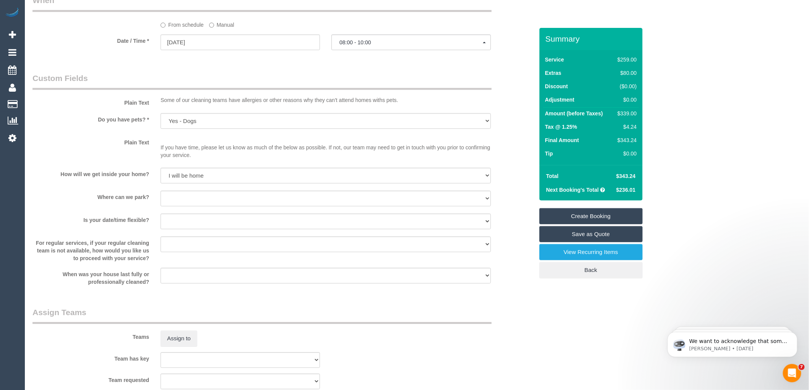
type textarea "Call the customer on 0415714993 30 minutes before you arrive"
click at [200, 207] on select "I will provide parking on-site Free street parking Paid street parking (cost wi…" at bounding box center [326, 199] width 330 height 16
select select "number:19"
click at [161, 201] on select "I will provide parking on-site Free street parking Paid street parking (cost wi…" at bounding box center [326, 199] width 330 height 16
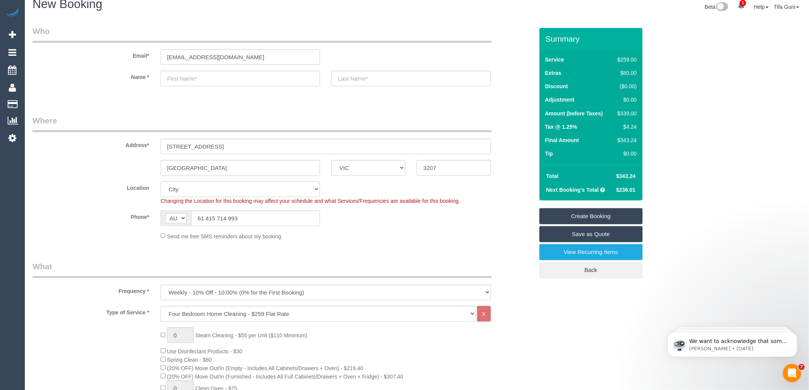
scroll to position [0, 0]
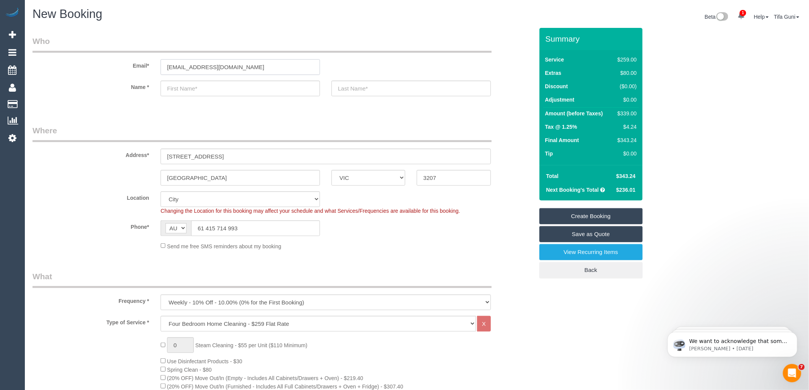
drag, startPoint x: 240, startPoint y: 67, endPoint x: 148, endPoint y: 76, distance: 93.0
click at [148, 76] on sui-booking-customer "Email* [EMAIL_ADDRESS][DOMAIN_NAME] Name *" at bounding box center [283, 70] width 501 height 68
drag, startPoint x: 182, startPoint y: 69, endPoint x: 166, endPoint y: 122, distance: 56.0
drag, startPoint x: 229, startPoint y: 154, endPoint x: 133, endPoint y: 153, distance: 95.6
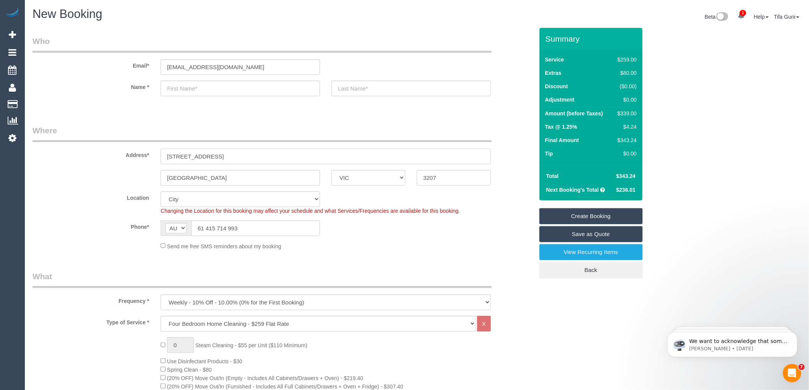
click at [133, 153] on div "Address* [STREET_ADDRESS]" at bounding box center [283, 144] width 513 height 39
